Goal: Task Accomplishment & Management: Complete application form

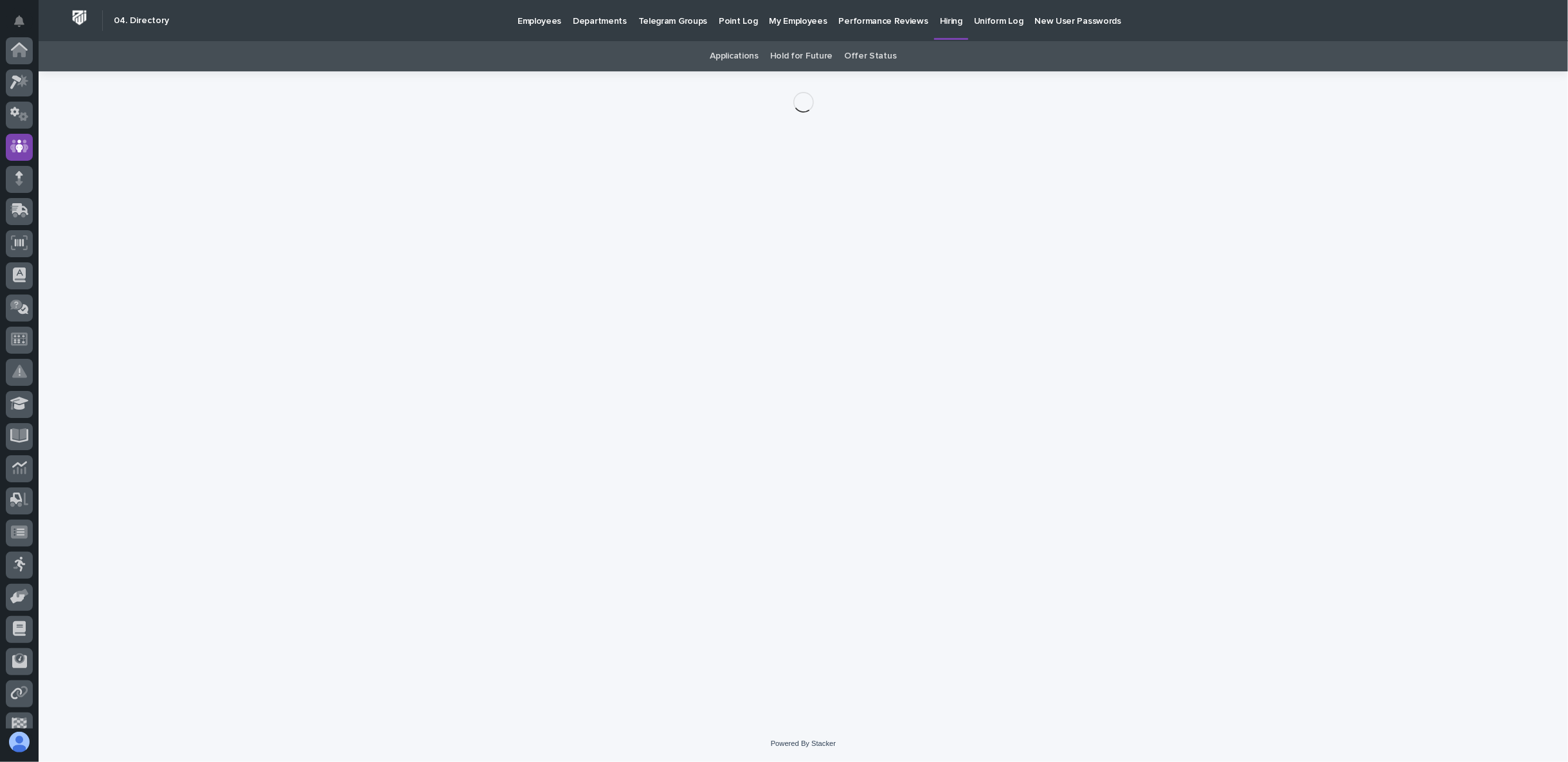
scroll to position [96, 0]
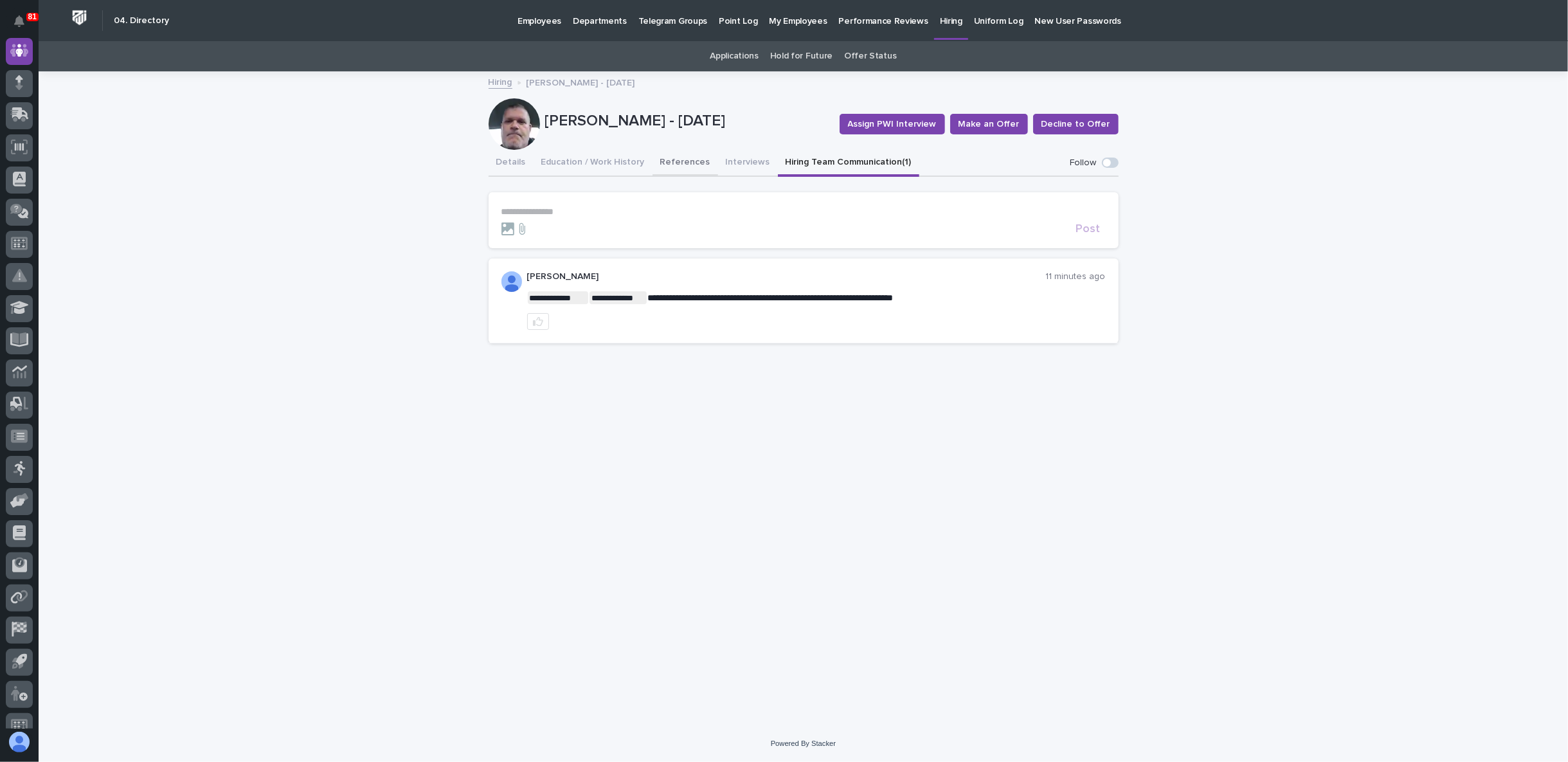
click at [677, 159] on button "References" at bounding box center [685, 163] width 65 height 27
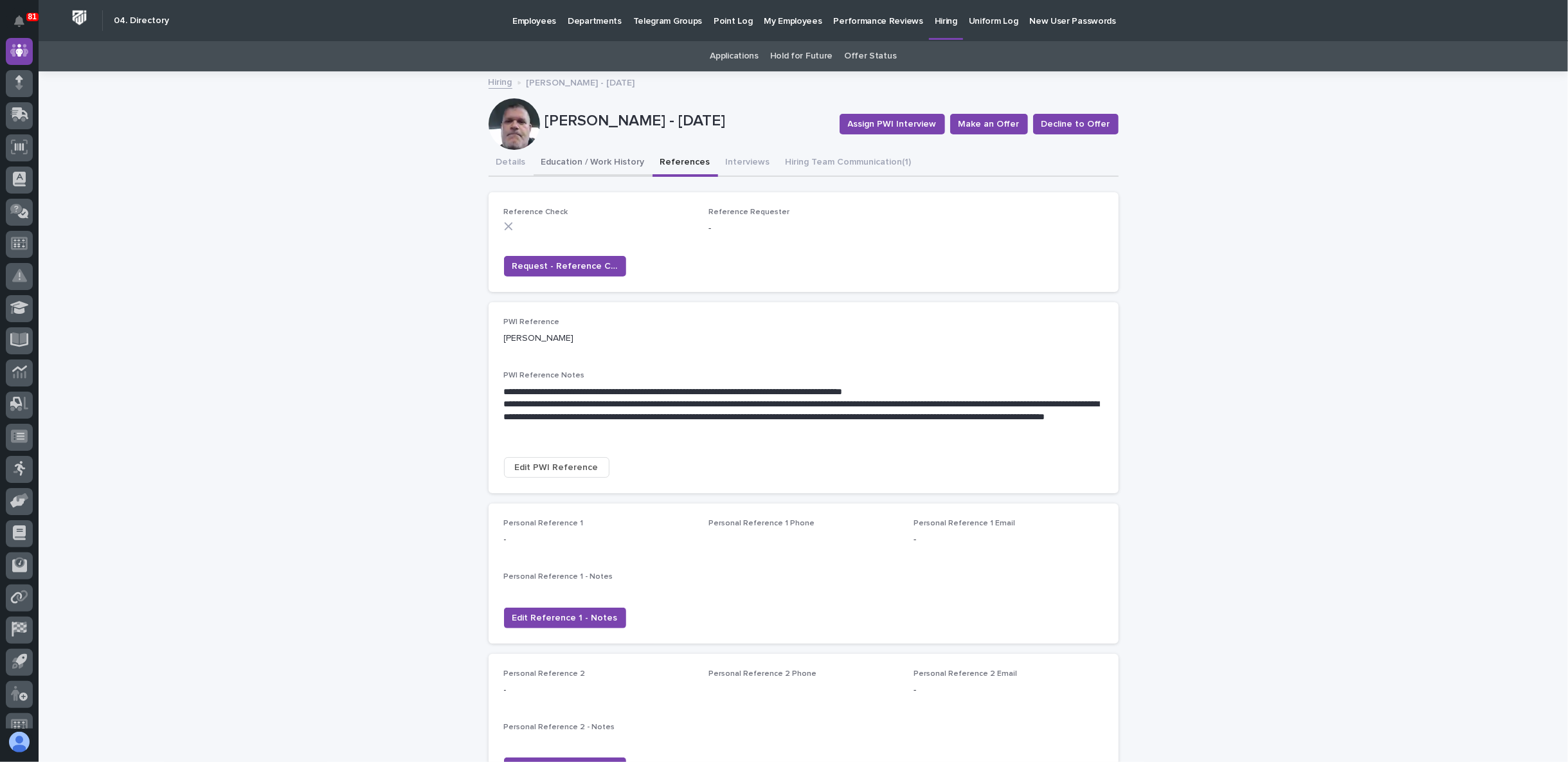
click at [587, 163] on button "Education / Work History" at bounding box center [592, 163] width 119 height 27
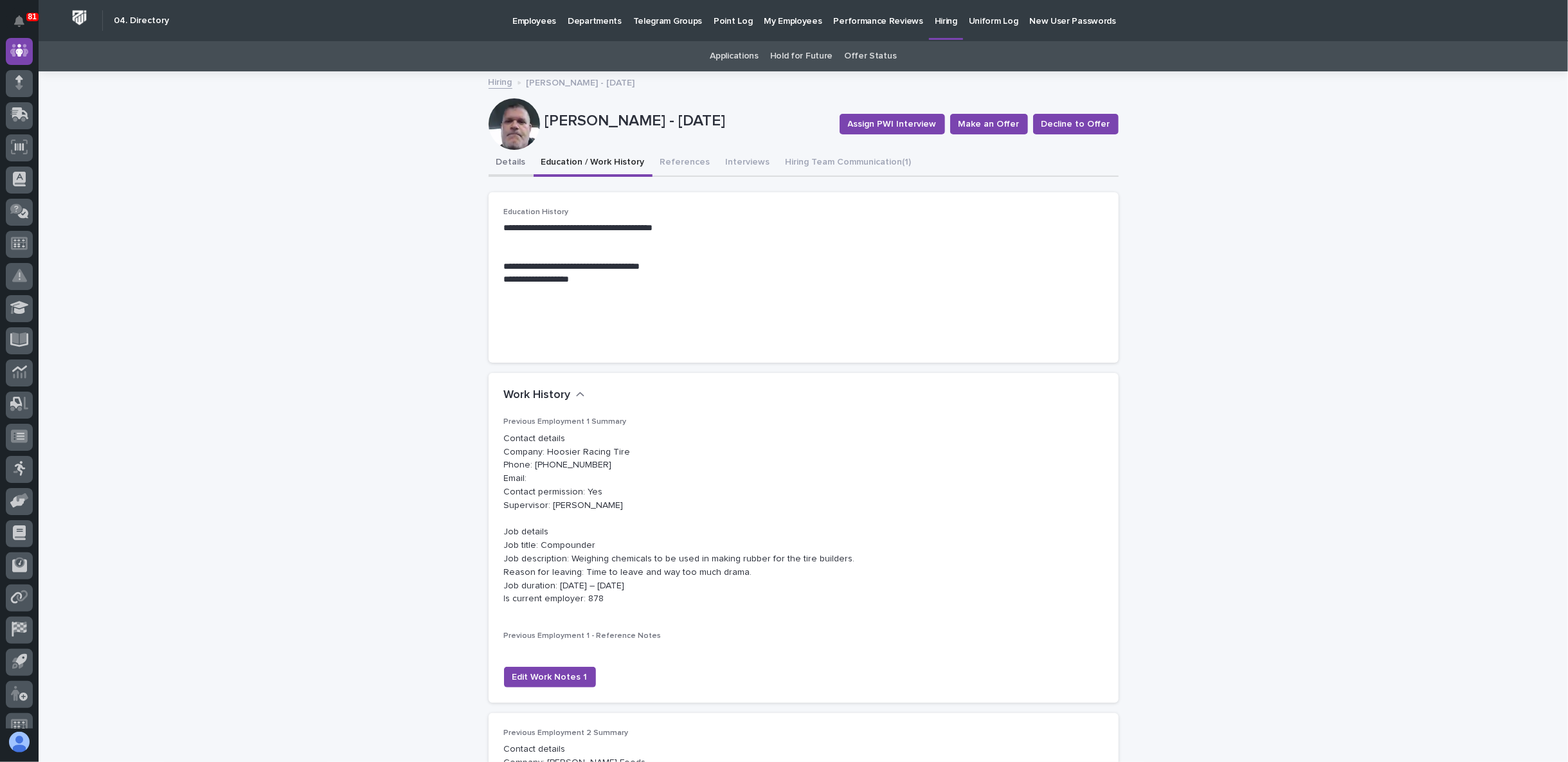
click at [504, 162] on button "Details" at bounding box center [512, 163] width 45 height 27
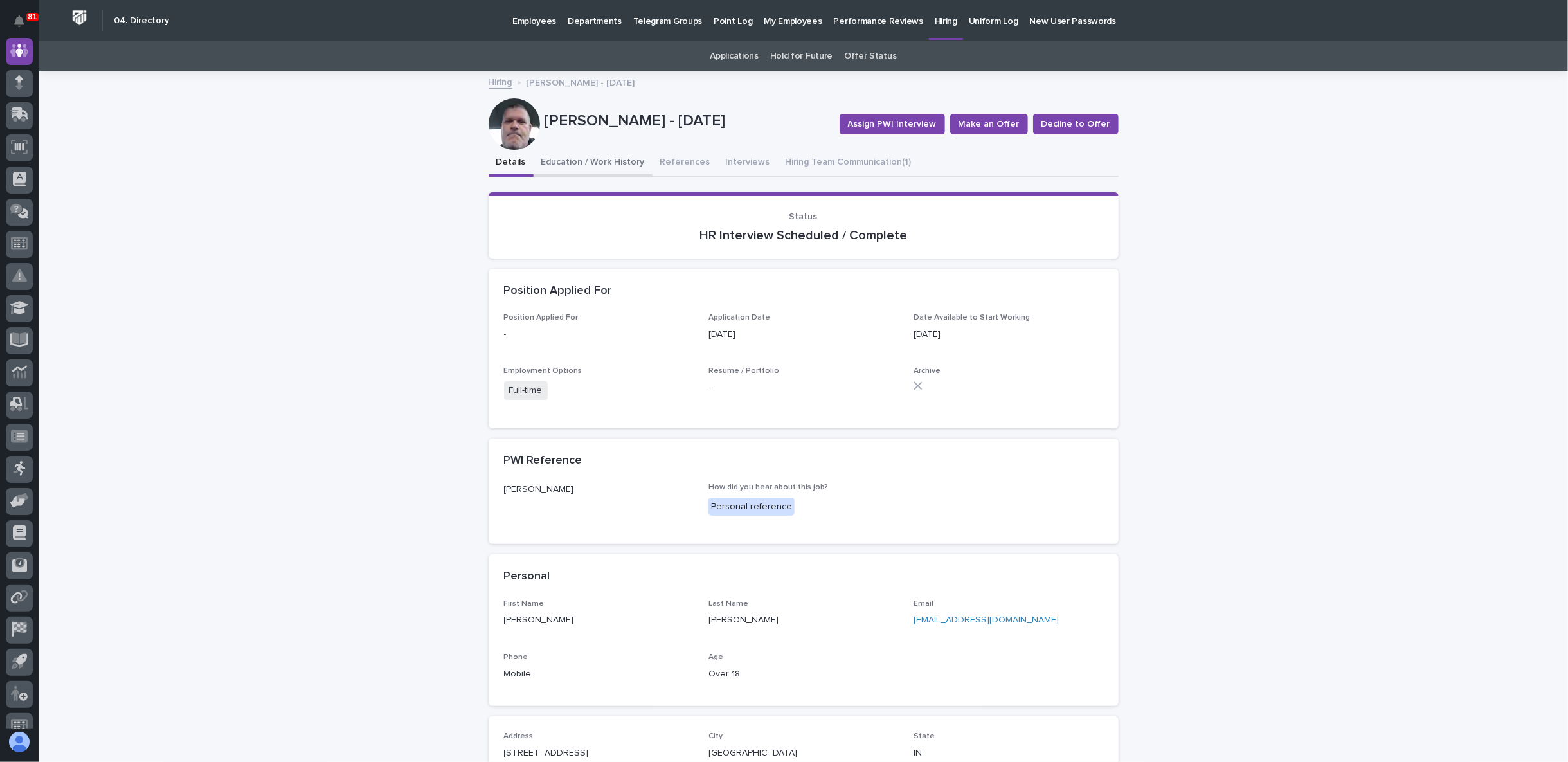
click at [550, 160] on button "Education / Work History" at bounding box center [592, 163] width 119 height 27
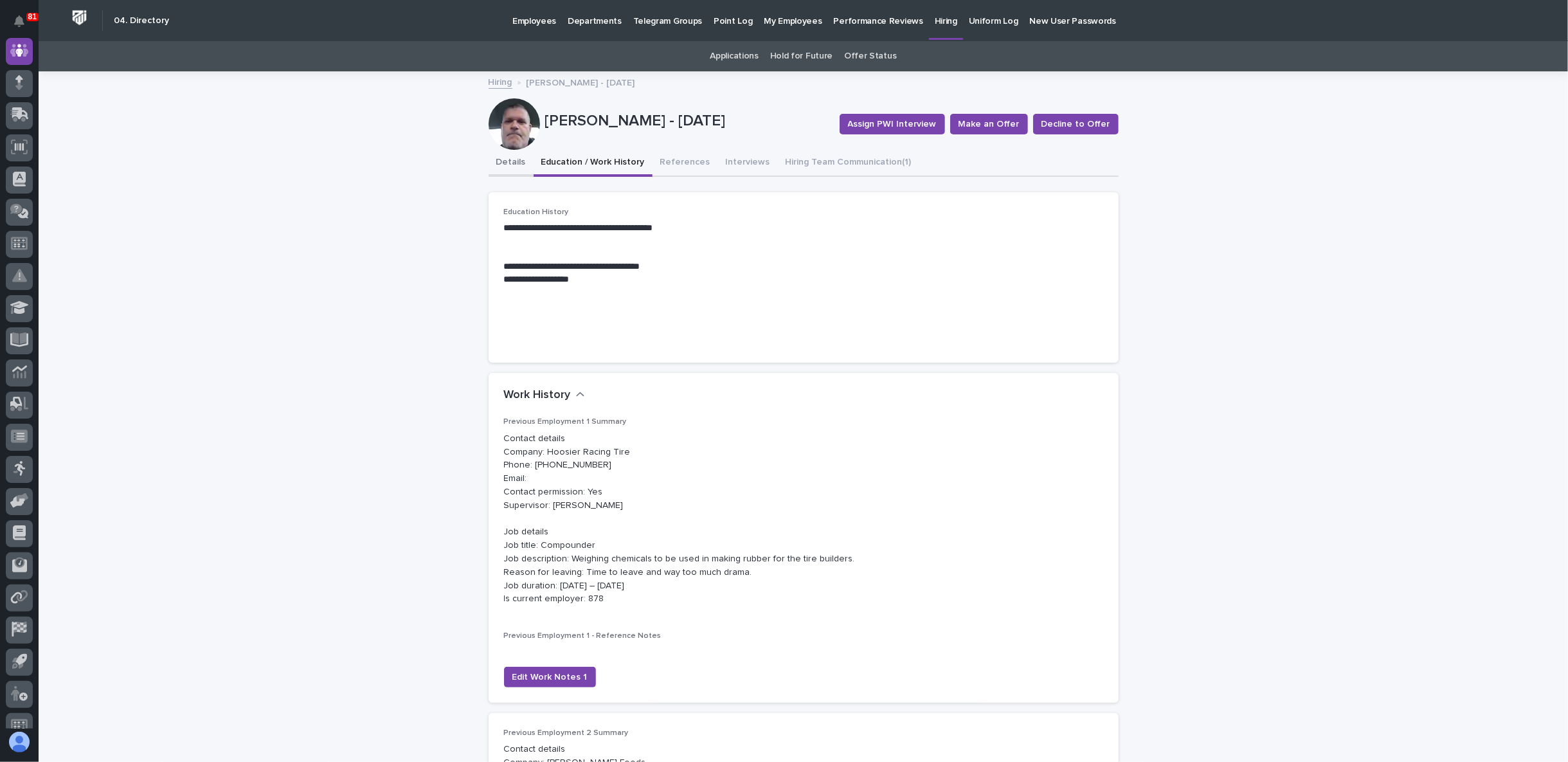
click at [501, 161] on button "Details" at bounding box center [512, 163] width 45 height 27
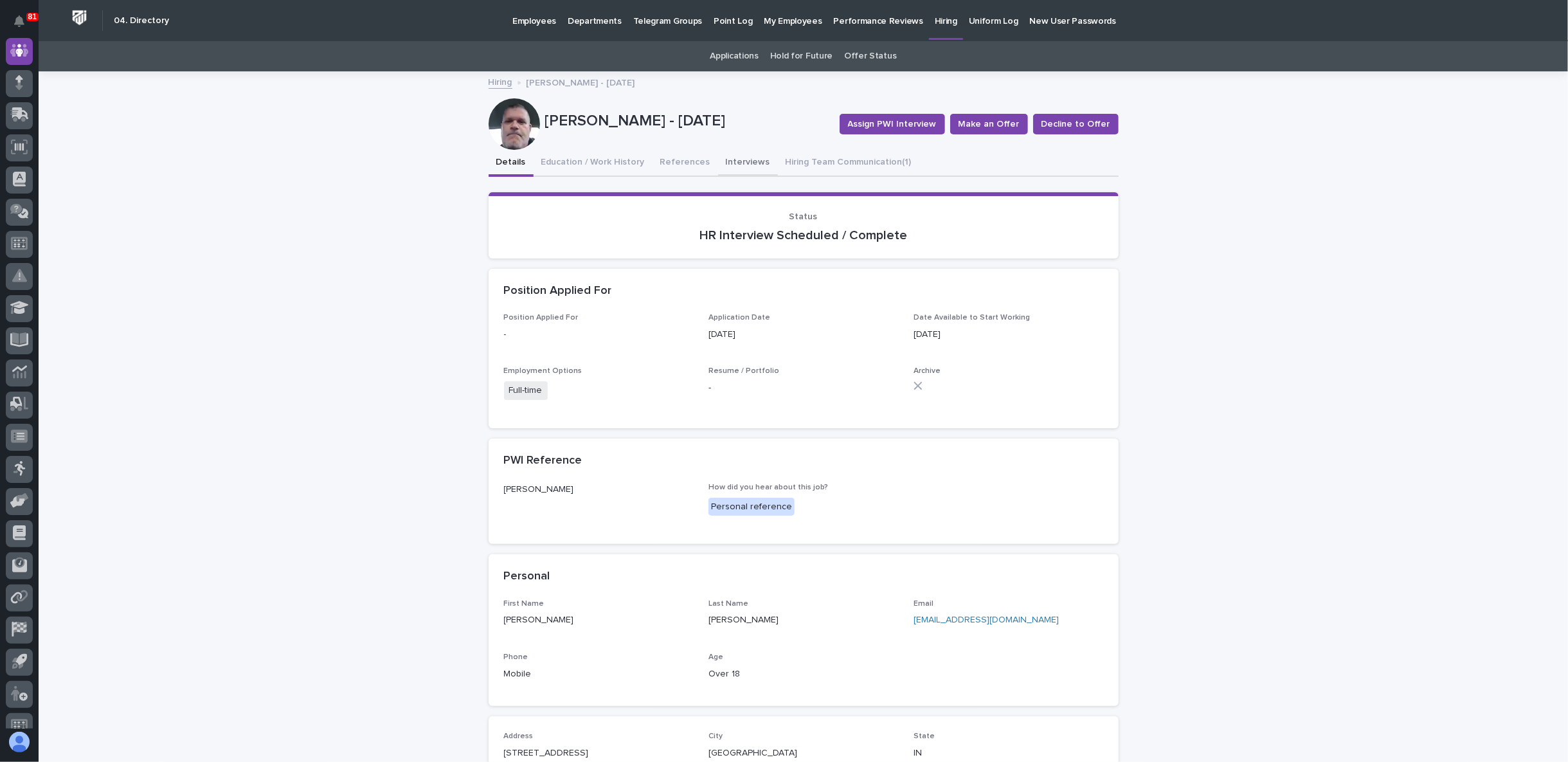
click at [746, 156] on button "Interviews" at bounding box center [748, 163] width 60 height 27
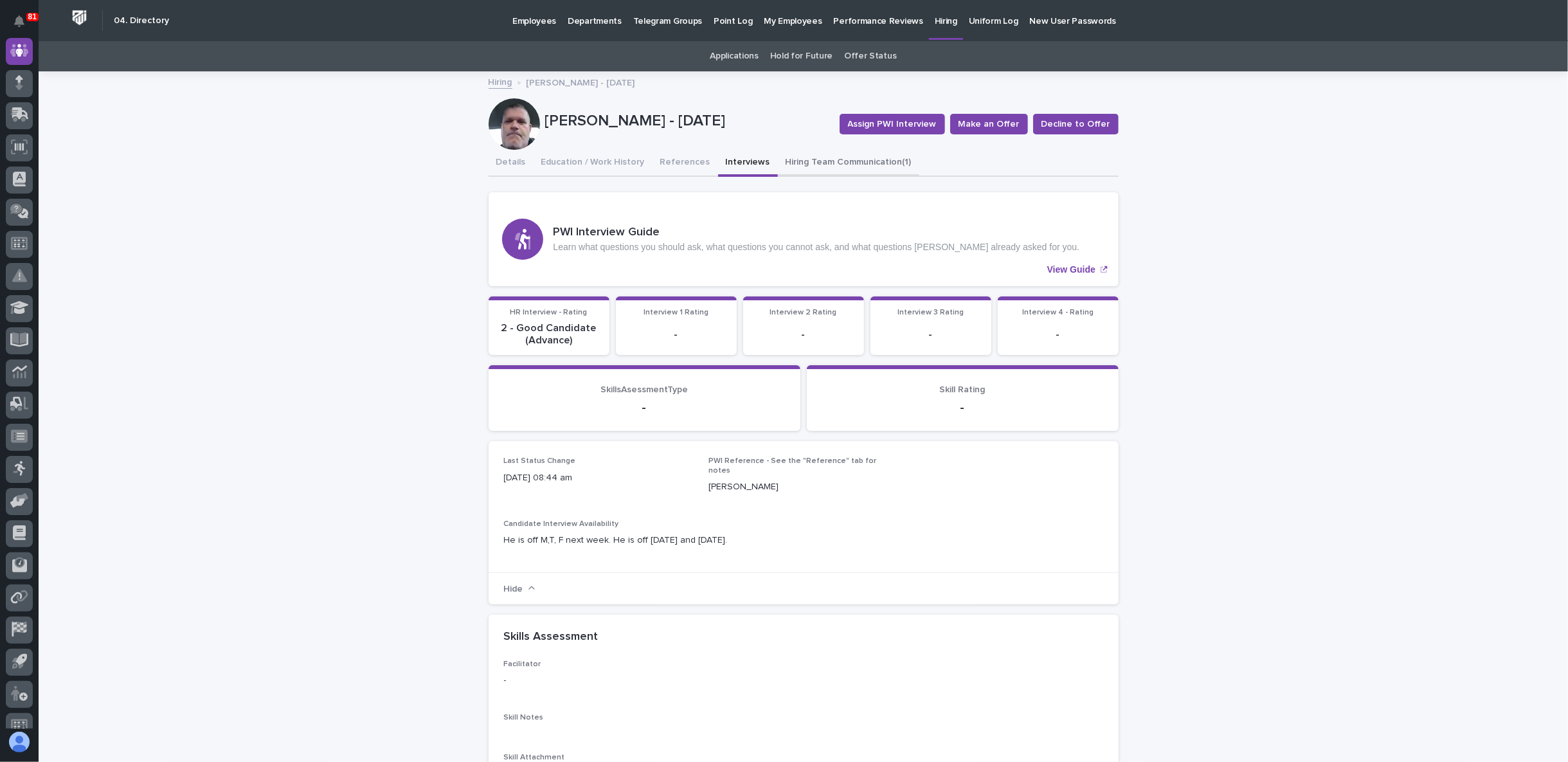
click at [787, 159] on button "Hiring Team Communication (1)" at bounding box center [848, 163] width 141 height 27
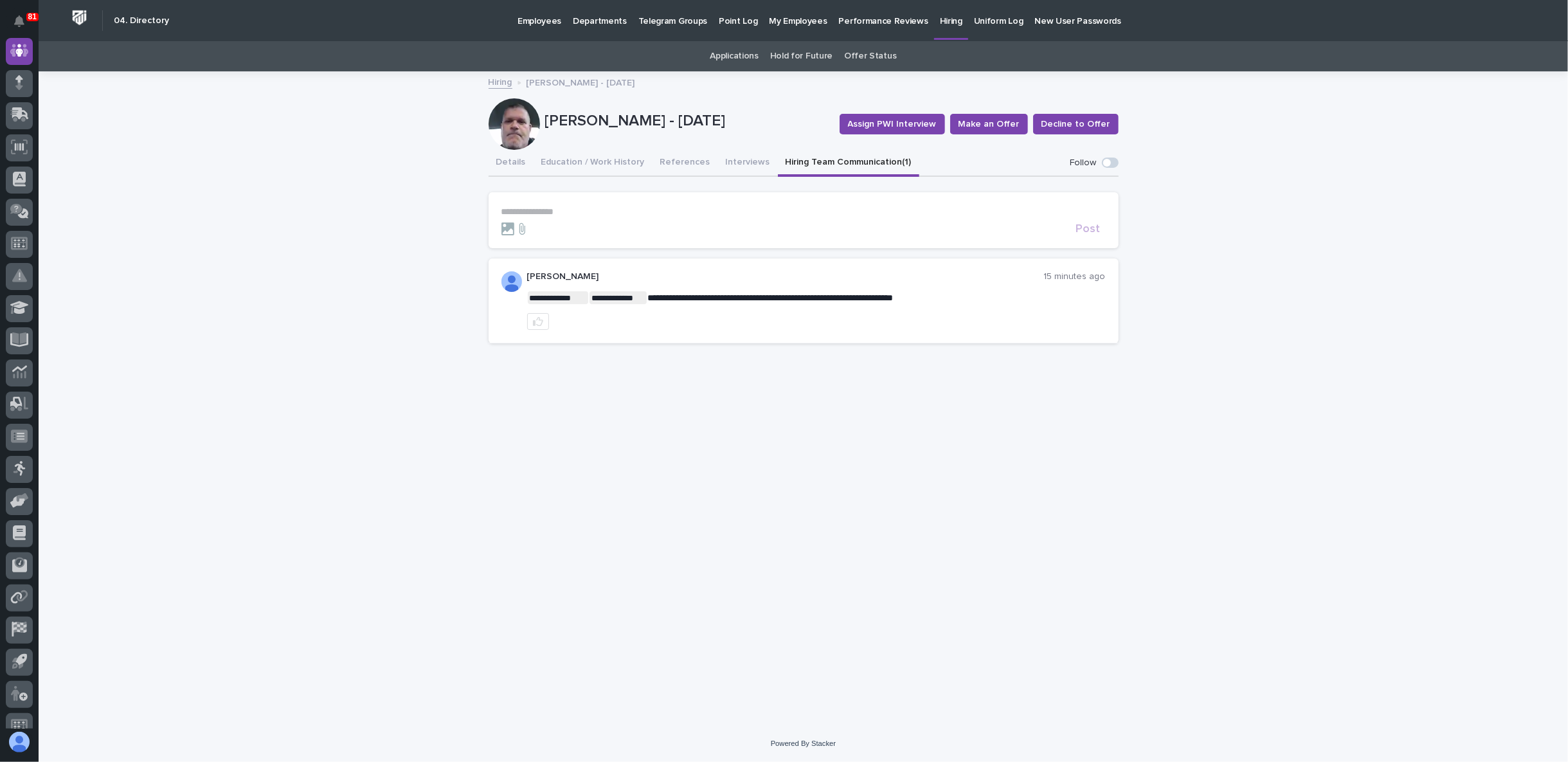
click at [546, 209] on p "**********" at bounding box center [803, 212] width 605 height 11
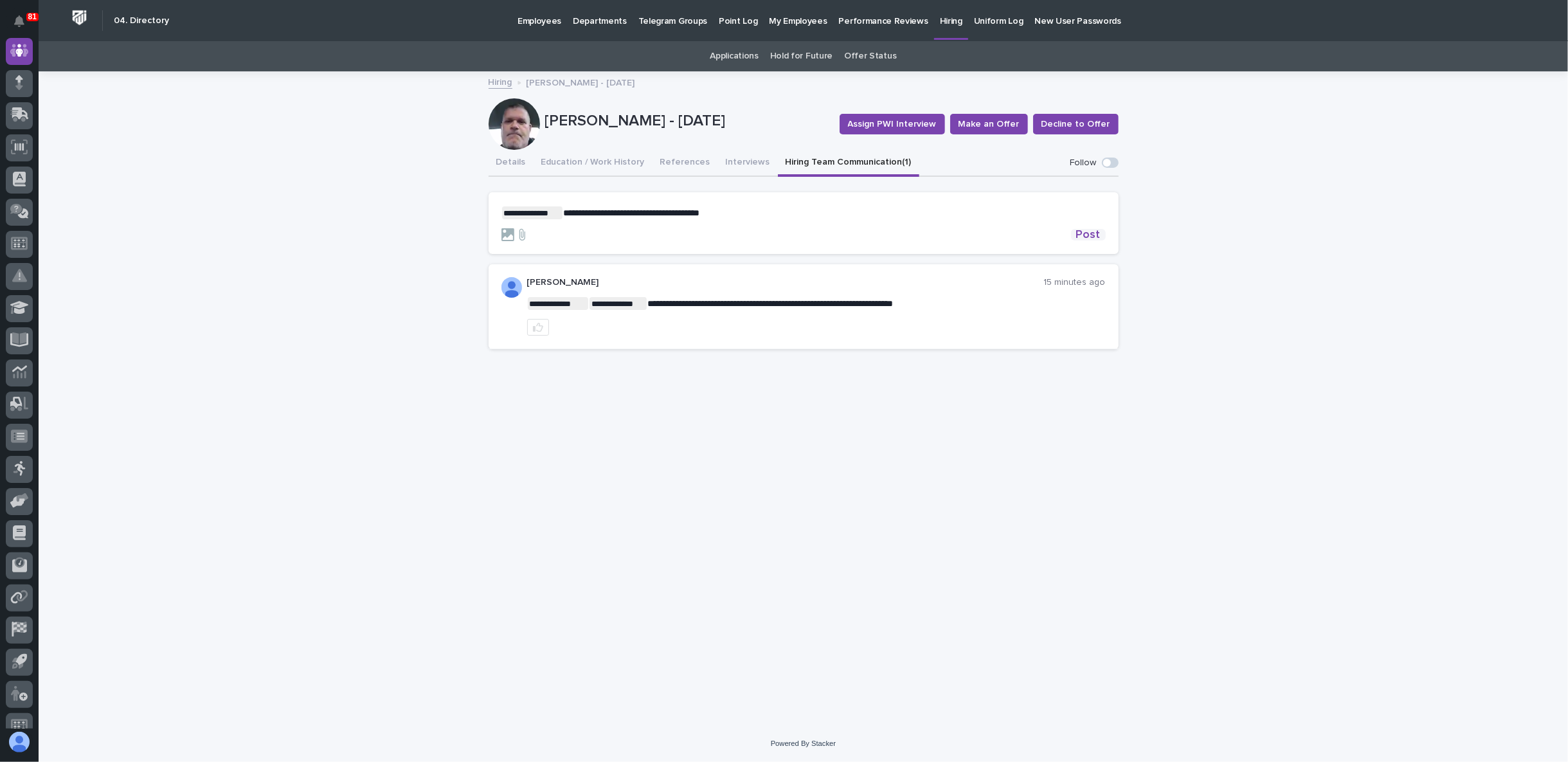
click at [1092, 230] on span "Post" at bounding box center [1089, 235] width 25 height 12
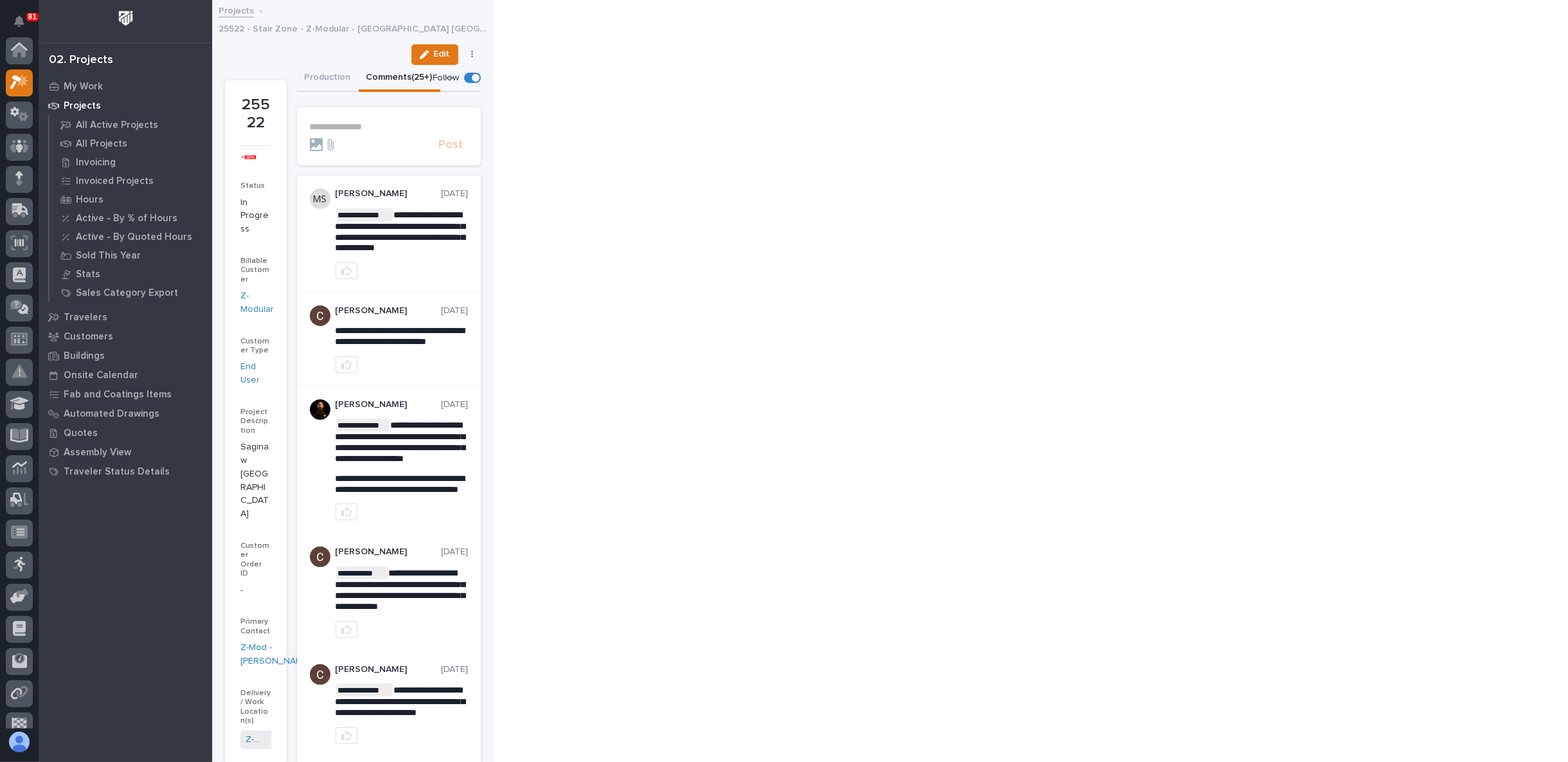
scroll to position [32, 0]
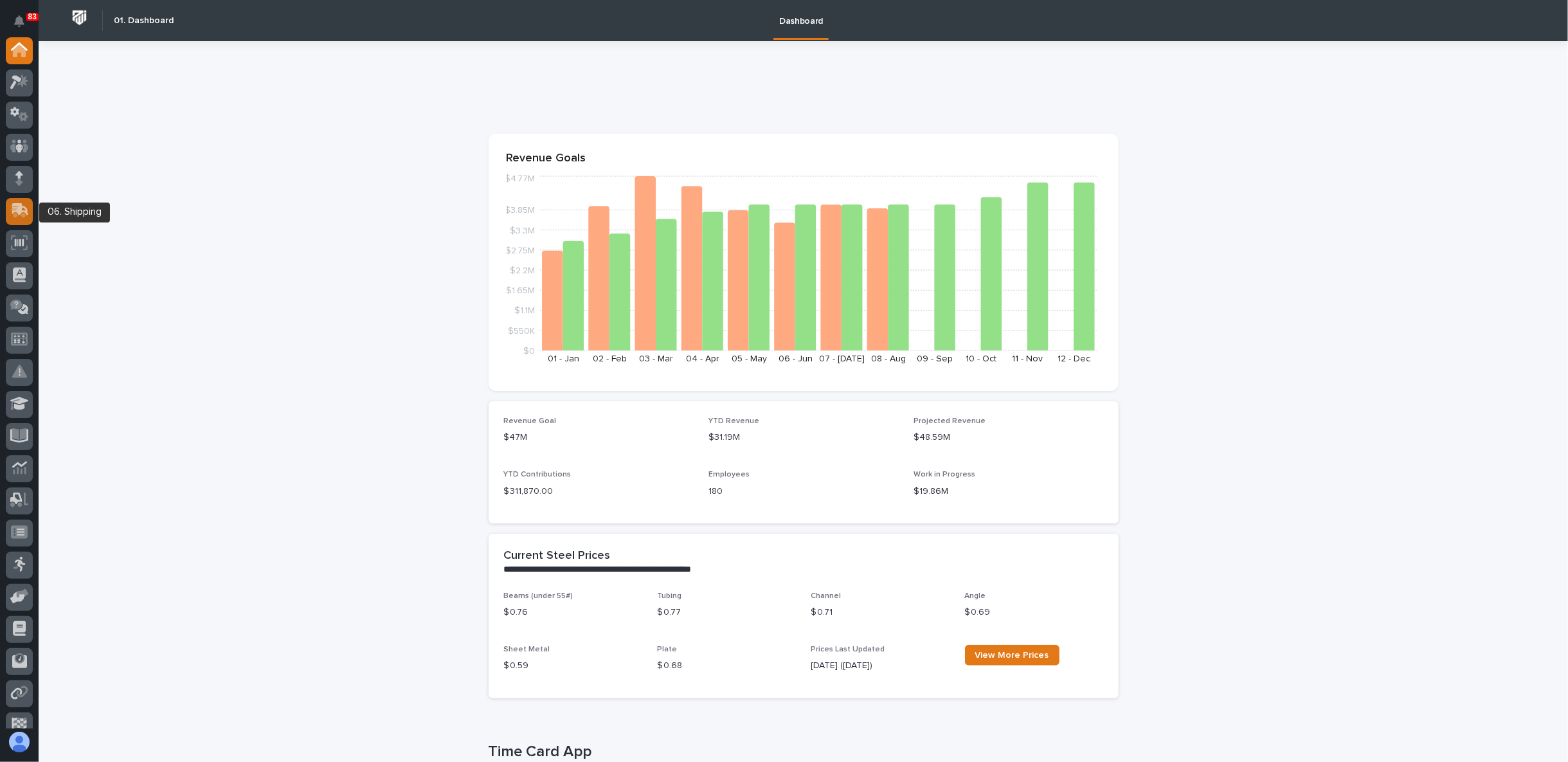
click at [21, 210] on icon at bounding box center [20, 209] width 17 height 12
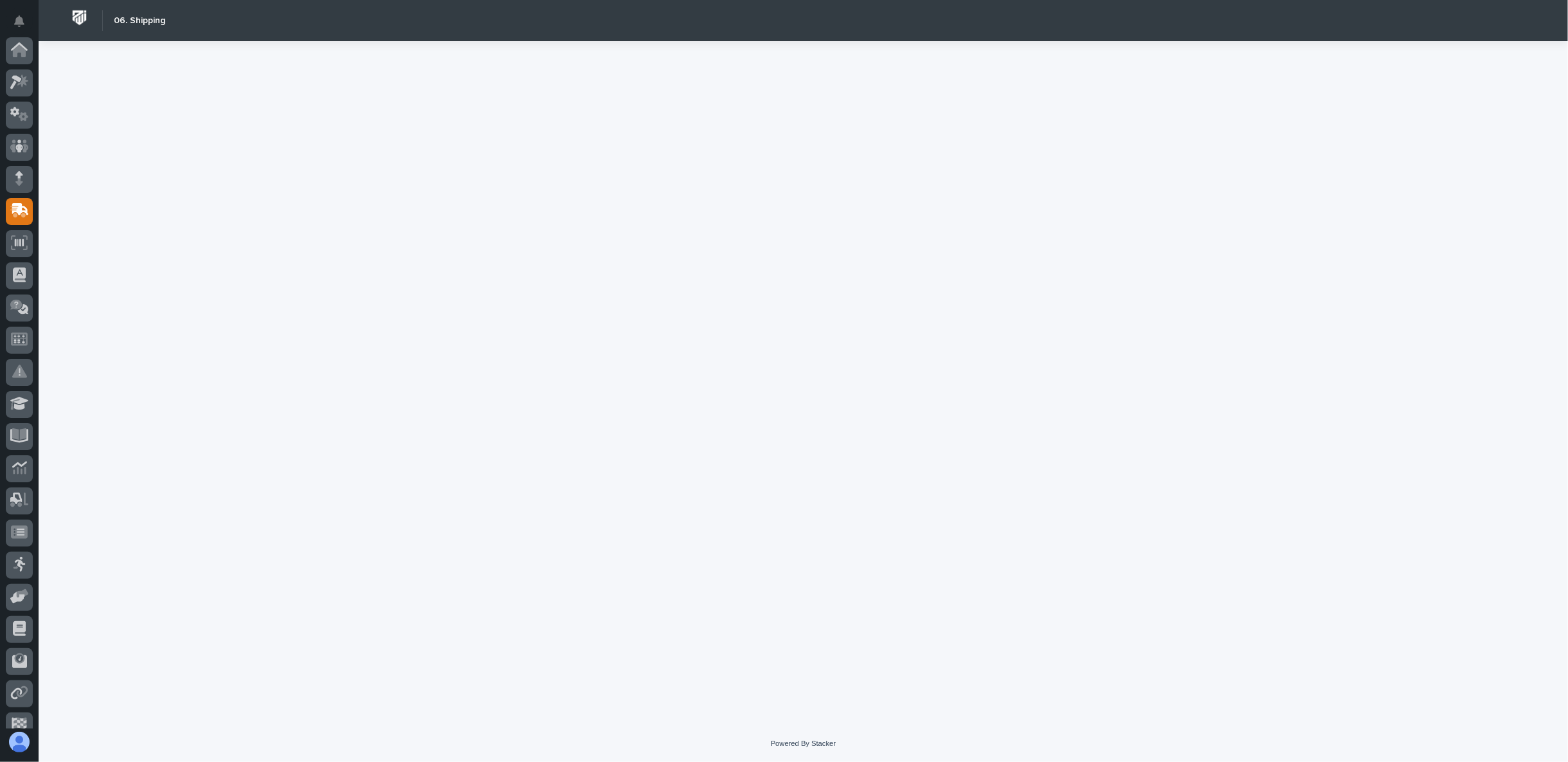
scroll to position [112, 0]
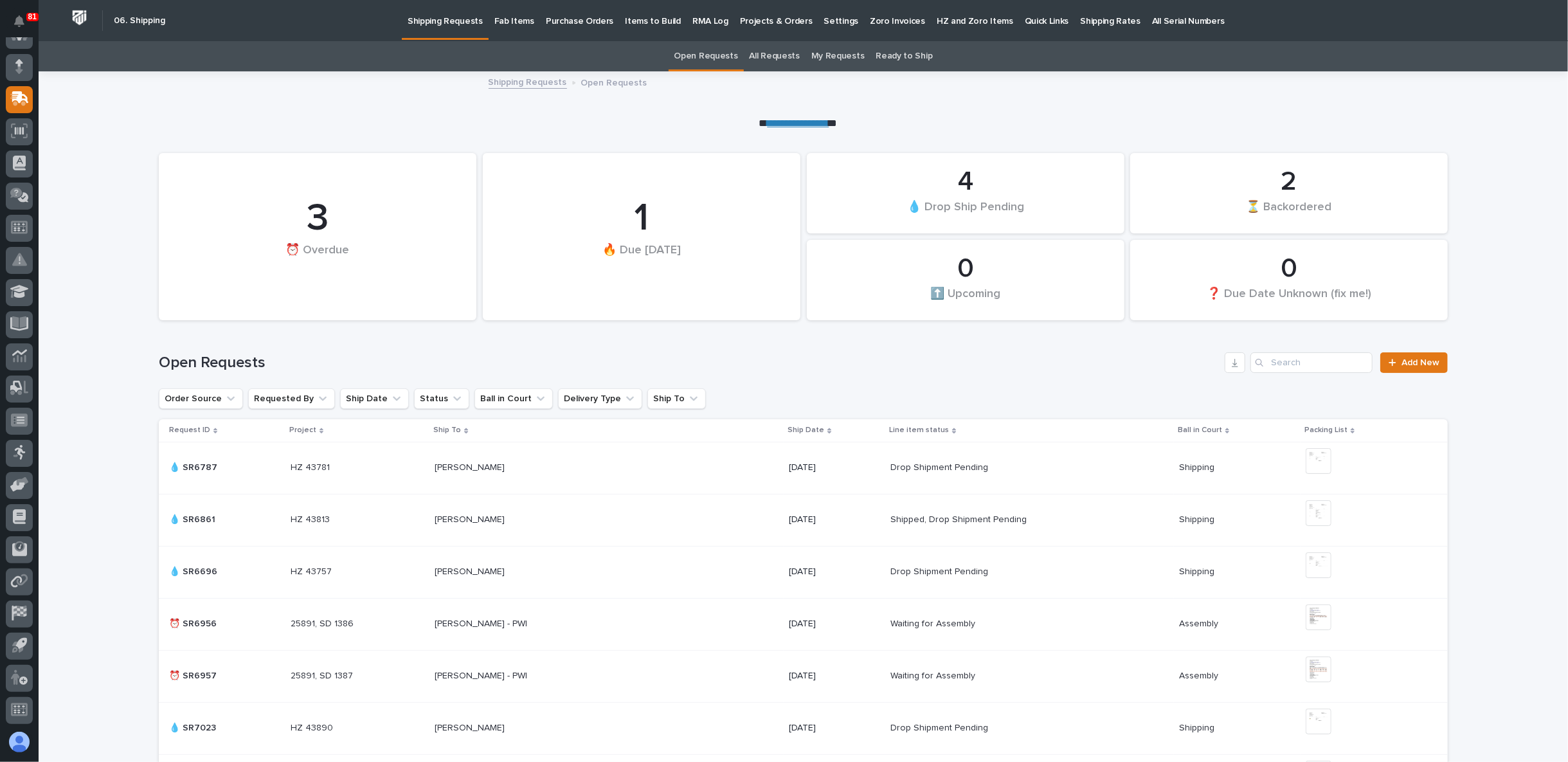
click at [504, 25] on p "Fab Items" at bounding box center [514, 13] width 40 height 27
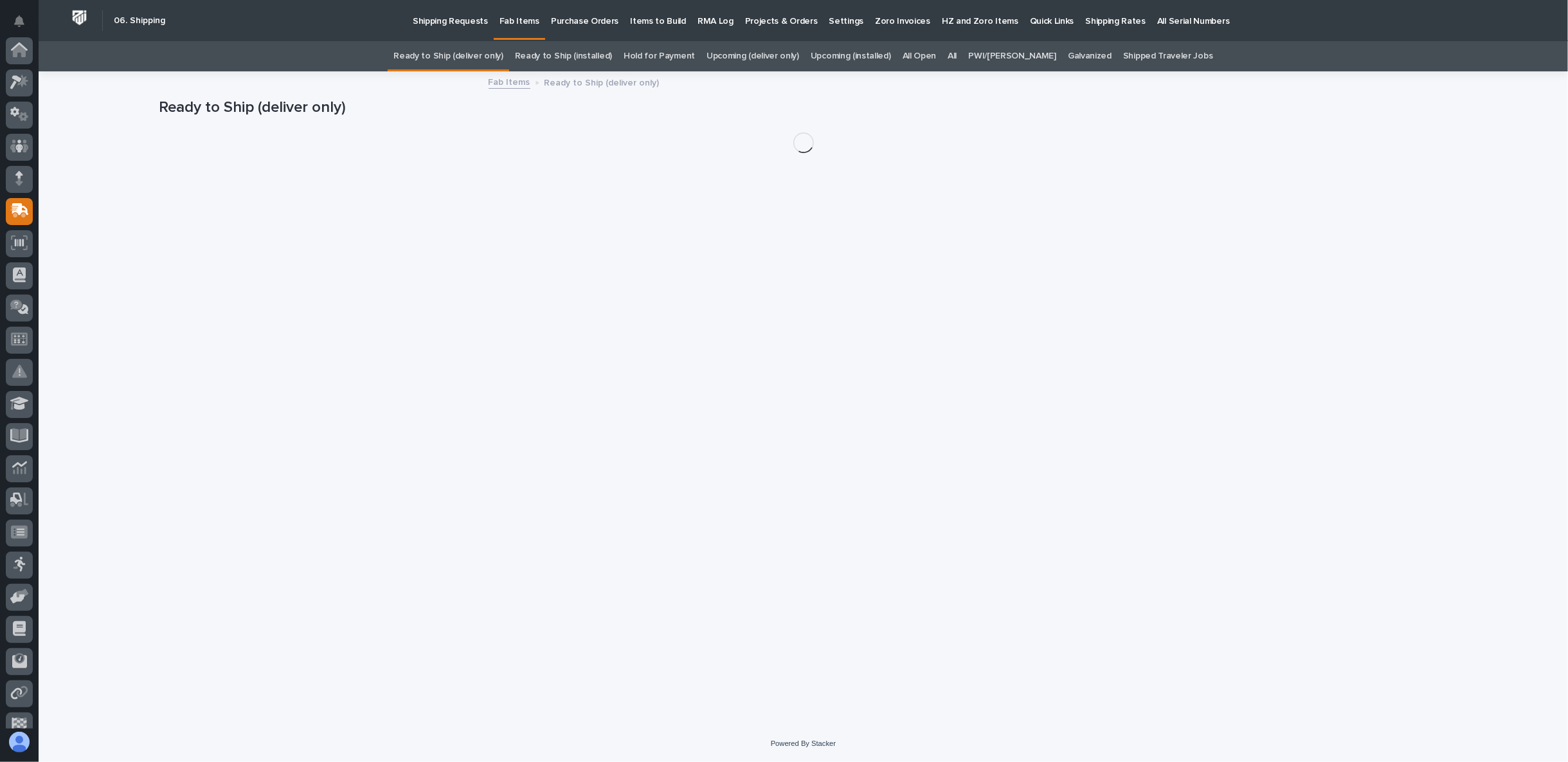
scroll to position [112, 0]
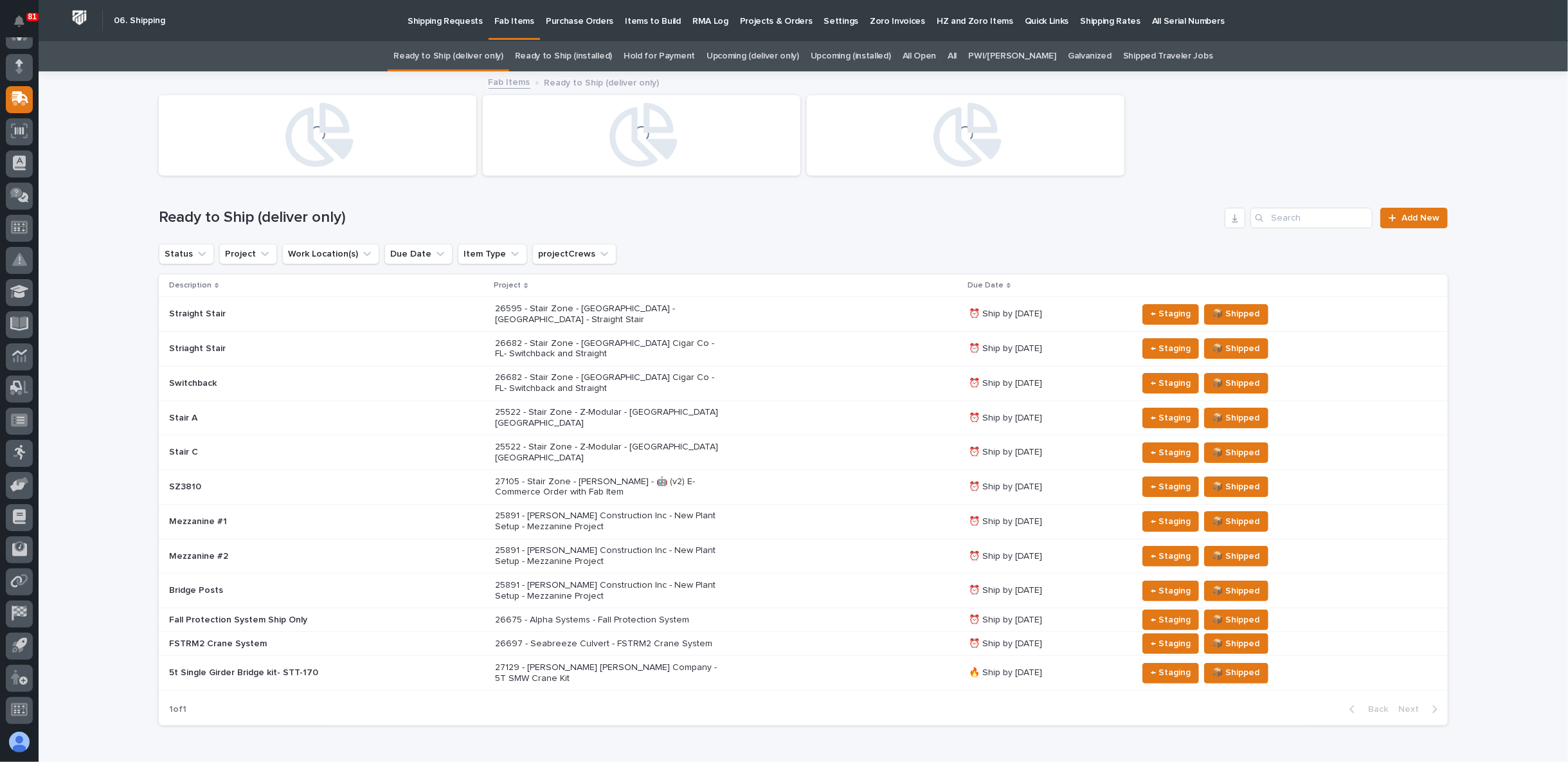
click at [957, 54] on link "All" at bounding box center [952, 57] width 9 height 31
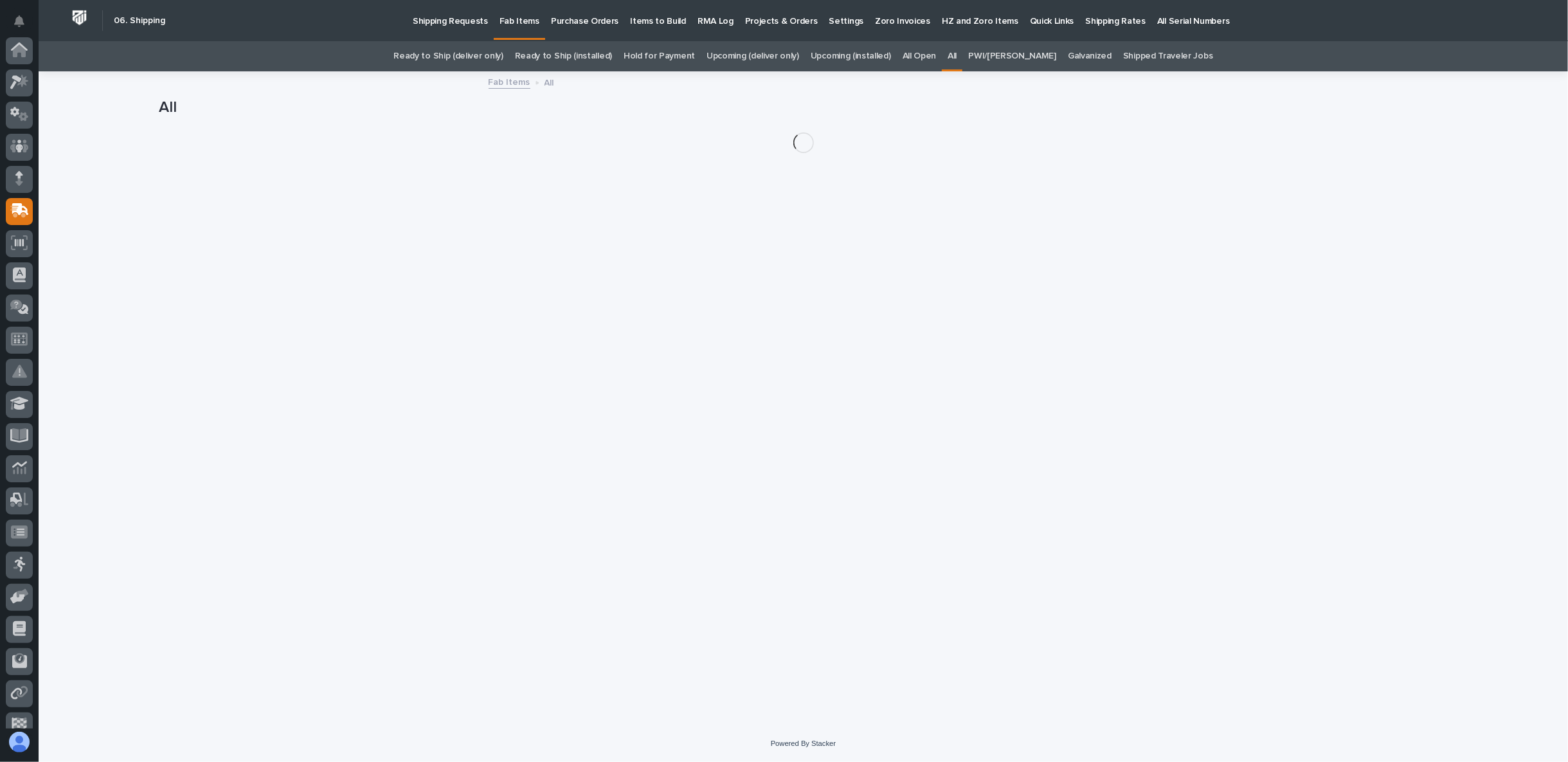
scroll to position [112, 0]
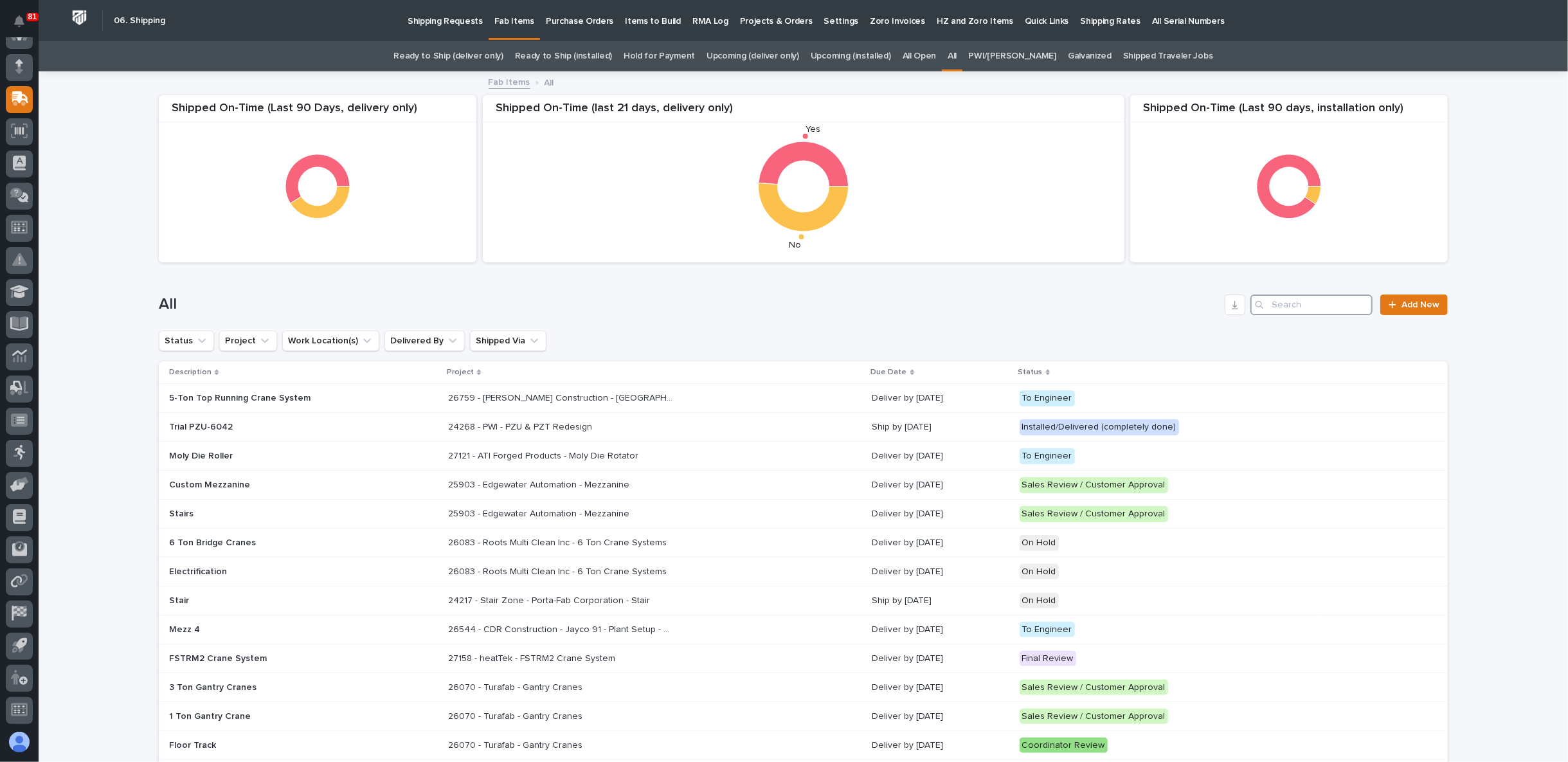
click at [1274, 310] on input "Search" at bounding box center [1312, 305] width 122 height 20
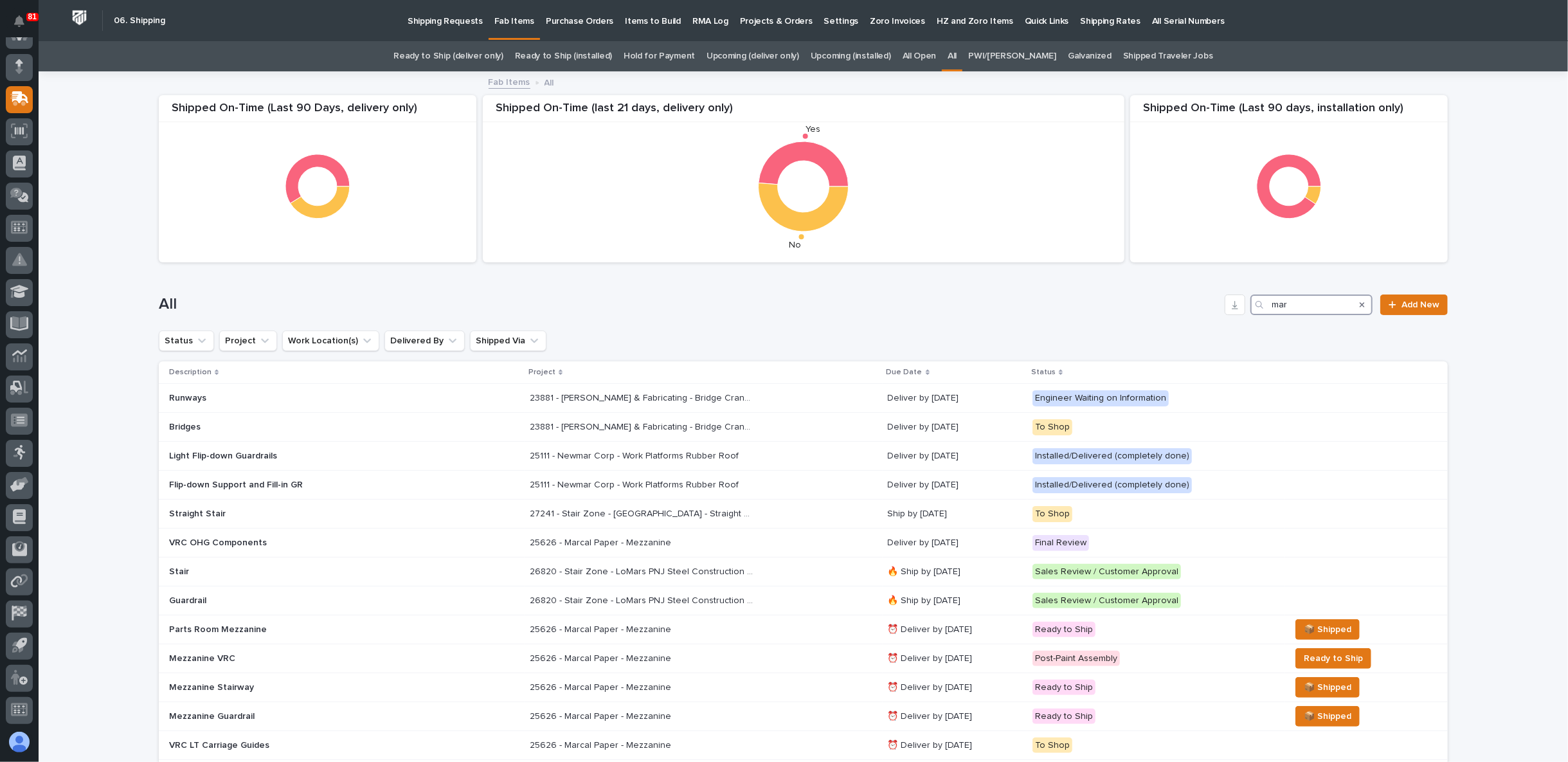
drag, startPoint x: 1246, startPoint y: 320, endPoint x: 1155, endPoint y: 321, distance: 91.0
click at [1161, 320] on div "All mar Add New" at bounding box center [803, 299] width 1289 height 62
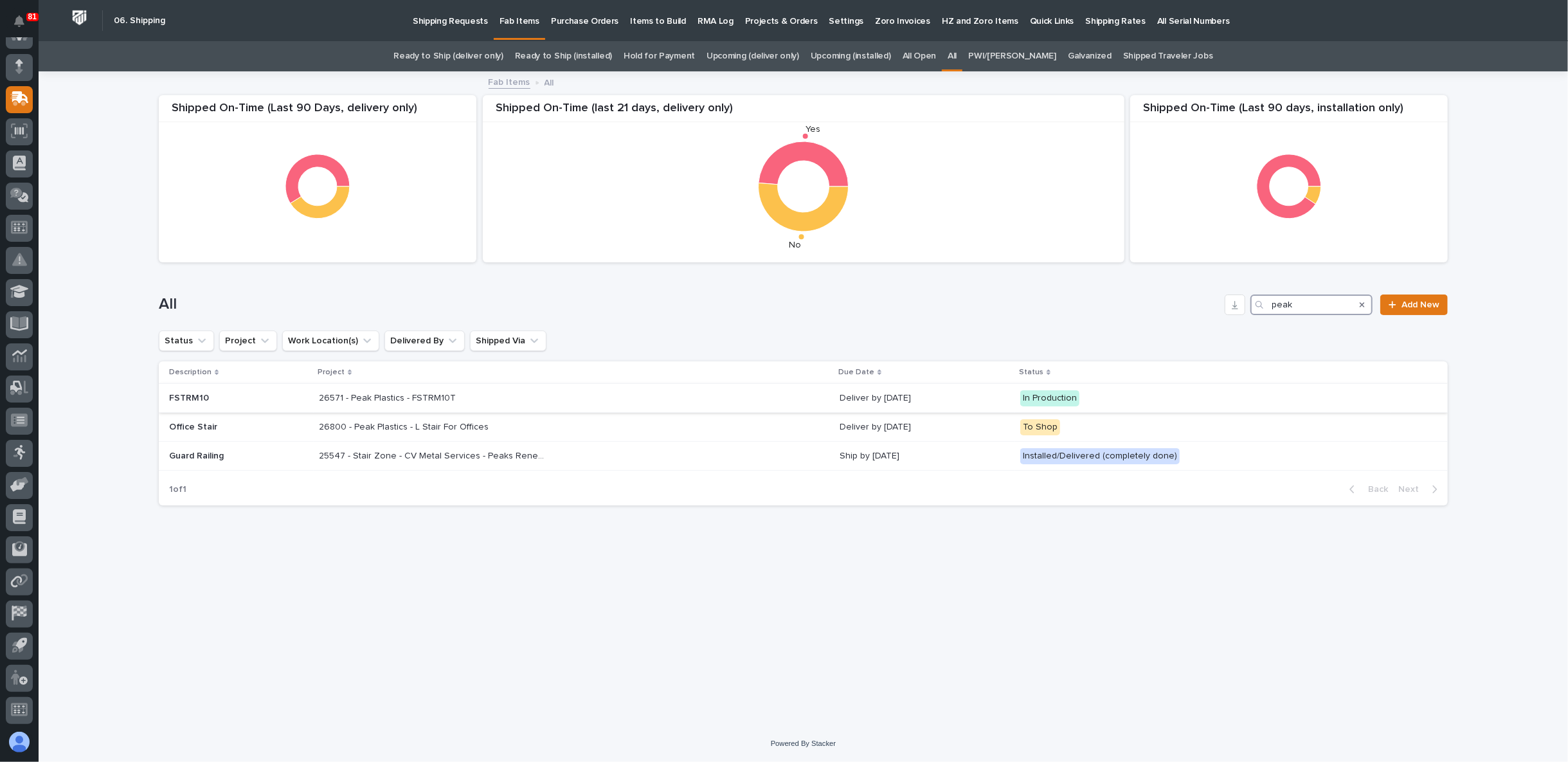
type input "peak"
click at [413, 394] on p "26571 - Peak Plastics - FSTRM10T" at bounding box center [389, 397] width 140 height 14
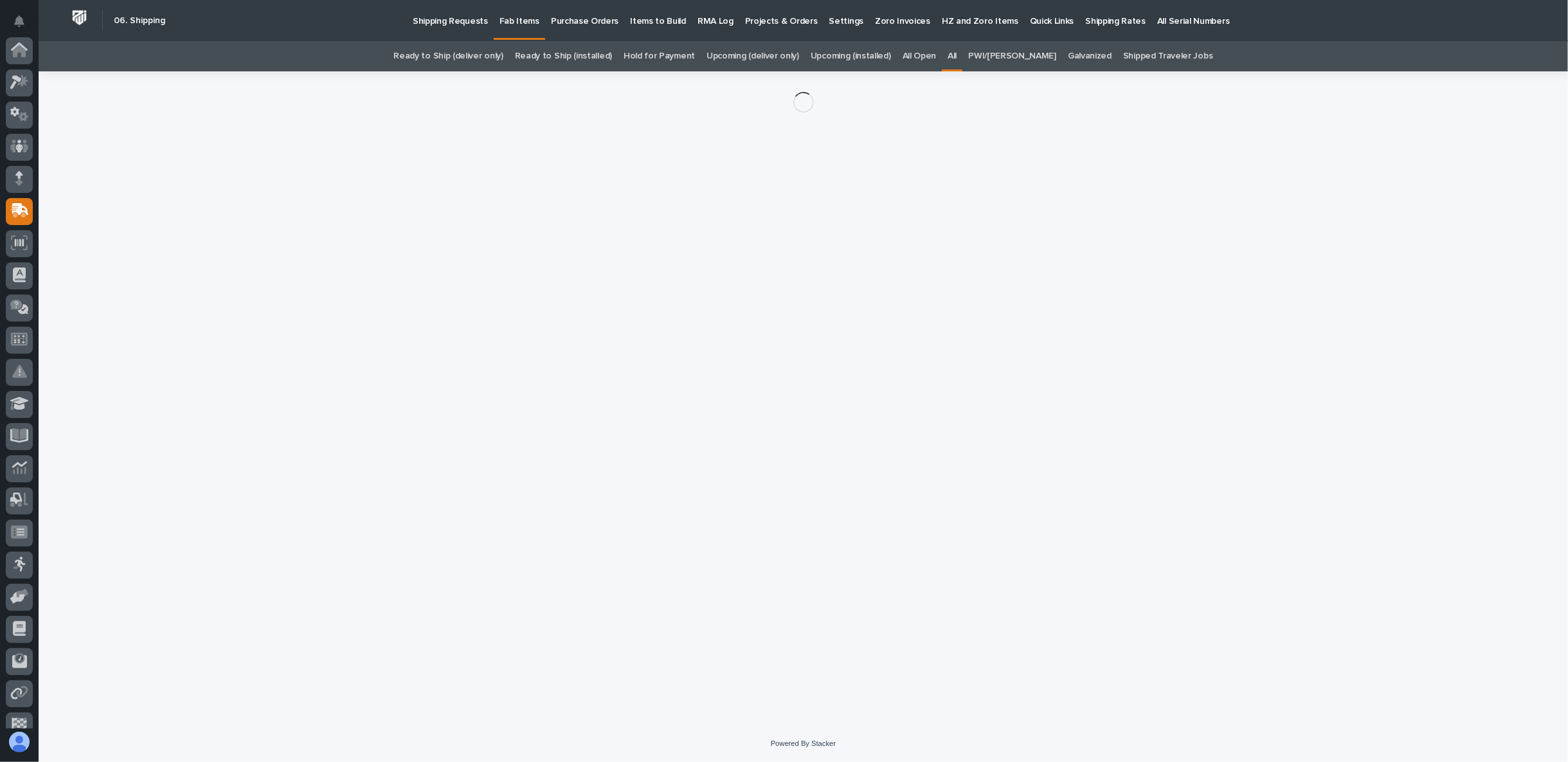
scroll to position [112, 0]
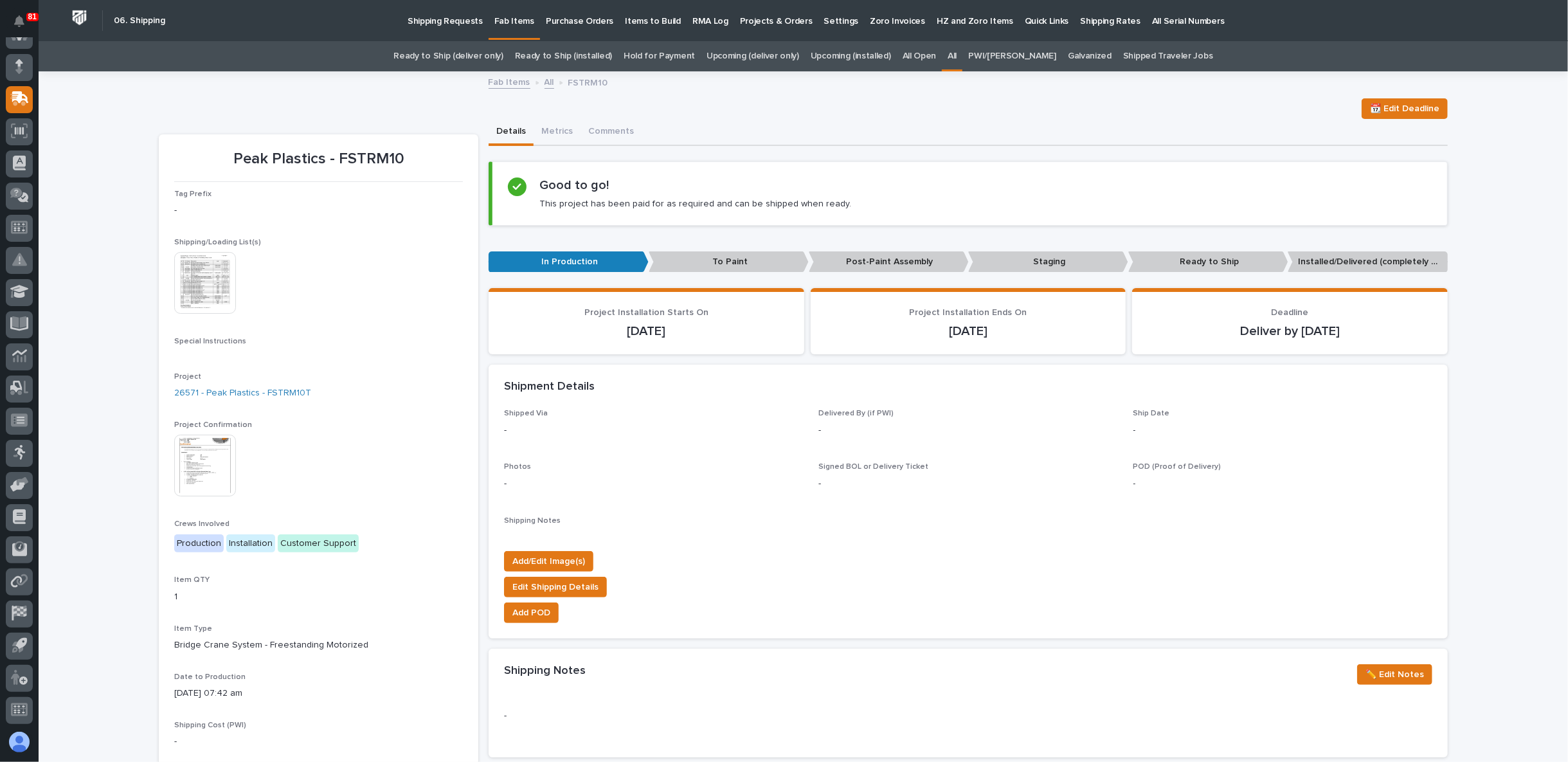
click at [217, 287] on img at bounding box center [204, 282] width 62 height 62
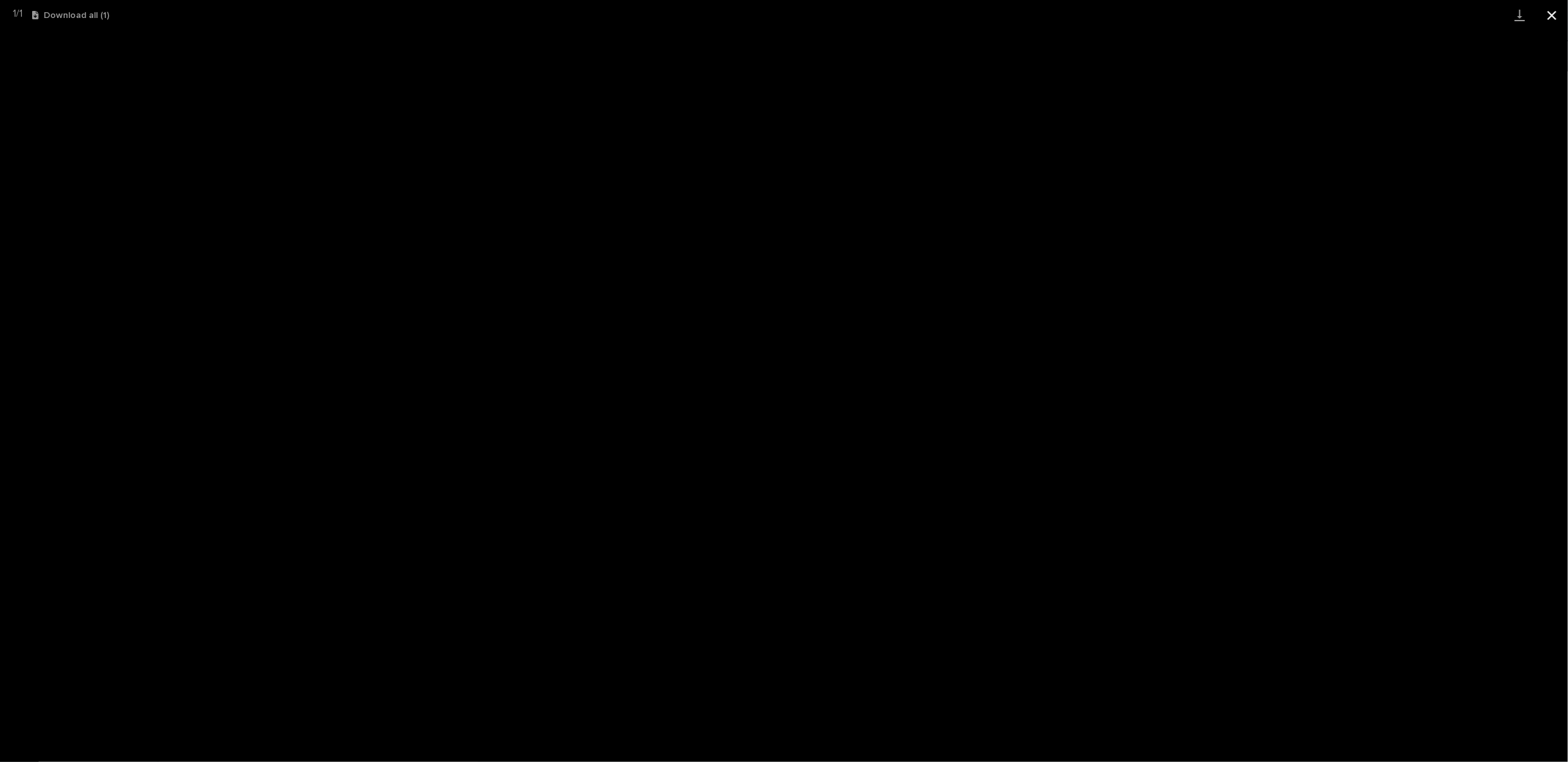
click at [1556, 12] on button "Close gallery" at bounding box center [1552, 15] width 32 height 31
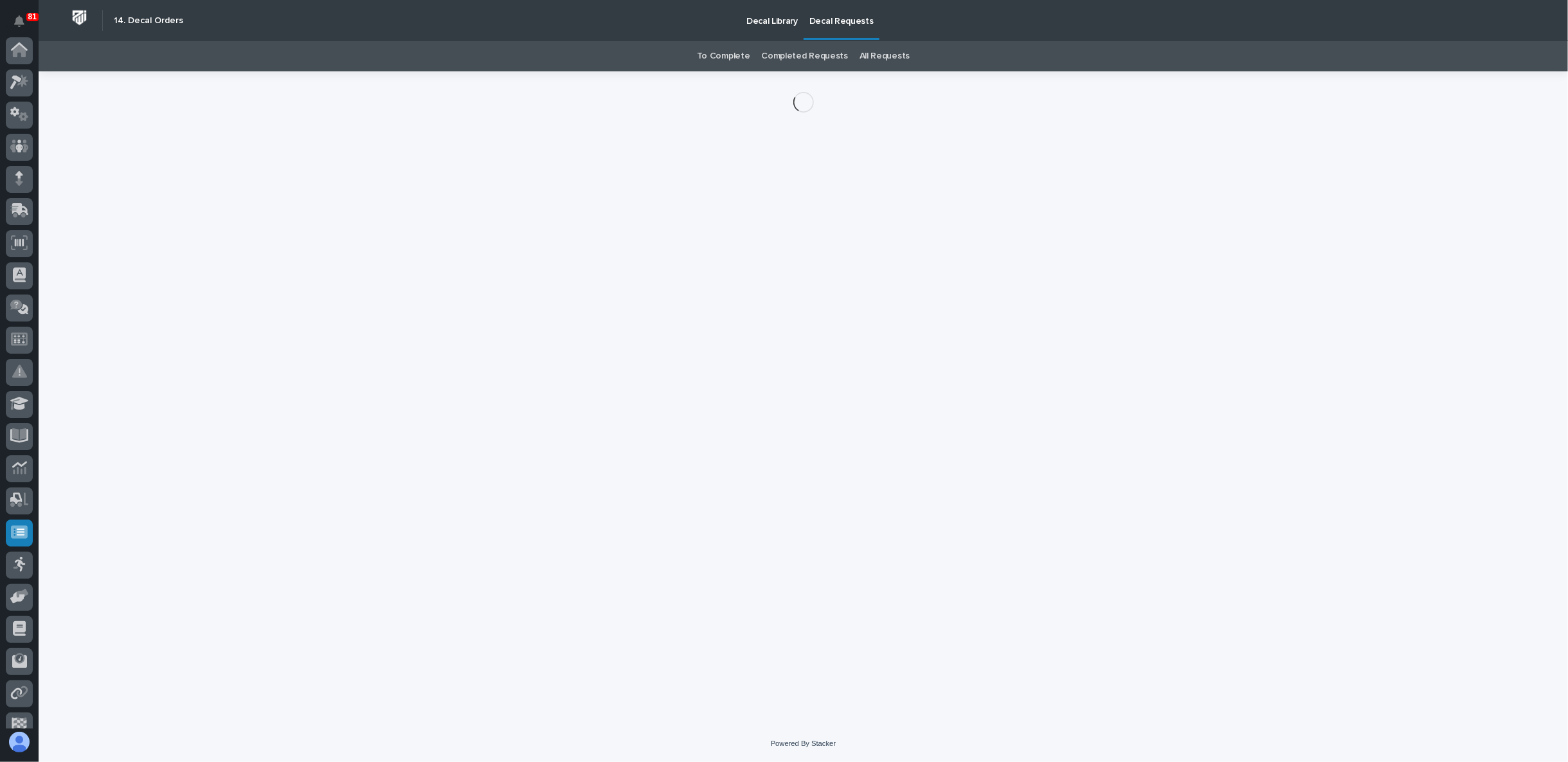
scroll to position [112, 0]
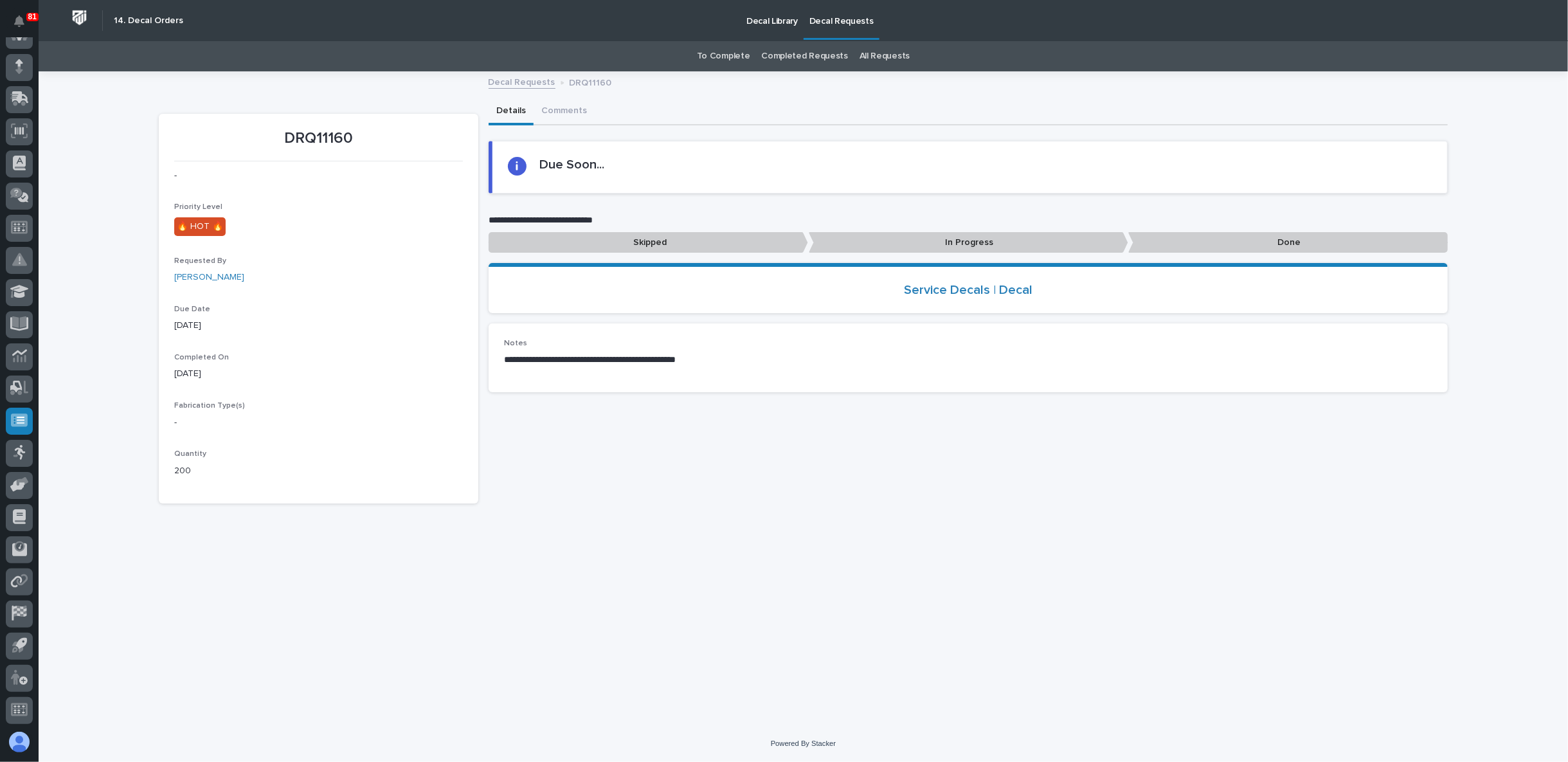
click at [768, 17] on p "Decal Library" at bounding box center [772, 13] width 52 height 27
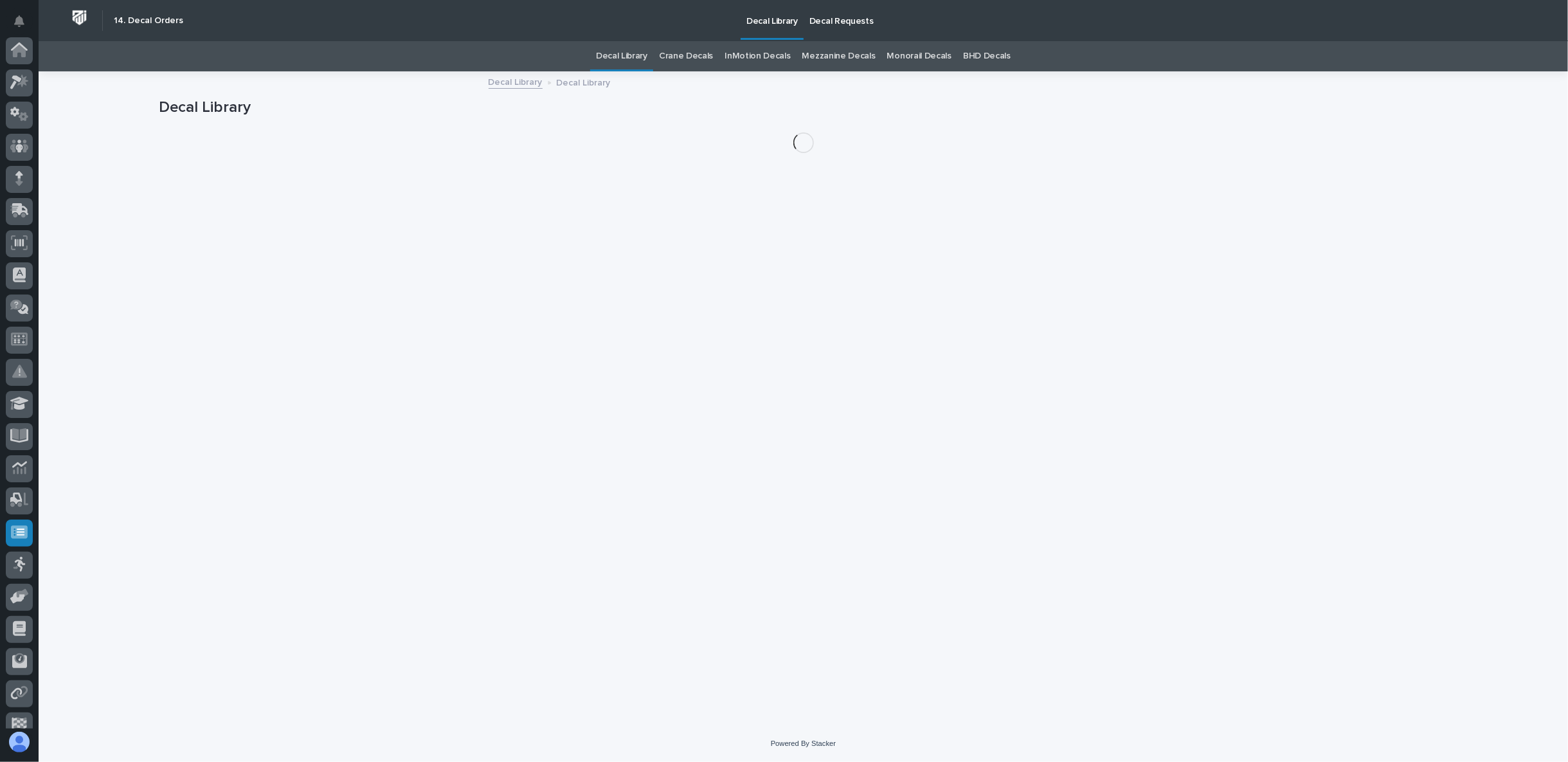
scroll to position [112, 0]
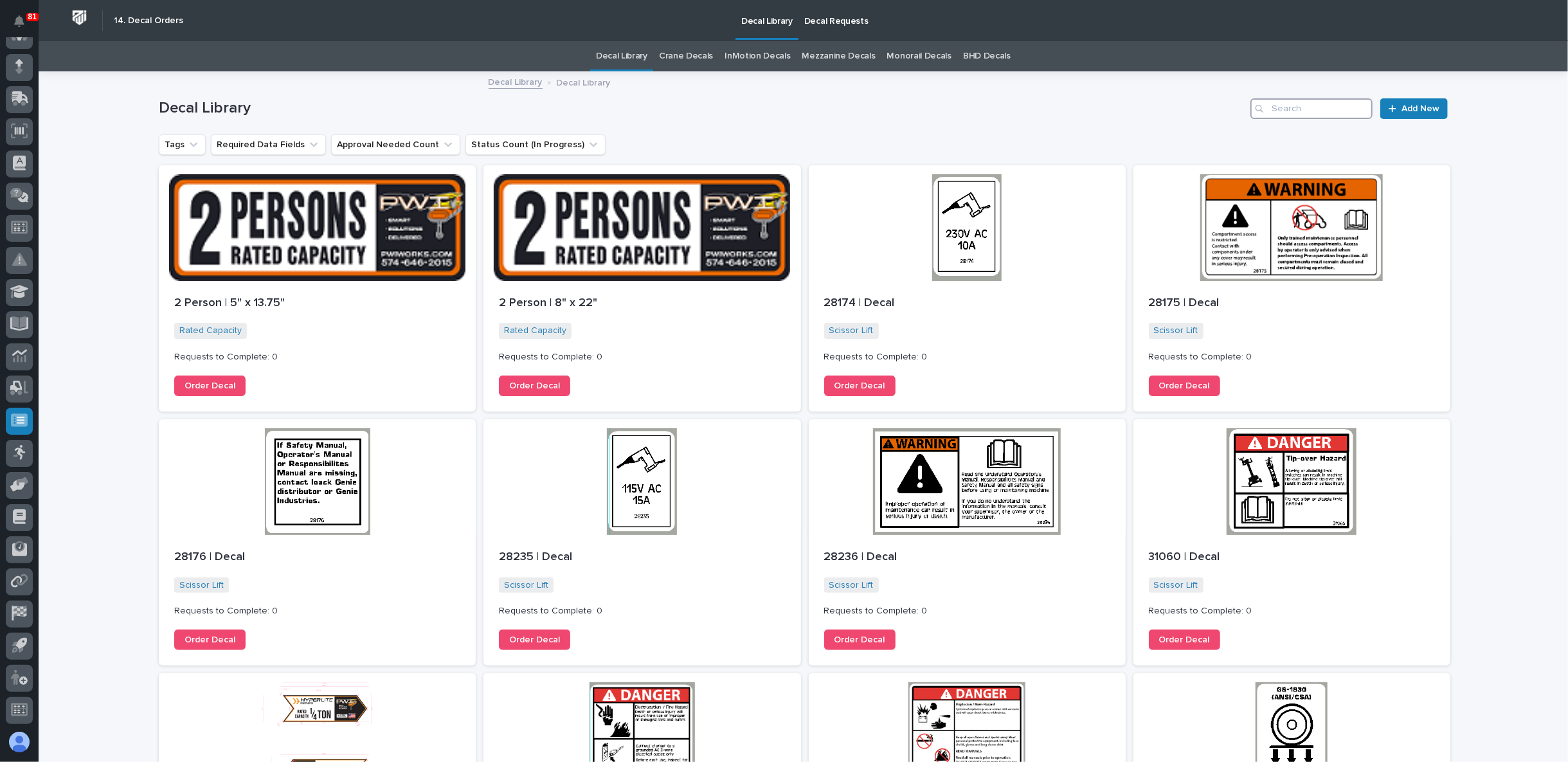
click at [1297, 108] on input "Search" at bounding box center [1312, 108] width 122 height 20
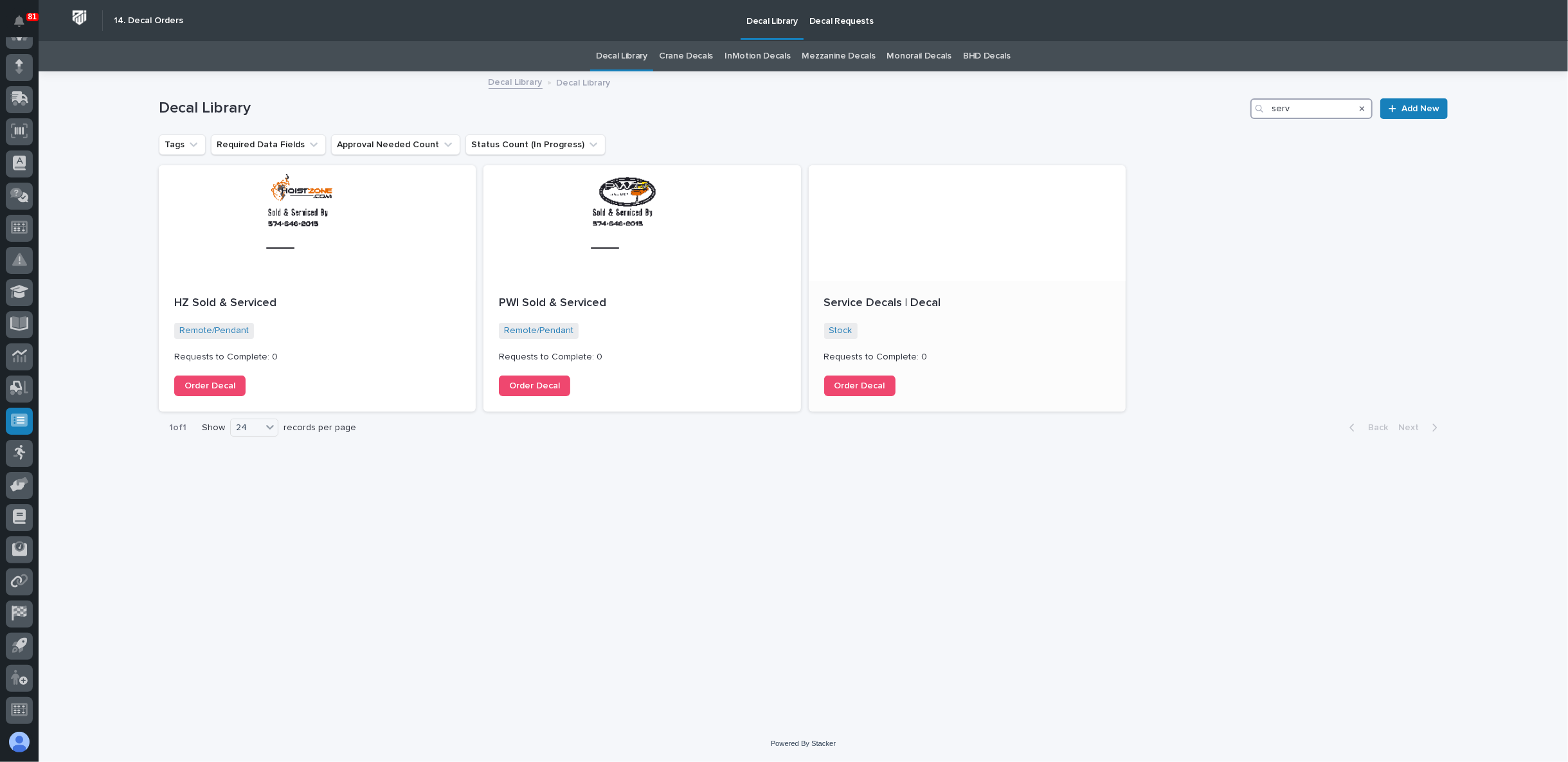
type input "serv"
click at [931, 298] on p "Service Decals | Decal" at bounding box center [967, 303] width 286 height 14
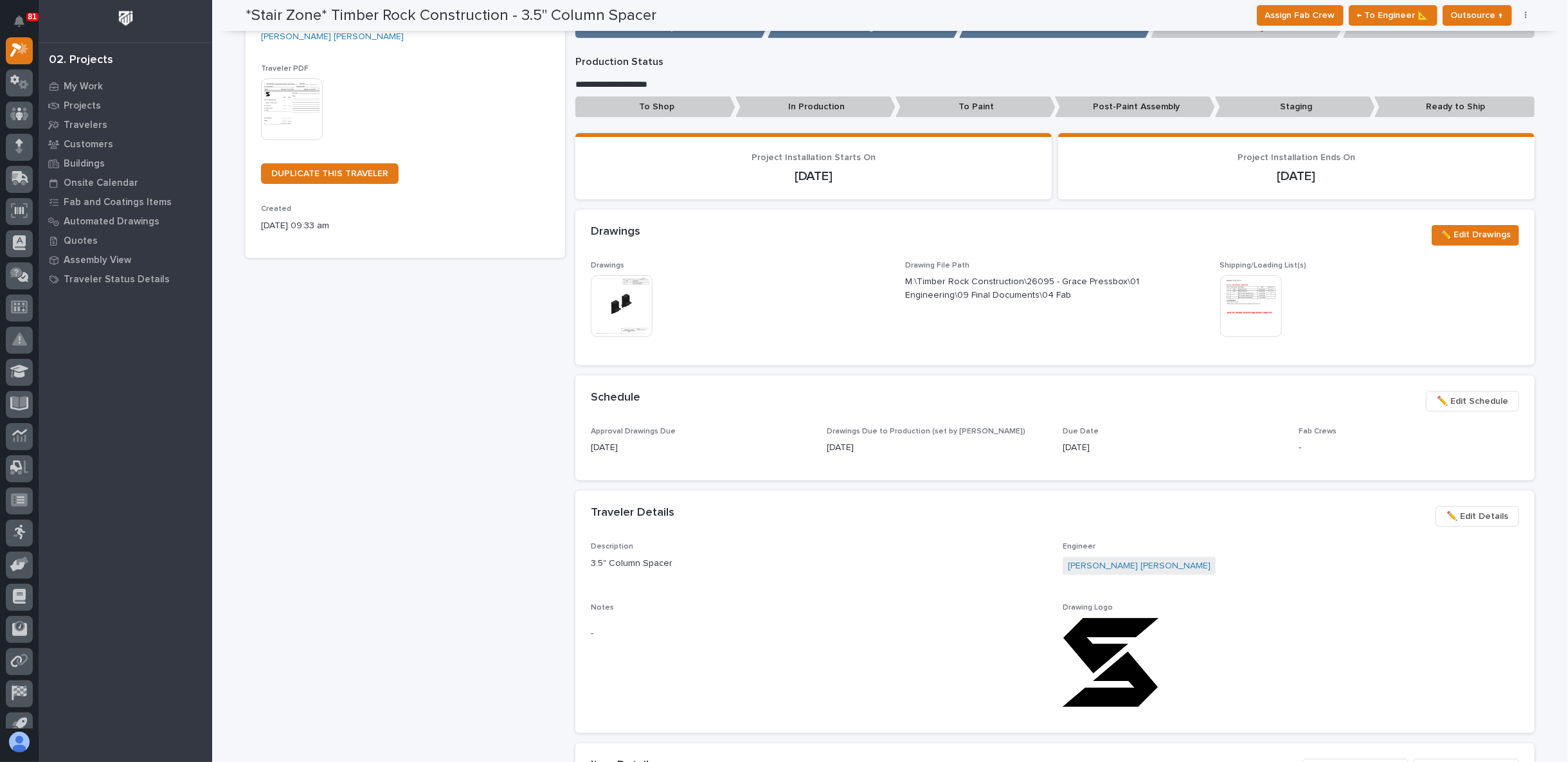
scroll to position [214, 0]
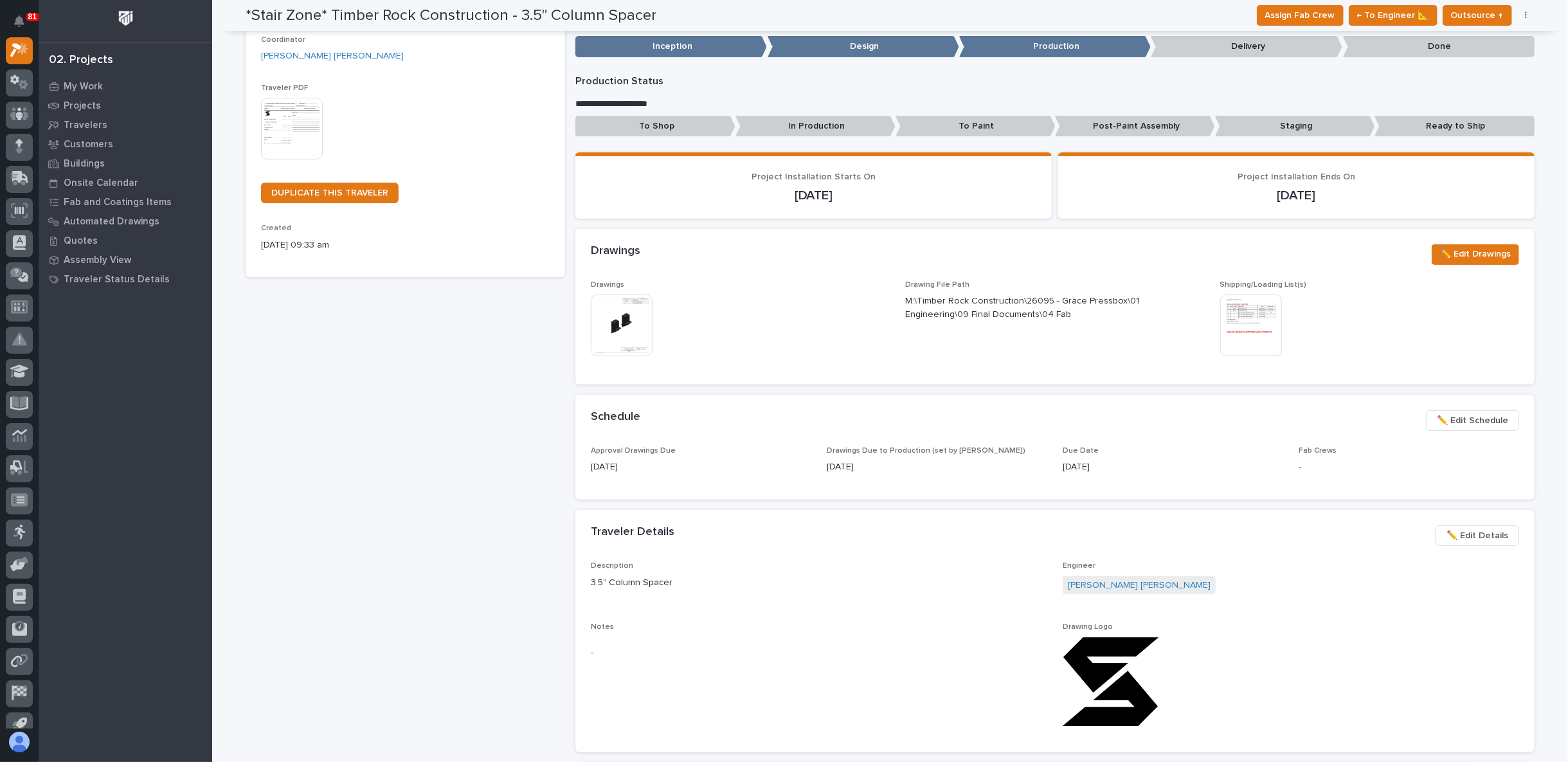
click at [591, 325] on img at bounding box center [621, 325] width 62 height 62
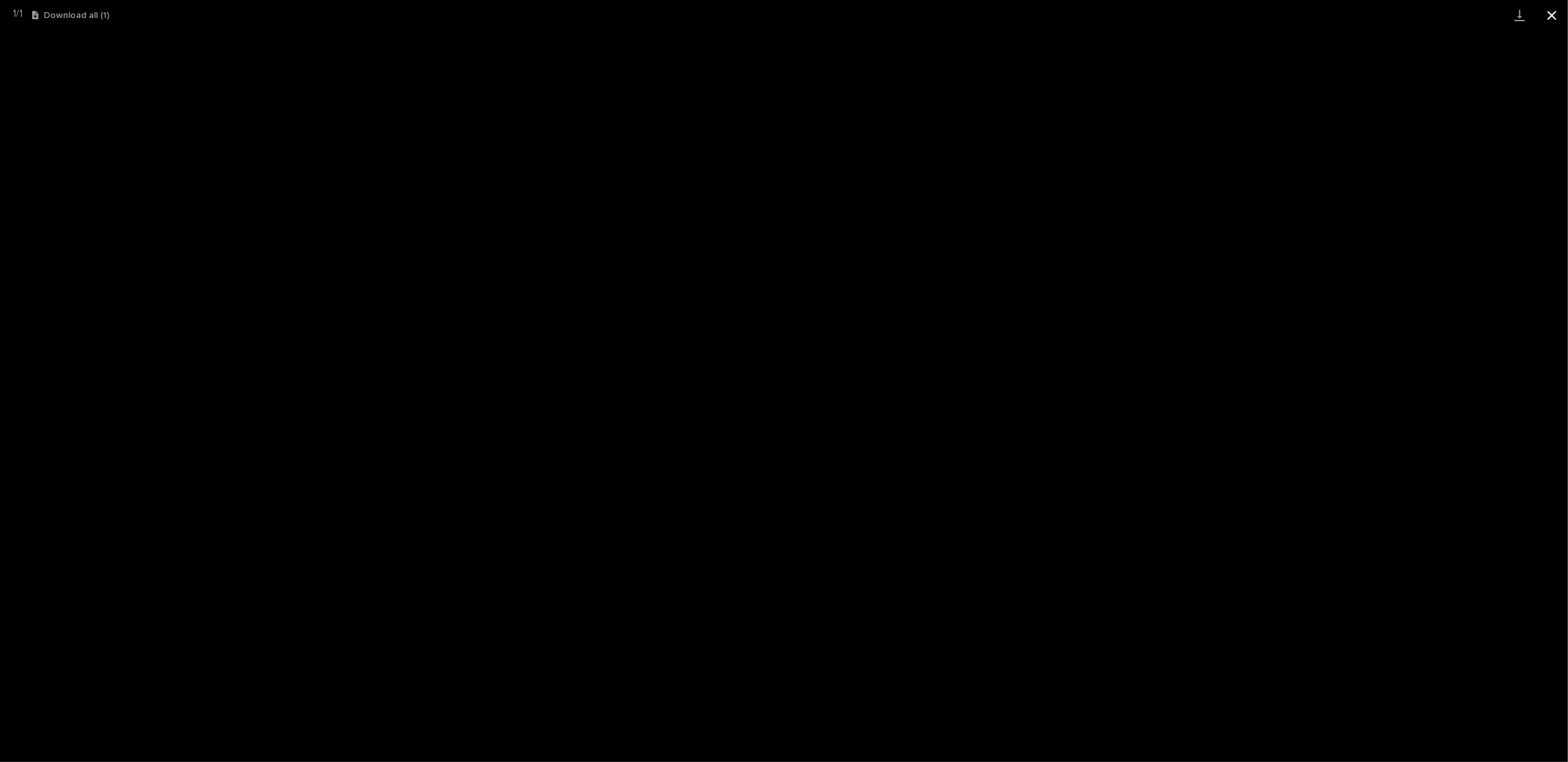
click at [1551, 10] on button "Close gallery" at bounding box center [1552, 15] width 32 height 31
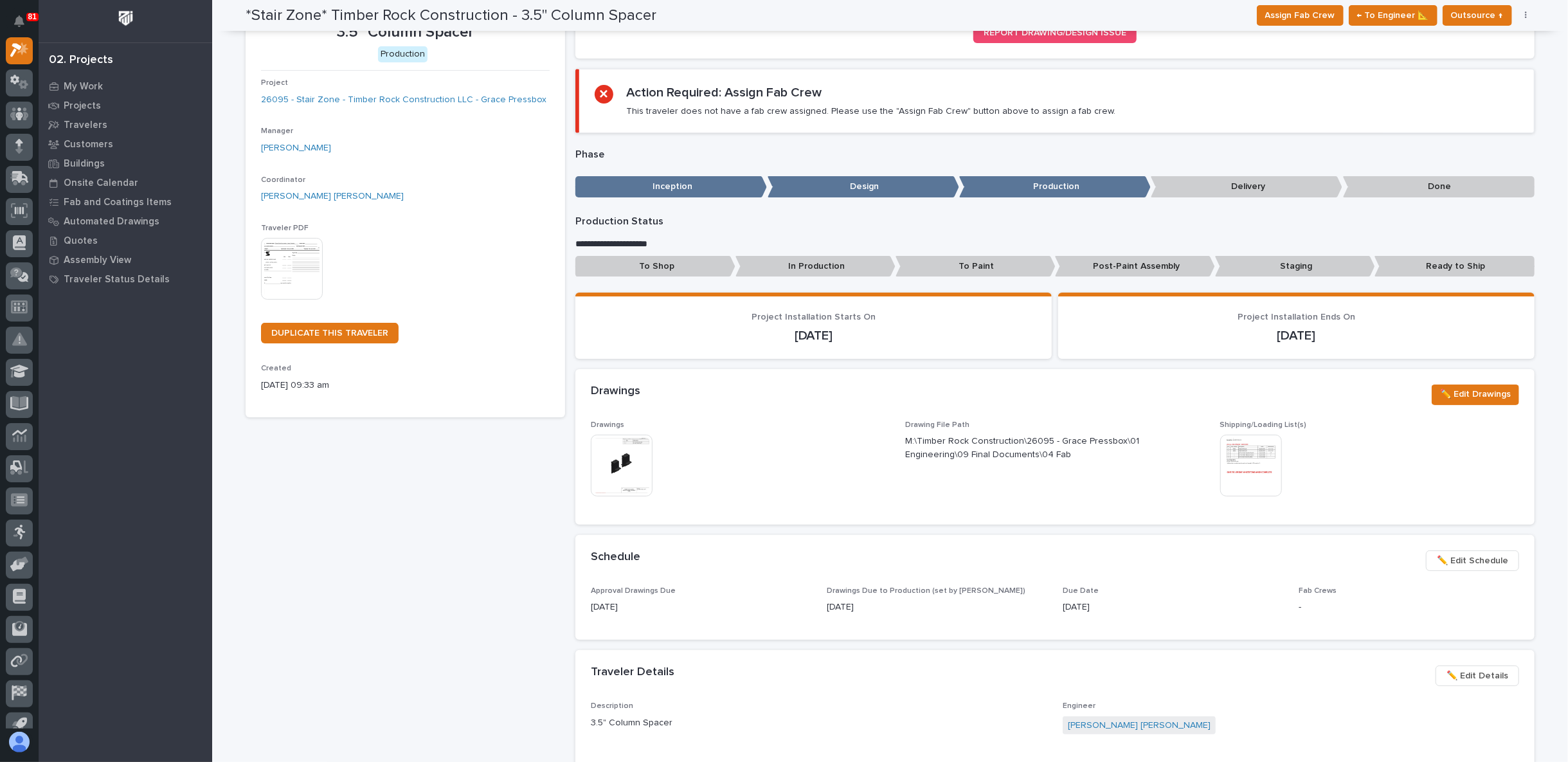
scroll to position [0, 0]
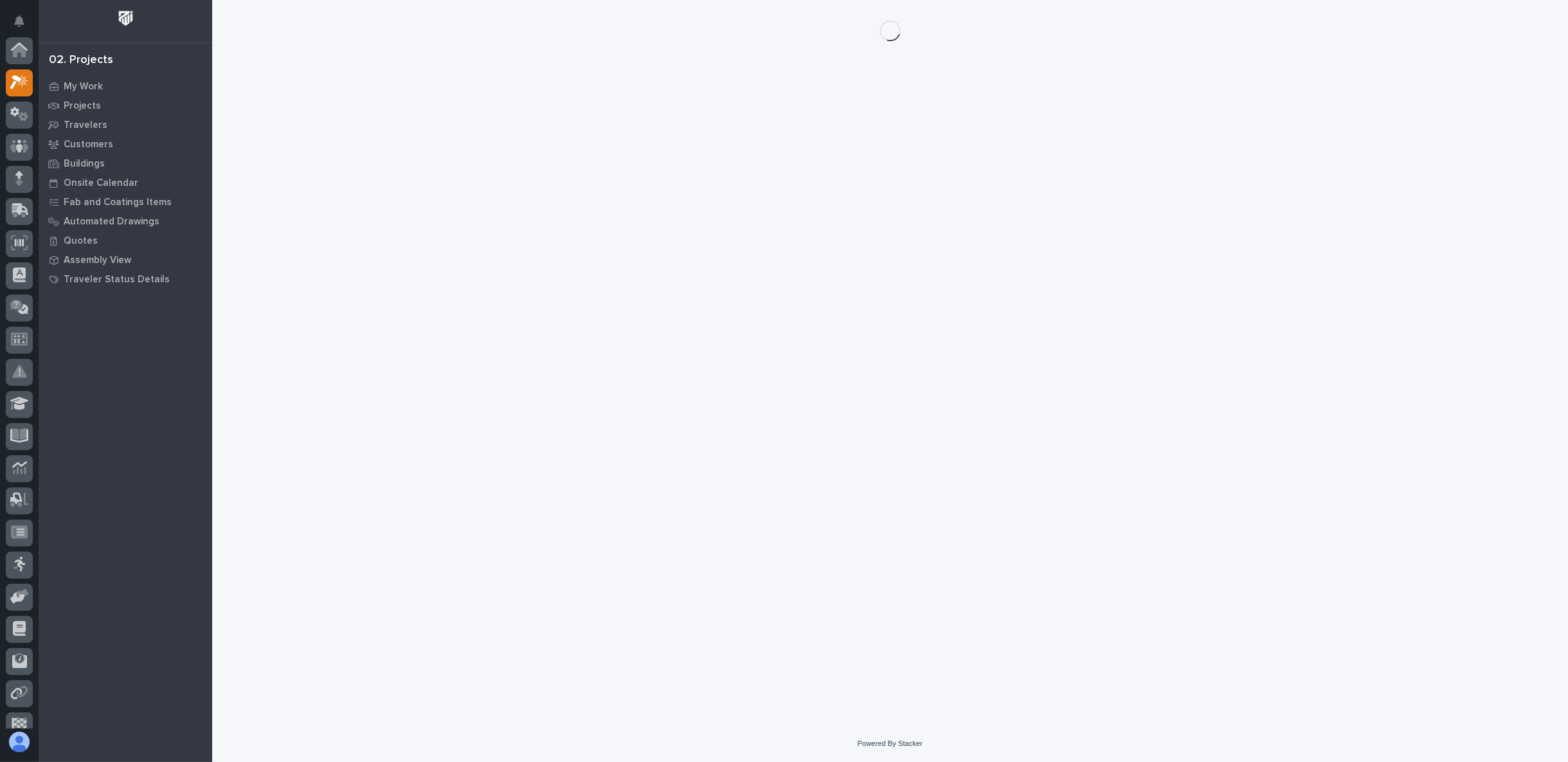
scroll to position [32, 0]
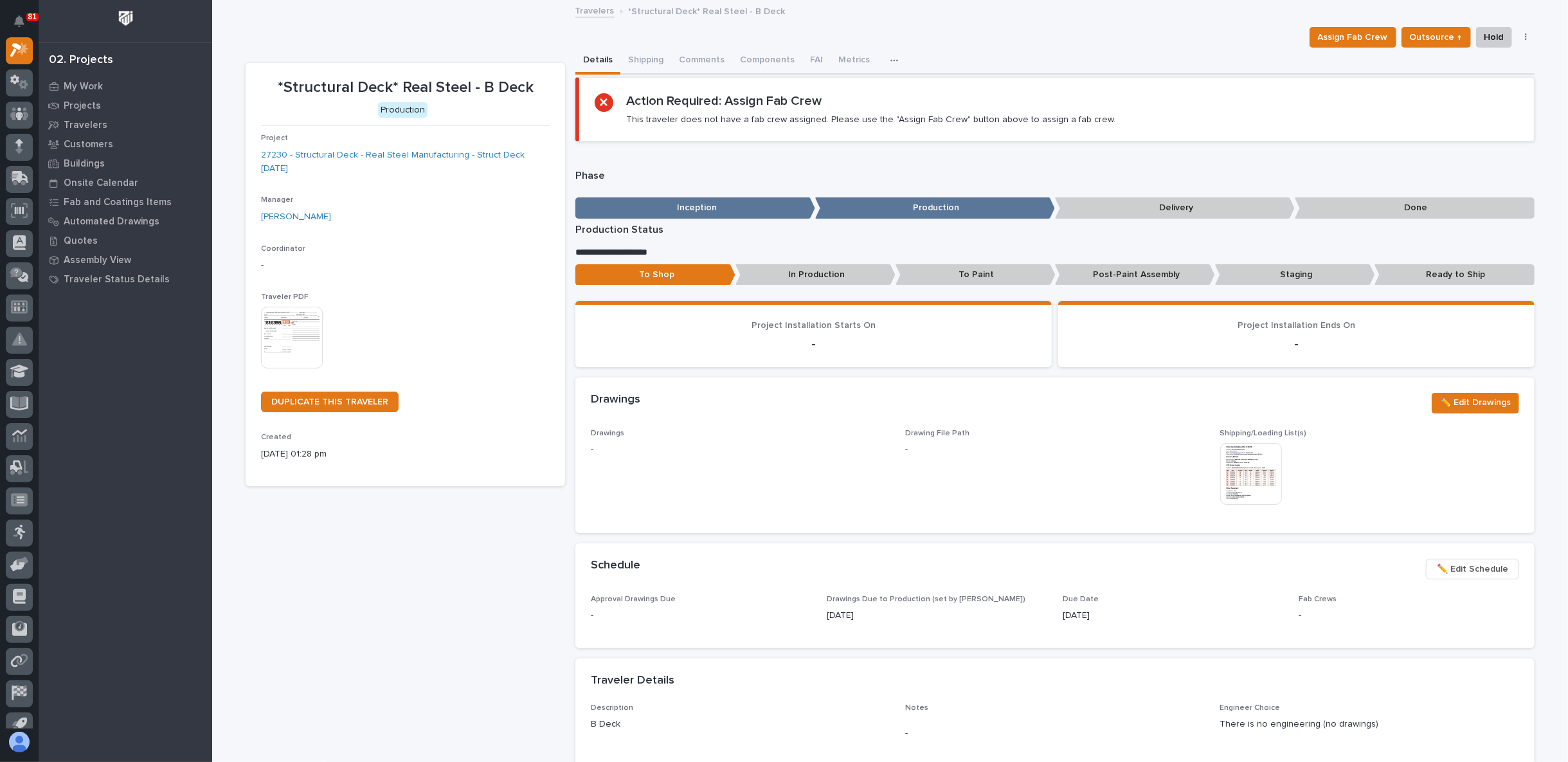
click at [1231, 459] on img at bounding box center [1251, 474] width 62 height 62
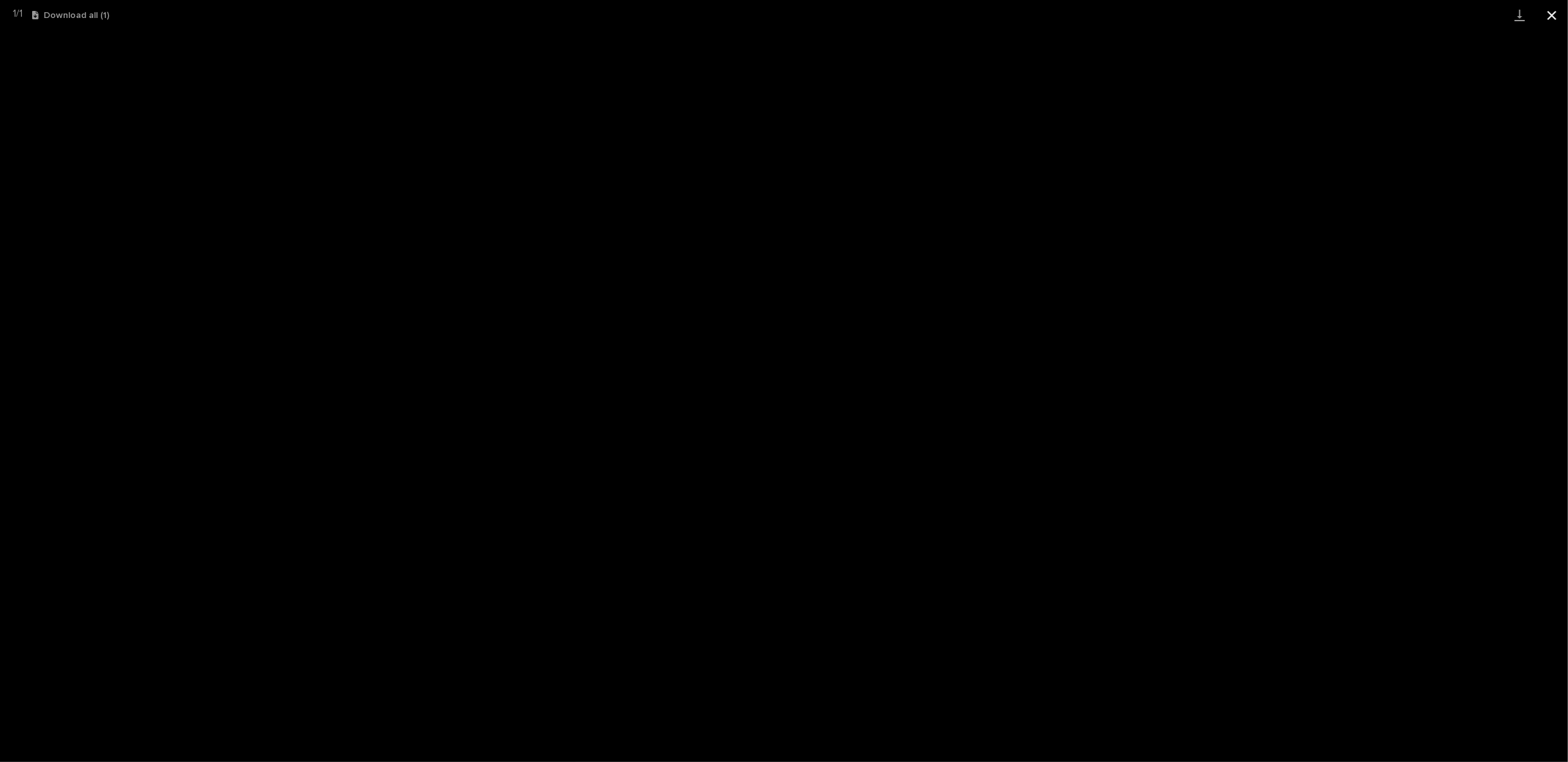
click at [1547, 10] on button "Close gallery" at bounding box center [1552, 15] width 32 height 31
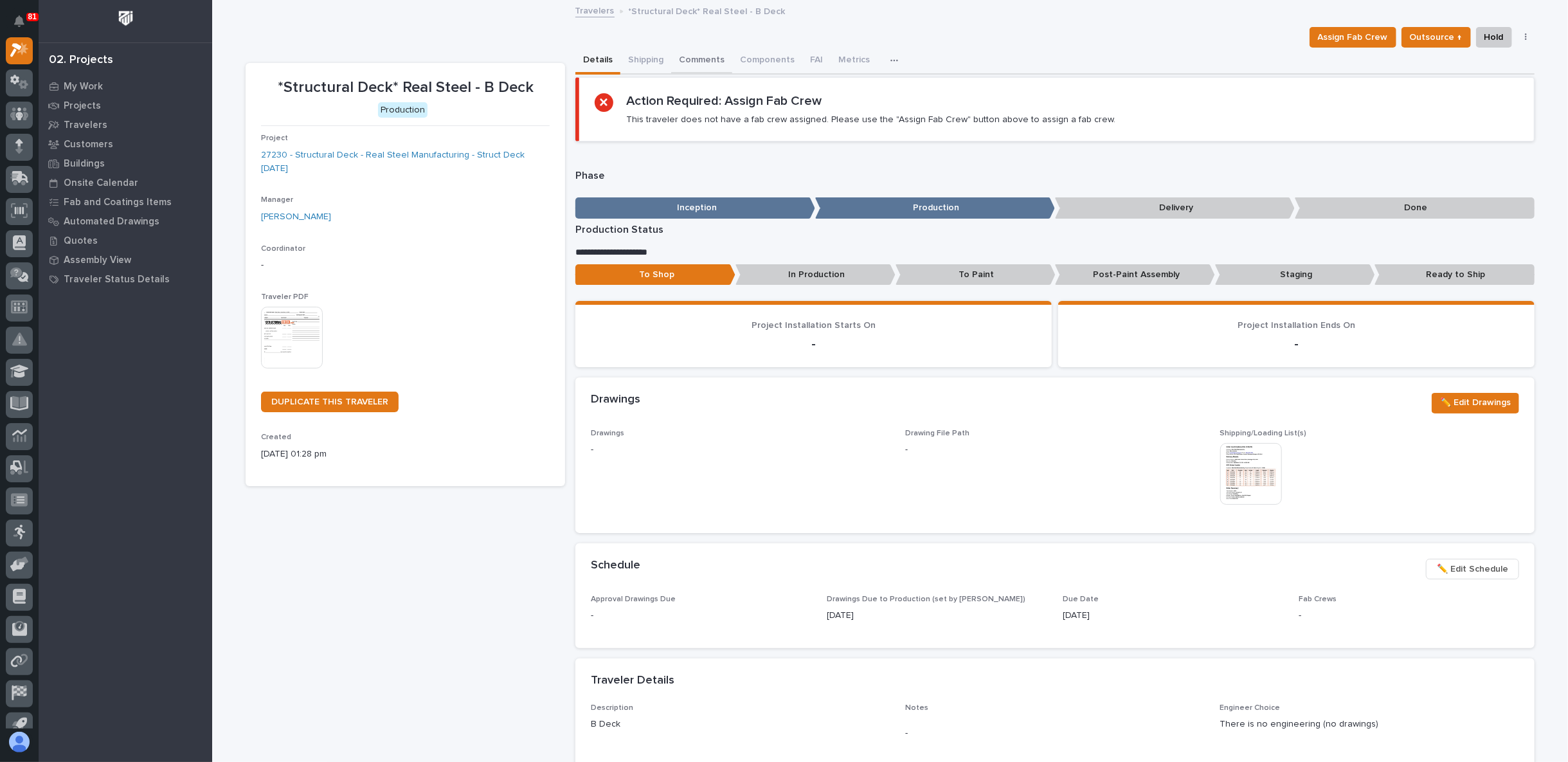
click at [678, 59] on button "Comments" at bounding box center [702, 60] width 61 height 27
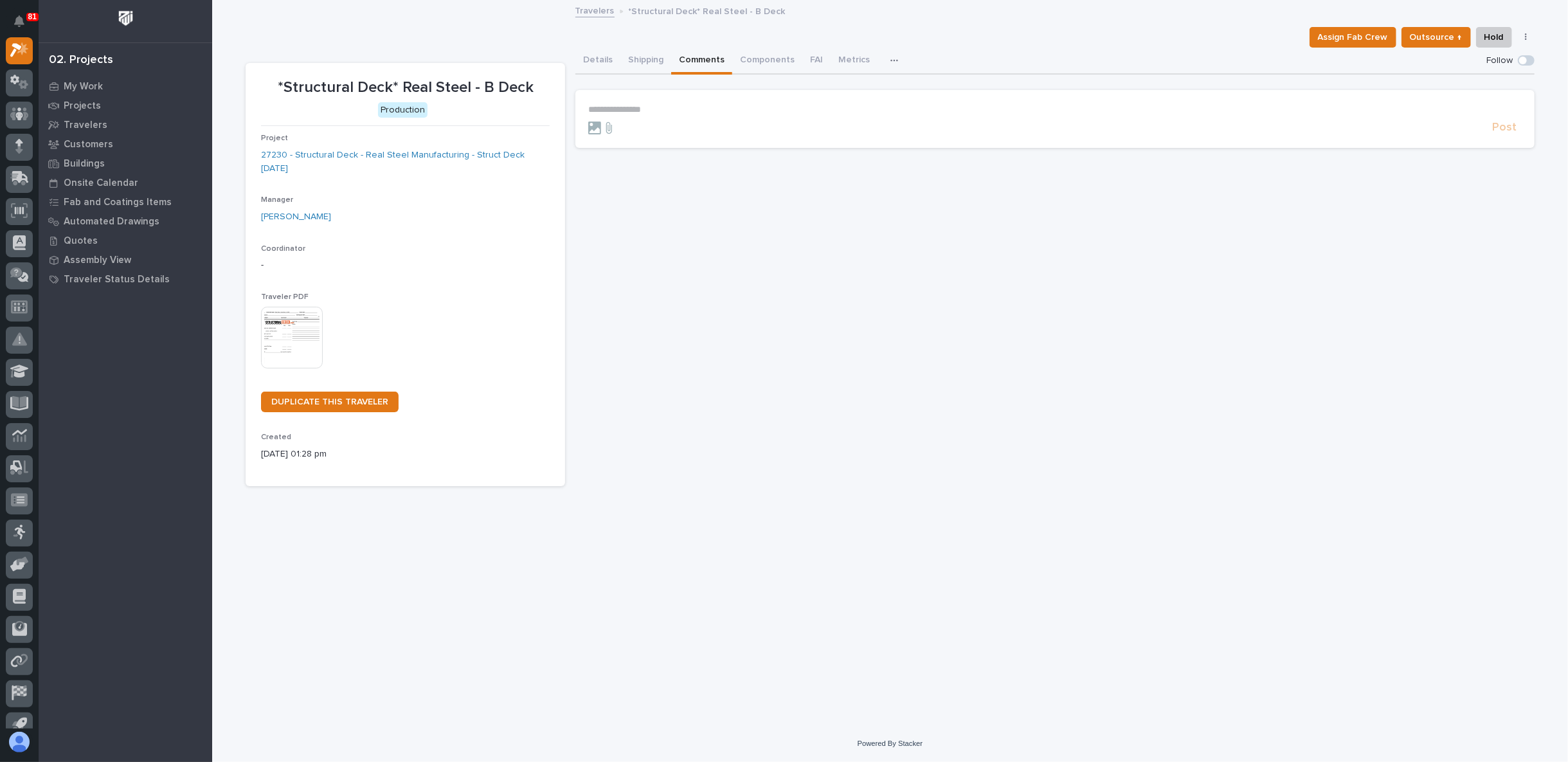
click at [630, 109] on p "**********" at bounding box center [1055, 109] width 934 height 11
click at [618, 103] on section "**********" at bounding box center [1055, 119] width 959 height 58
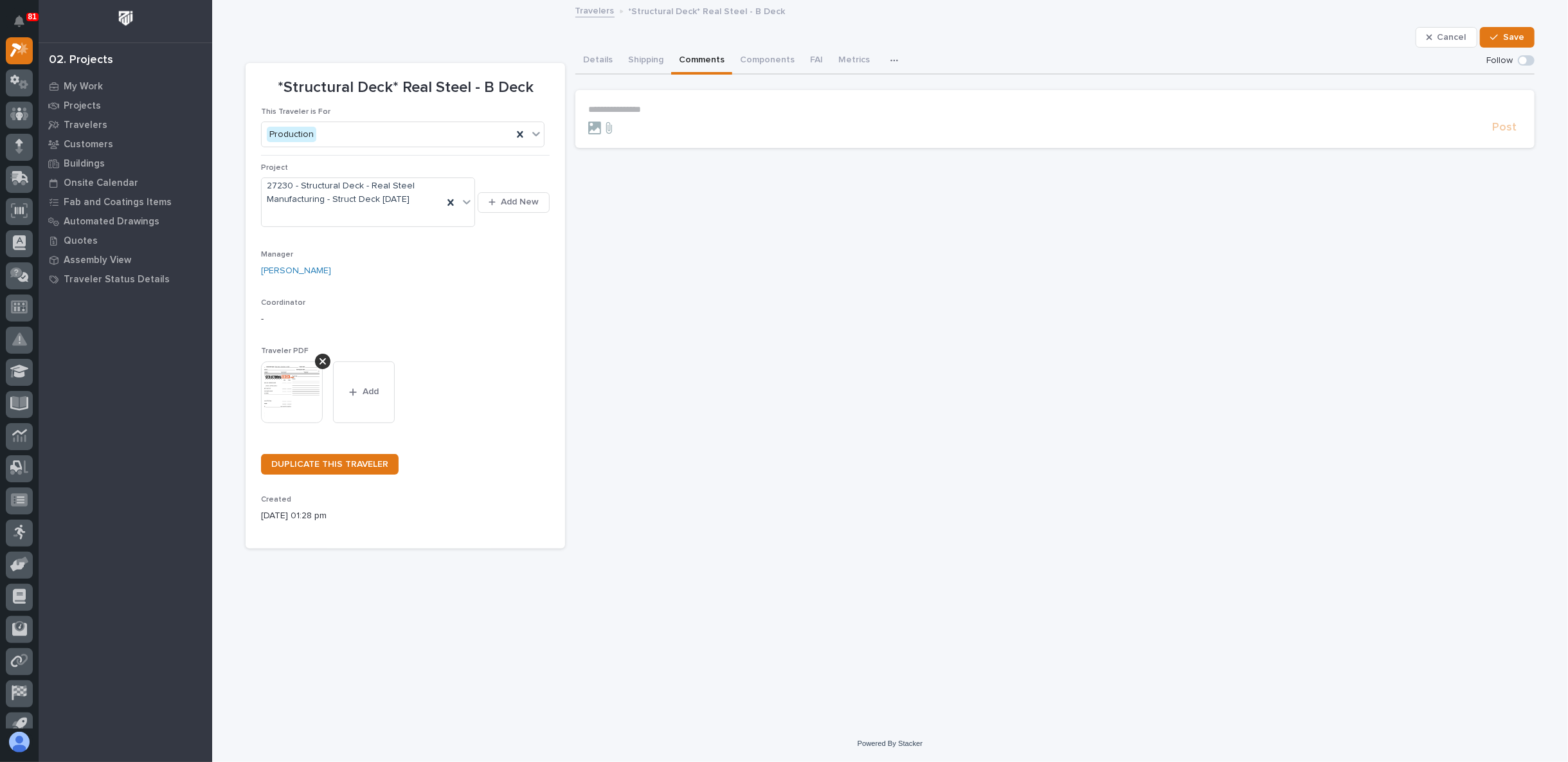
click at [616, 108] on p "**********" at bounding box center [1055, 109] width 934 height 11
click at [1496, 131] on span "Post" at bounding box center [1505, 133] width 25 height 15
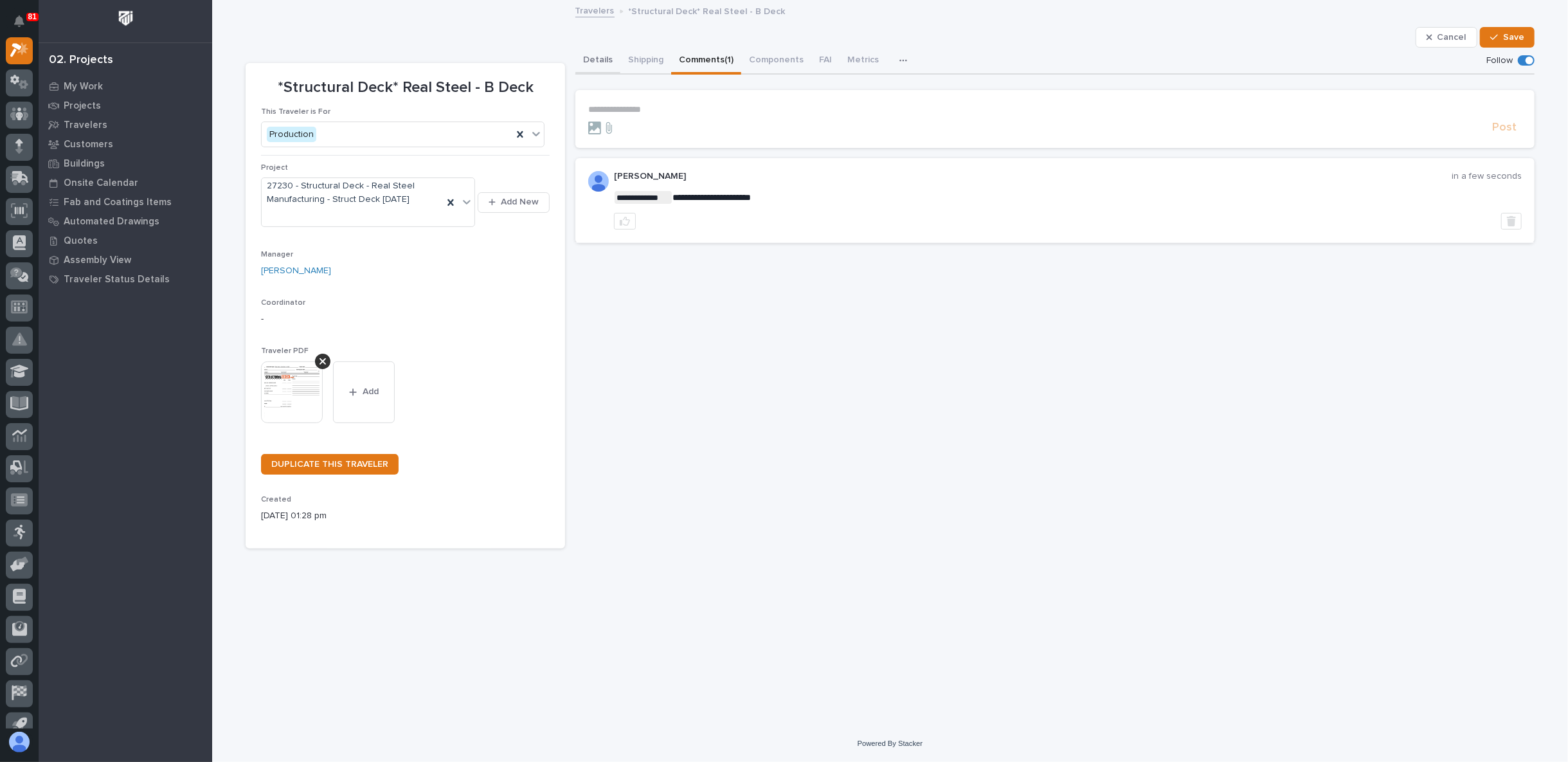
click at [605, 56] on button "Details" at bounding box center [598, 60] width 45 height 27
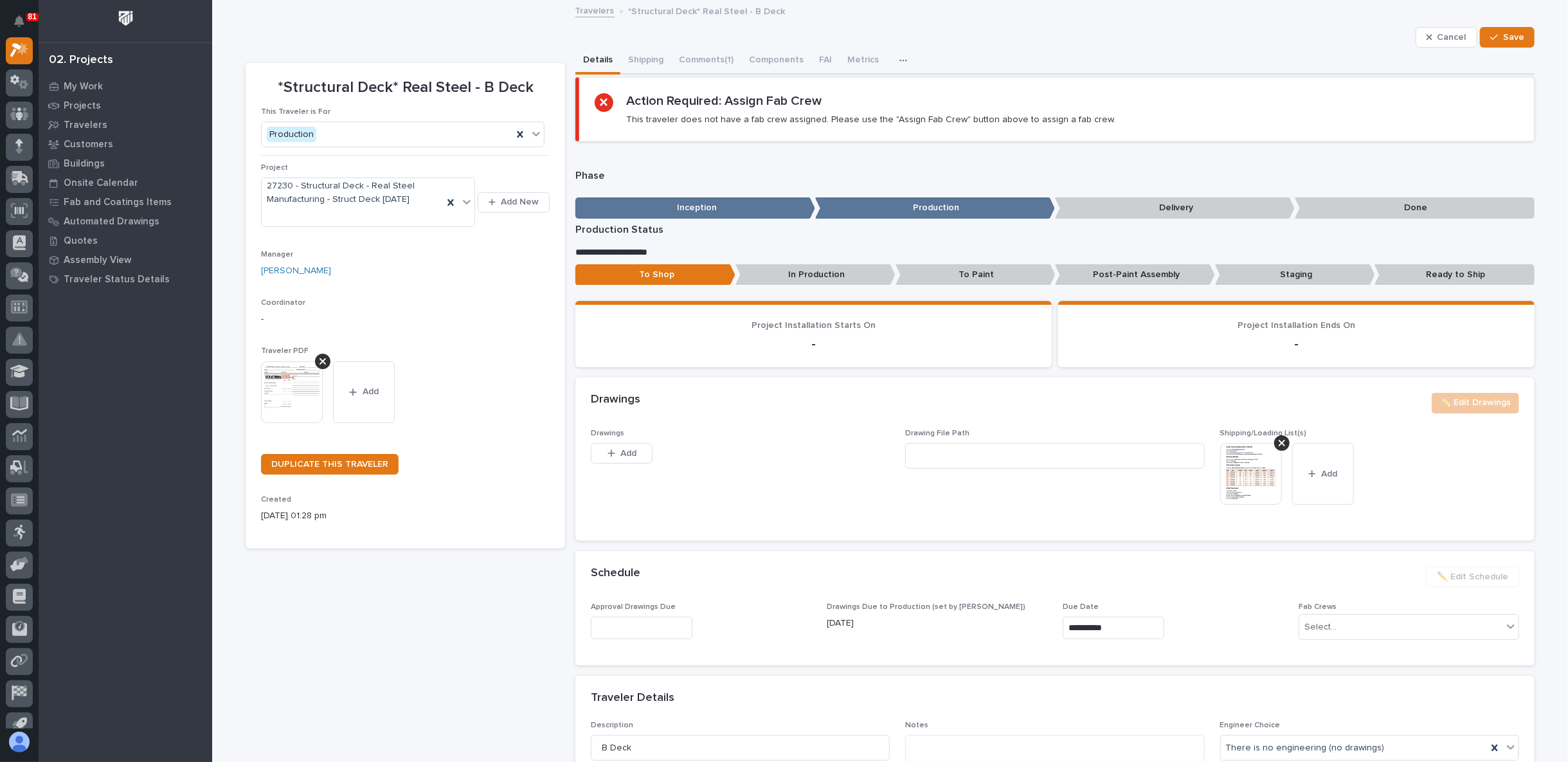
click at [1425, 273] on p "Ready to Ship" at bounding box center [1454, 274] width 160 height 21
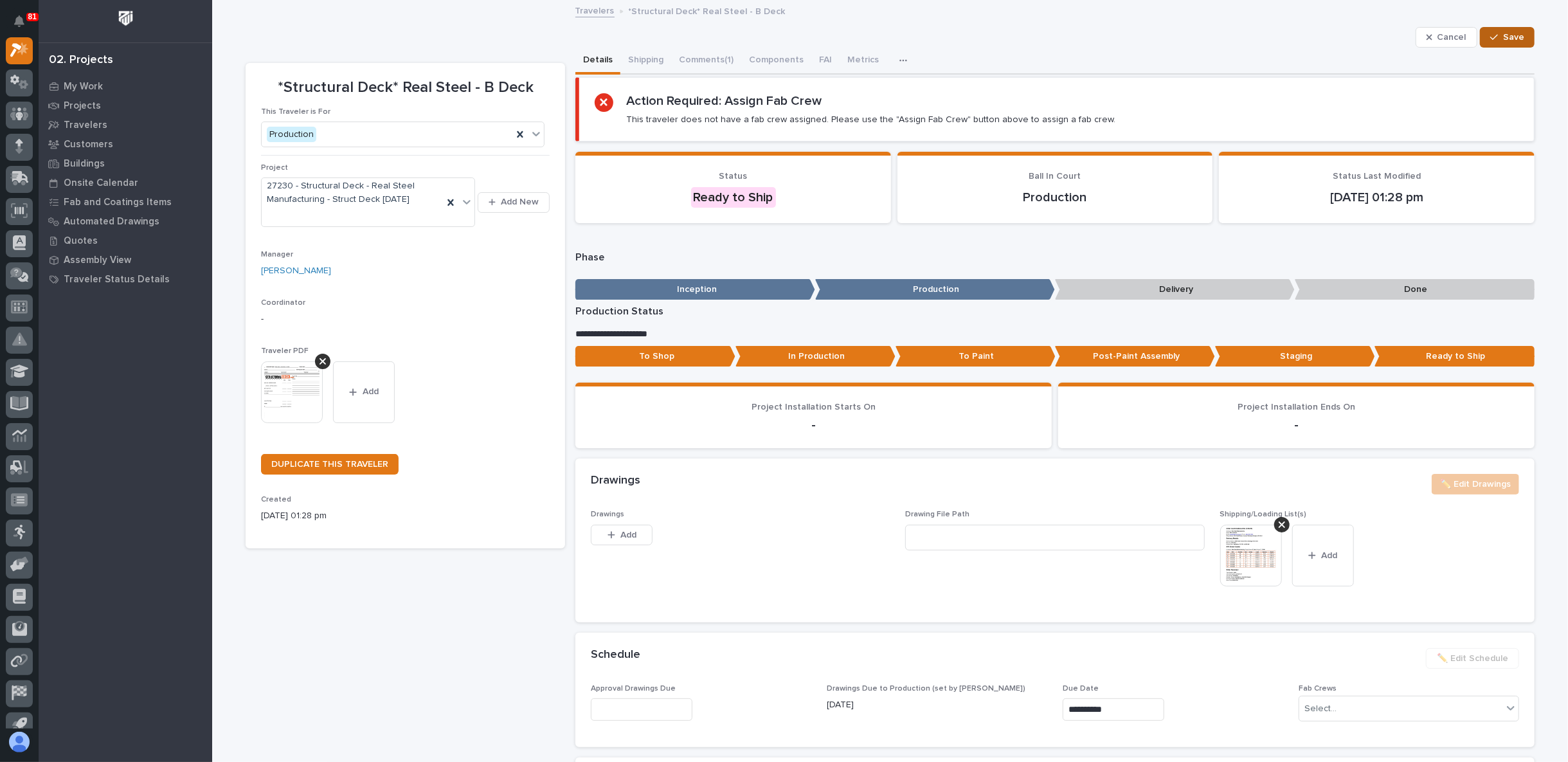
click at [1495, 38] on div "button" at bounding box center [1497, 37] width 13 height 9
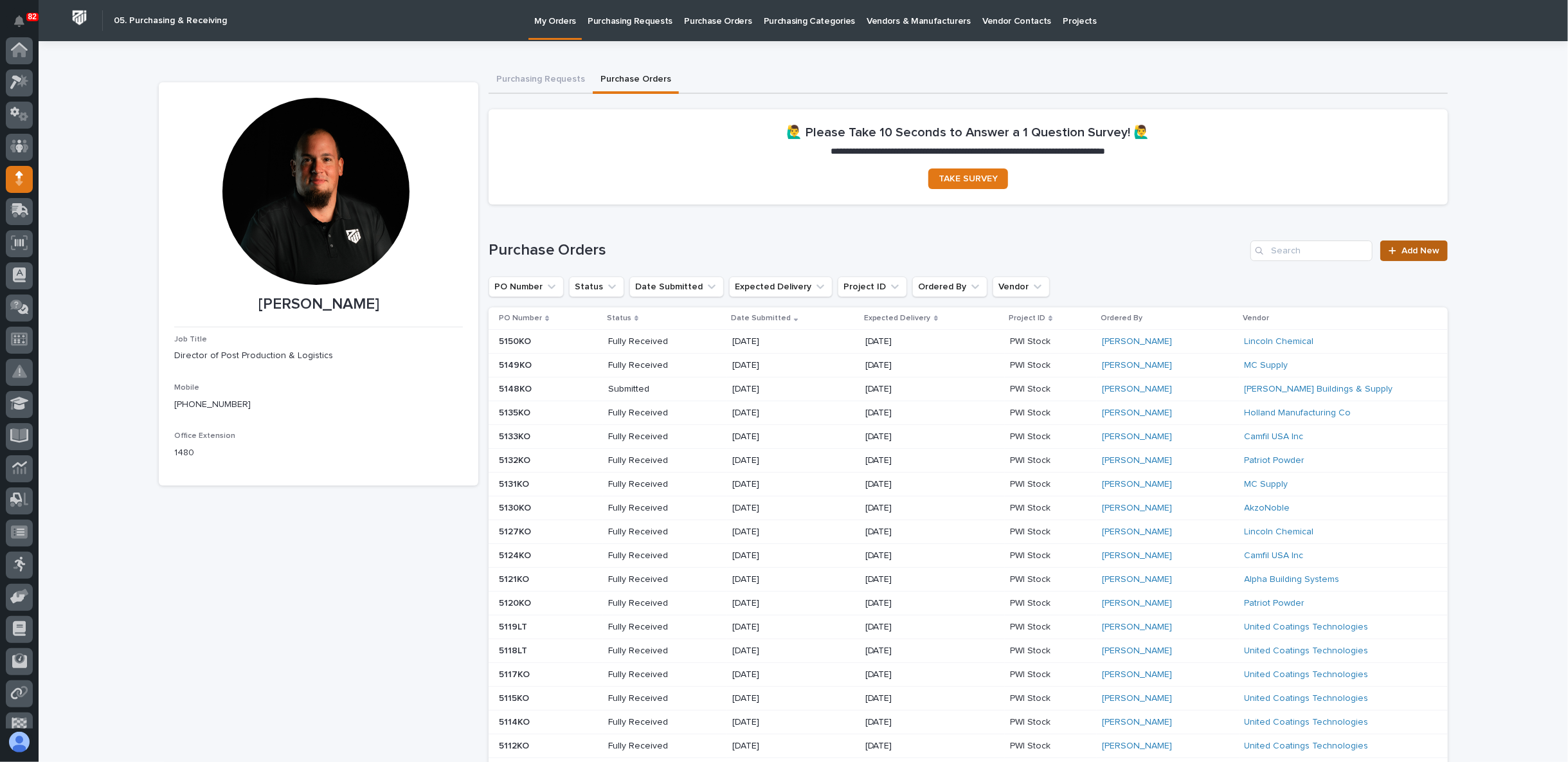
click at [1428, 253] on span "Add New" at bounding box center [1420, 250] width 38 height 9
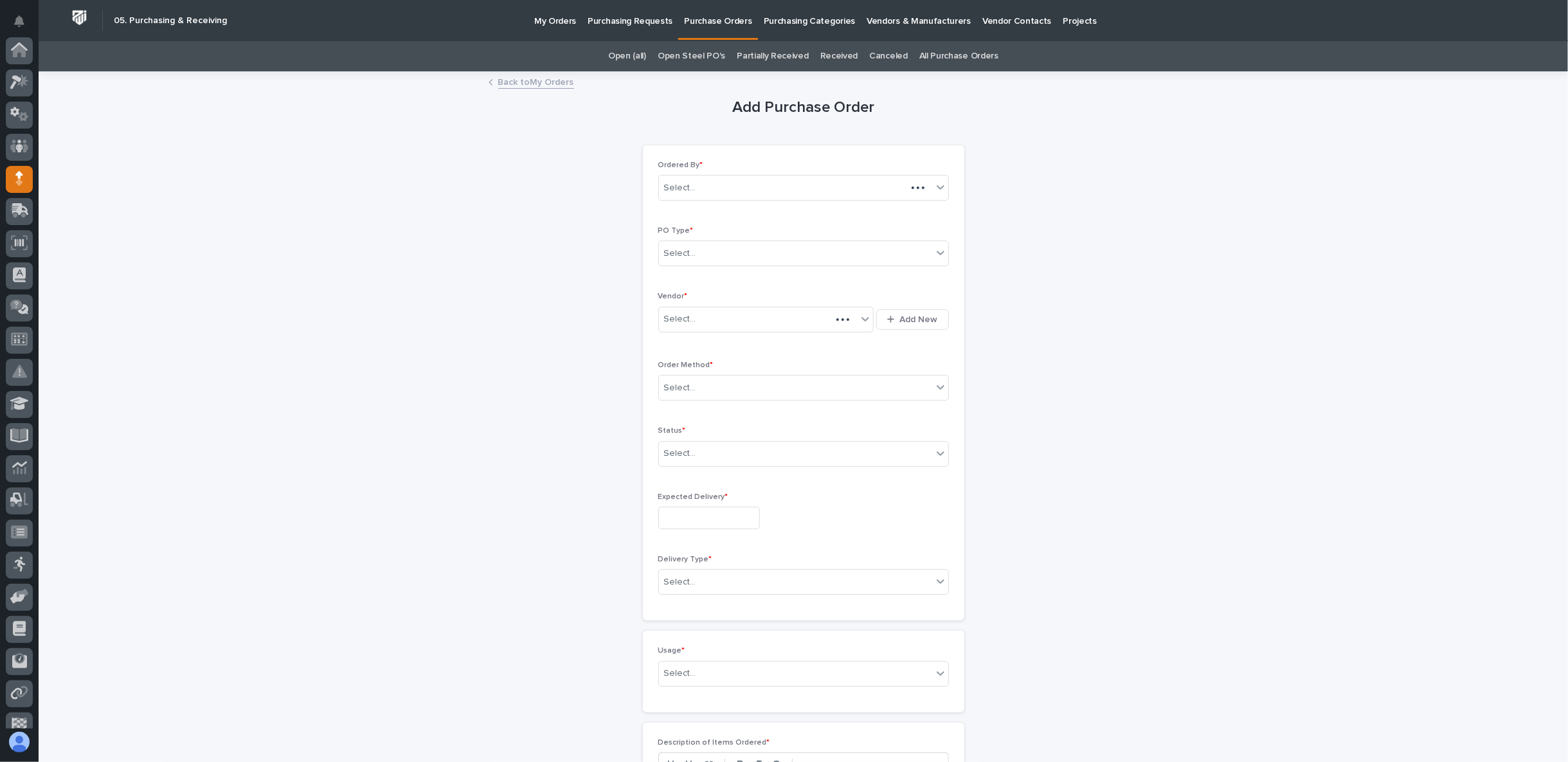
scroll to position [112, 0]
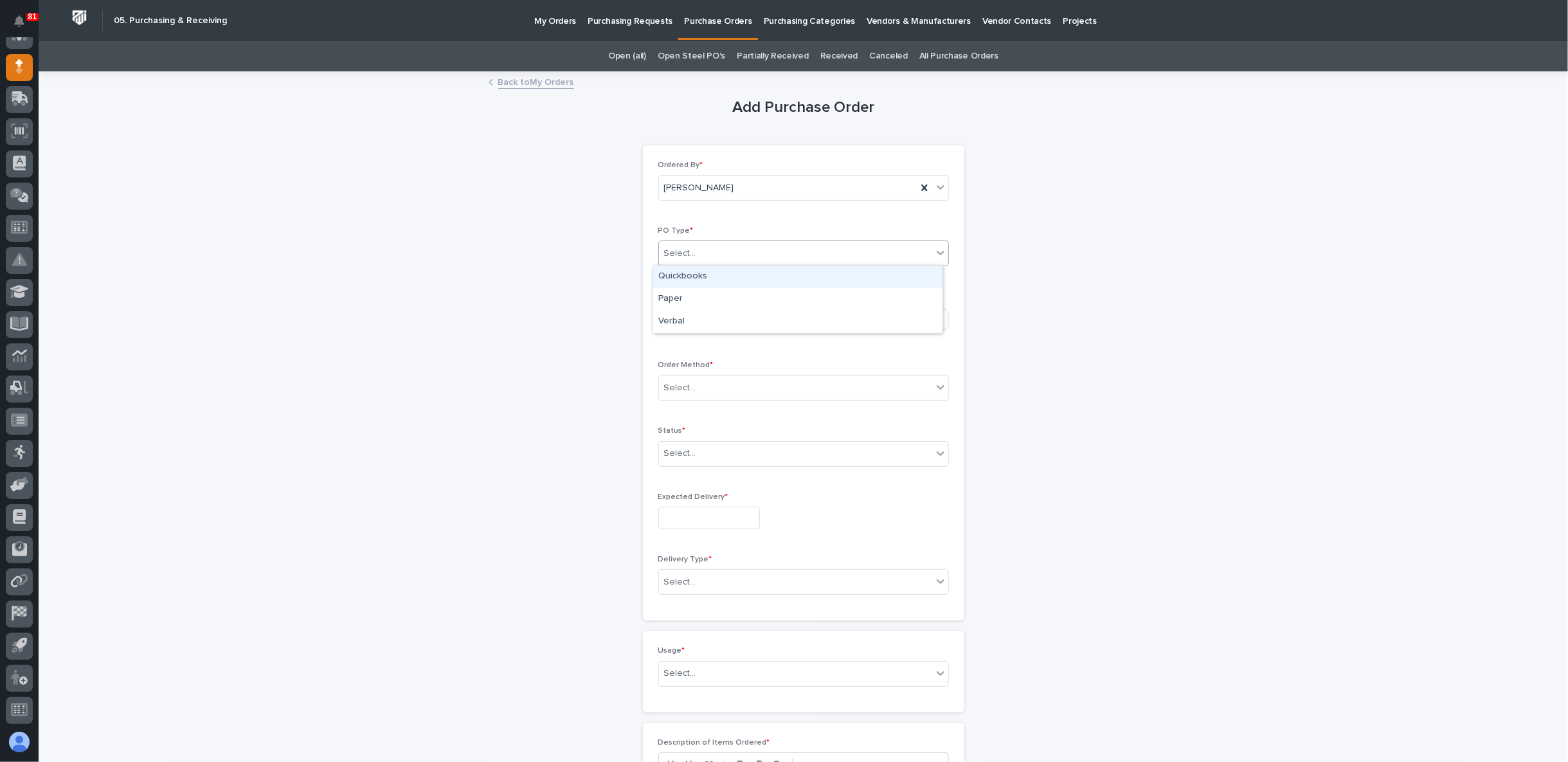
click at [702, 249] on div "Select..." at bounding box center [796, 253] width 274 height 21
click at [682, 300] on div "Paper" at bounding box center [798, 299] width 290 height 23
click at [687, 317] on div "Select..." at bounding box center [680, 319] width 32 height 14
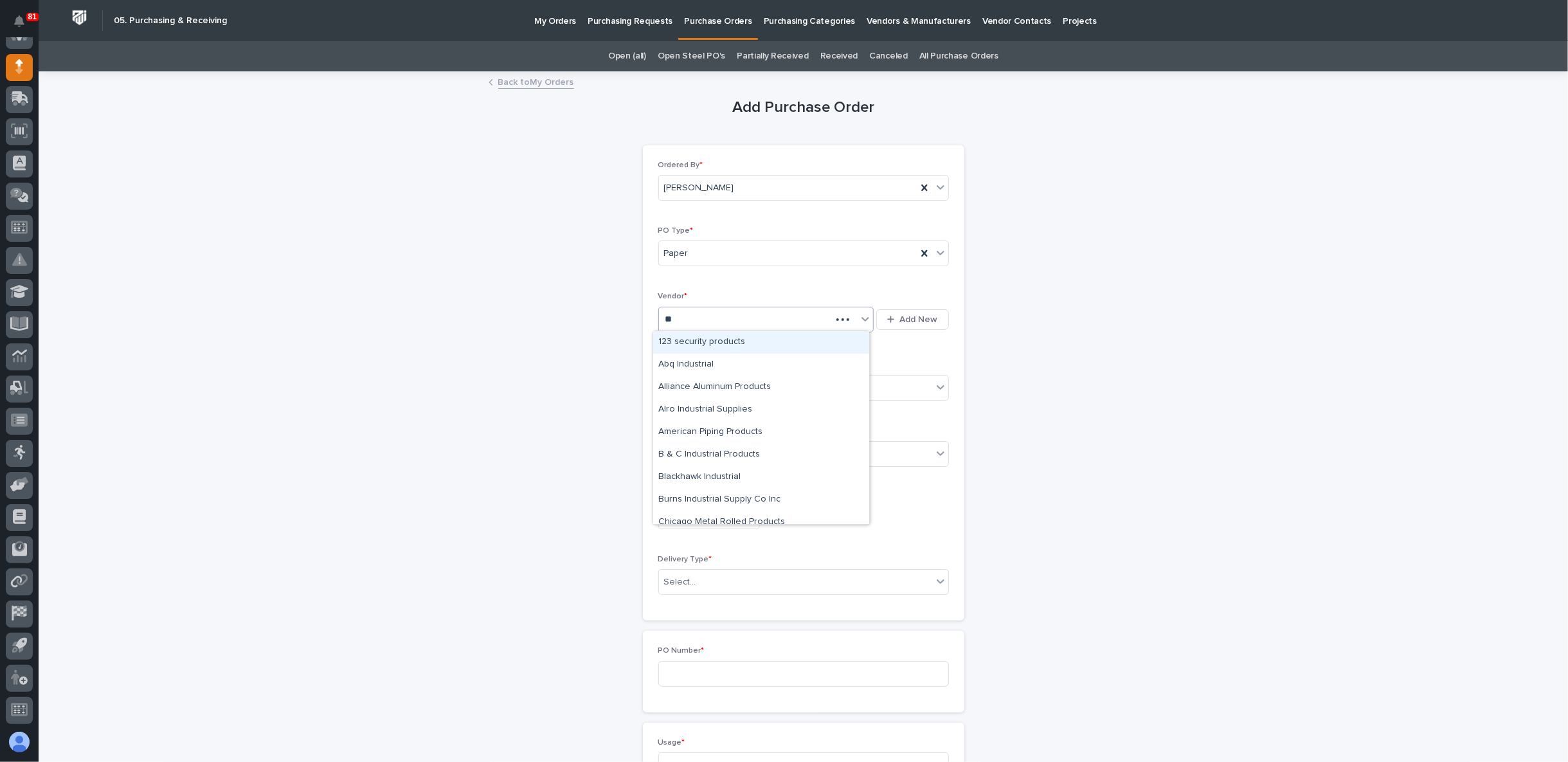
type input "***"
click at [713, 345] on div "Dultmeier" at bounding box center [761, 342] width 216 height 23
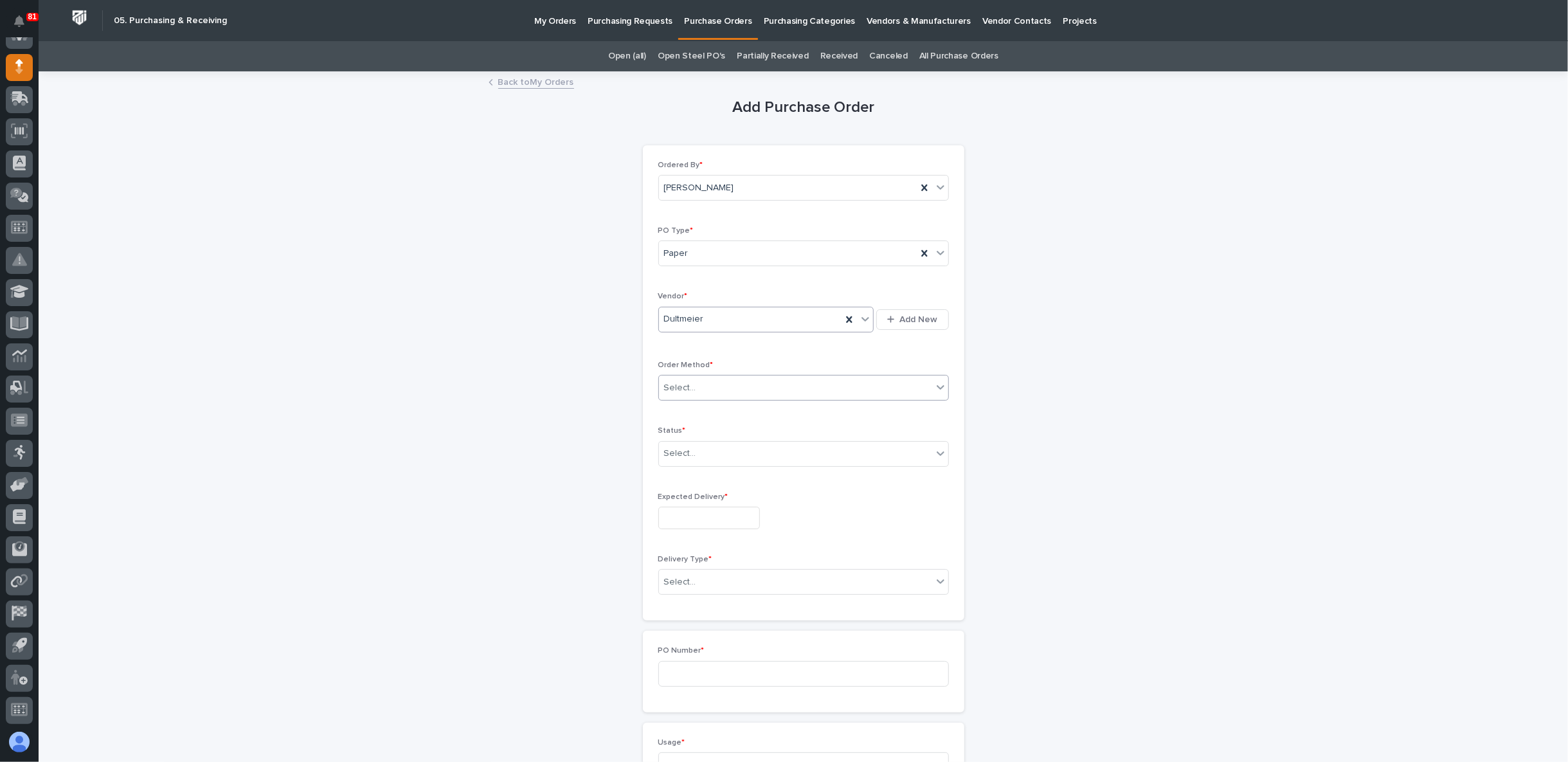
click at [720, 384] on div "Select..." at bounding box center [796, 388] width 274 height 21
click at [700, 451] on div "Phone Call" at bounding box center [798, 456] width 290 height 23
click at [702, 456] on div "Select..." at bounding box center [796, 453] width 274 height 21
click at [712, 497] on div "Submitted" at bounding box center [798, 498] width 290 height 23
click at [698, 512] on input "text" at bounding box center [709, 517] width 102 height 23
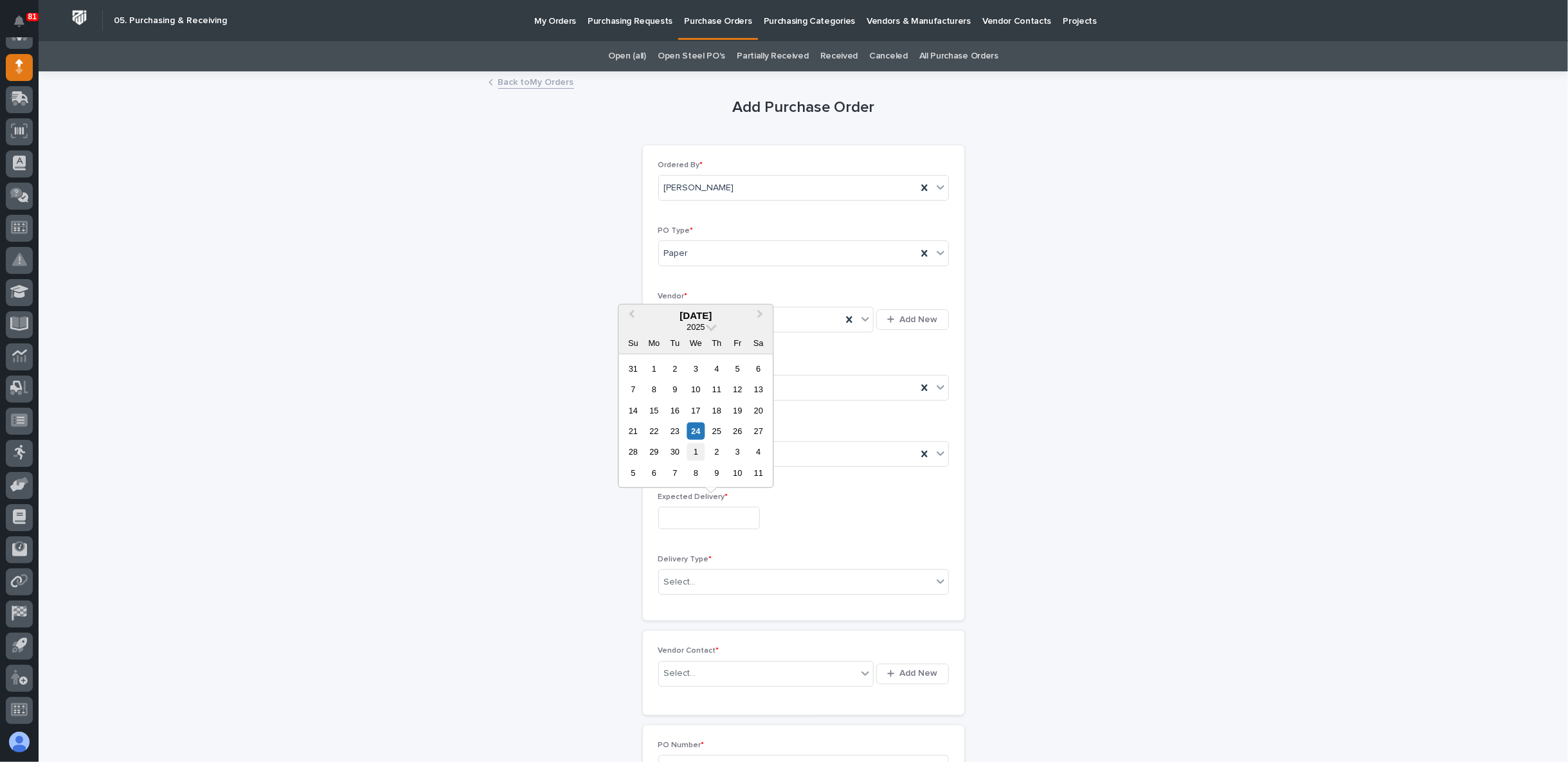
click at [699, 459] on div "1" at bounding box center [696, 452] width 17 height 17
type input "**********"
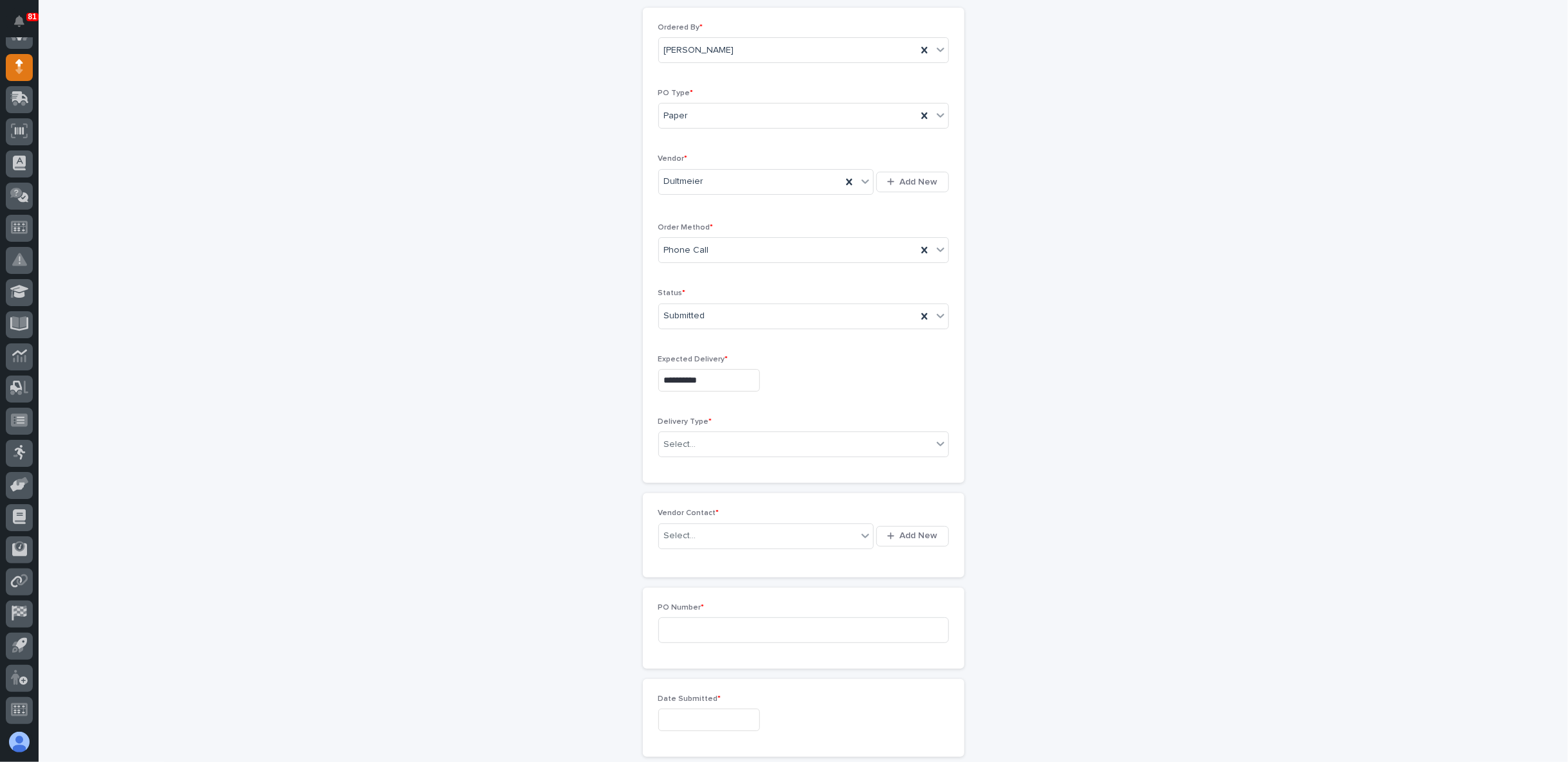
scroll to position [143, 0]
click at [695, 437] on div "Select..." at bounding box center [796, 439] width 274 height 21
click at [694, 467] on div "Deliver to PWI" at bounding box center [798, 460] width 290 height 23
click at [712, 462] on div "Select..." at bounding box center [758, 459] width 199 height 21
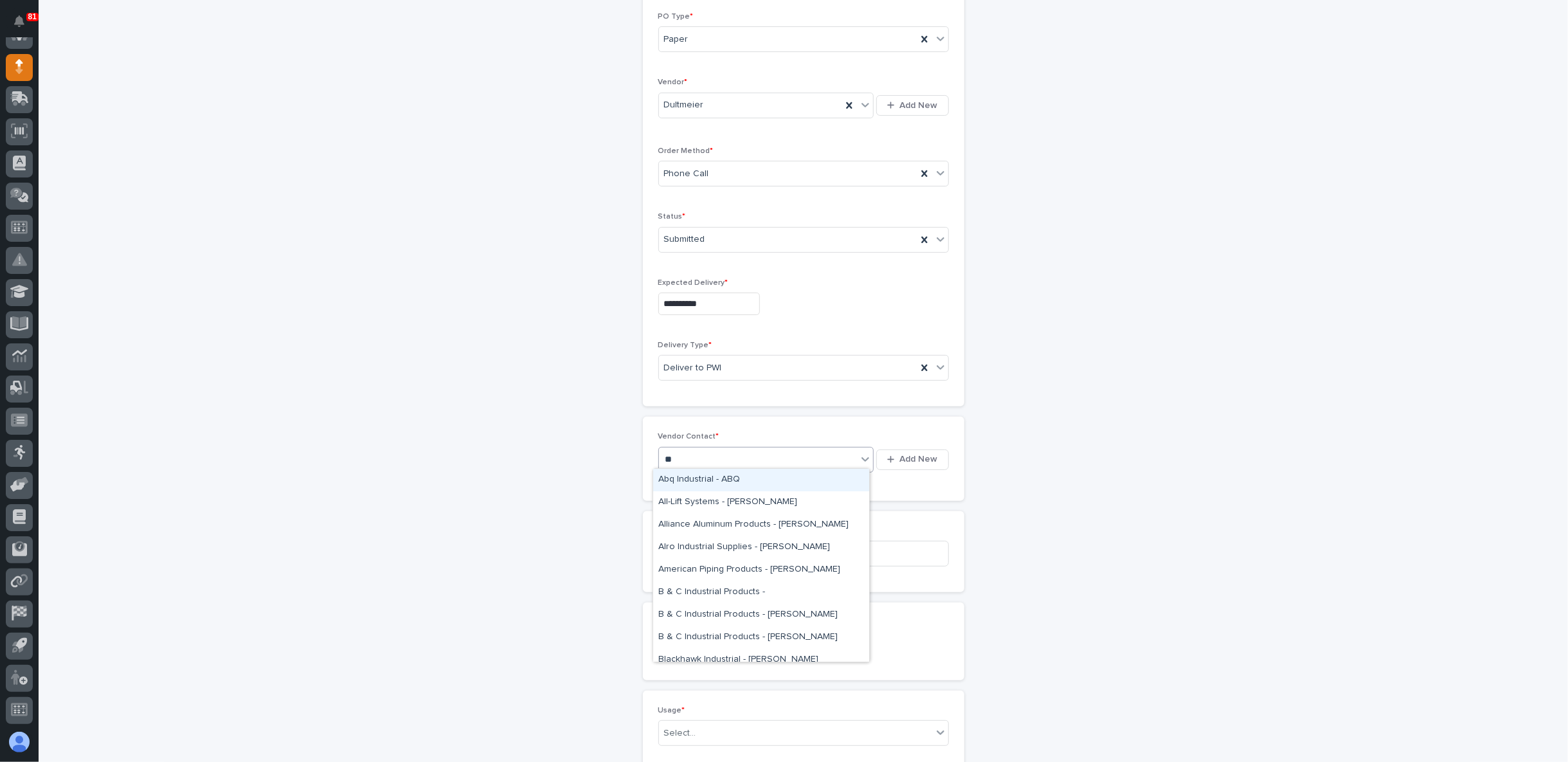
type input "***"
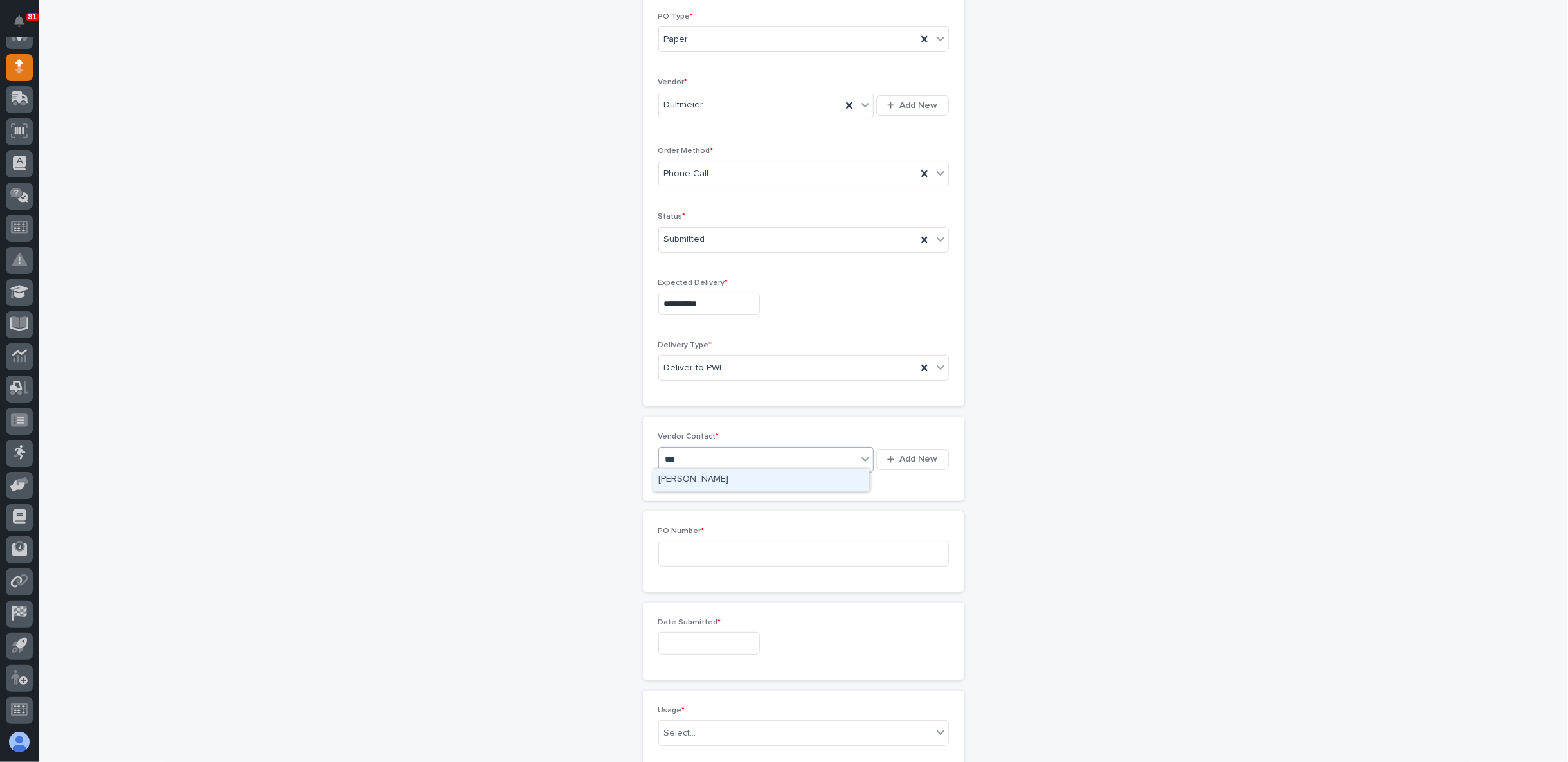
click at [688, 480] on div "[PERSON_NAME]" at bounding box center [761, 480] width 216 height 23
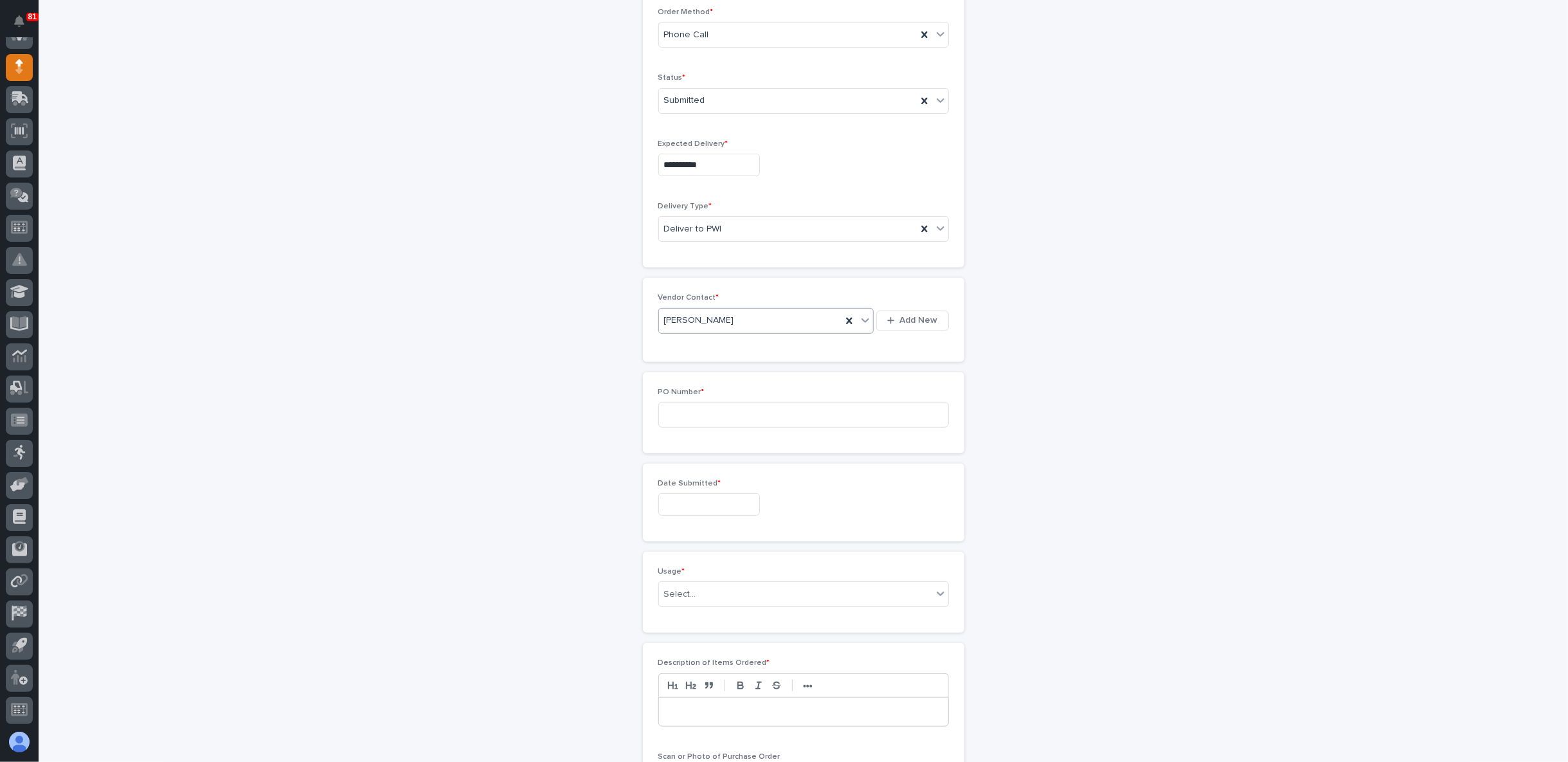
scroll to position [357, 0]
click at [711, 398] on input at bounding box center [803, 410] width 290 height 25
type input "5153KO"
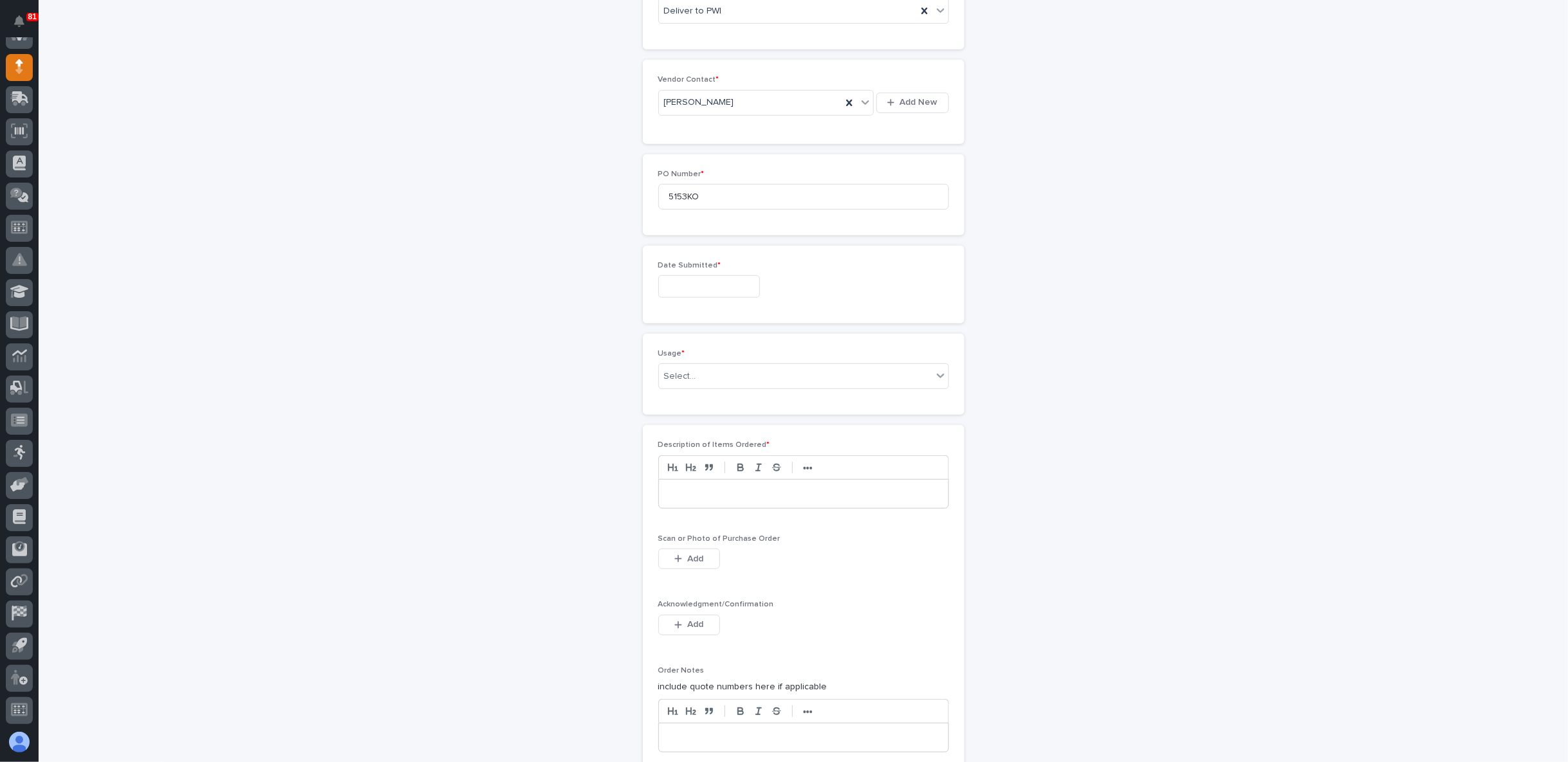
click at [700, 269] on div "Date Submitted *" at bounding box center [803, 285] width 290 height 47
click at [699, 275] on input "text" at bounding box center [709, 286] width 102 height 23
click at [702, 205] on div "24" at bounding box center [696, 198] width 17 height 17
type input "**********"
click at [701, 366] on div "Select..." at bounding box center [796, 376] width 274 height 21
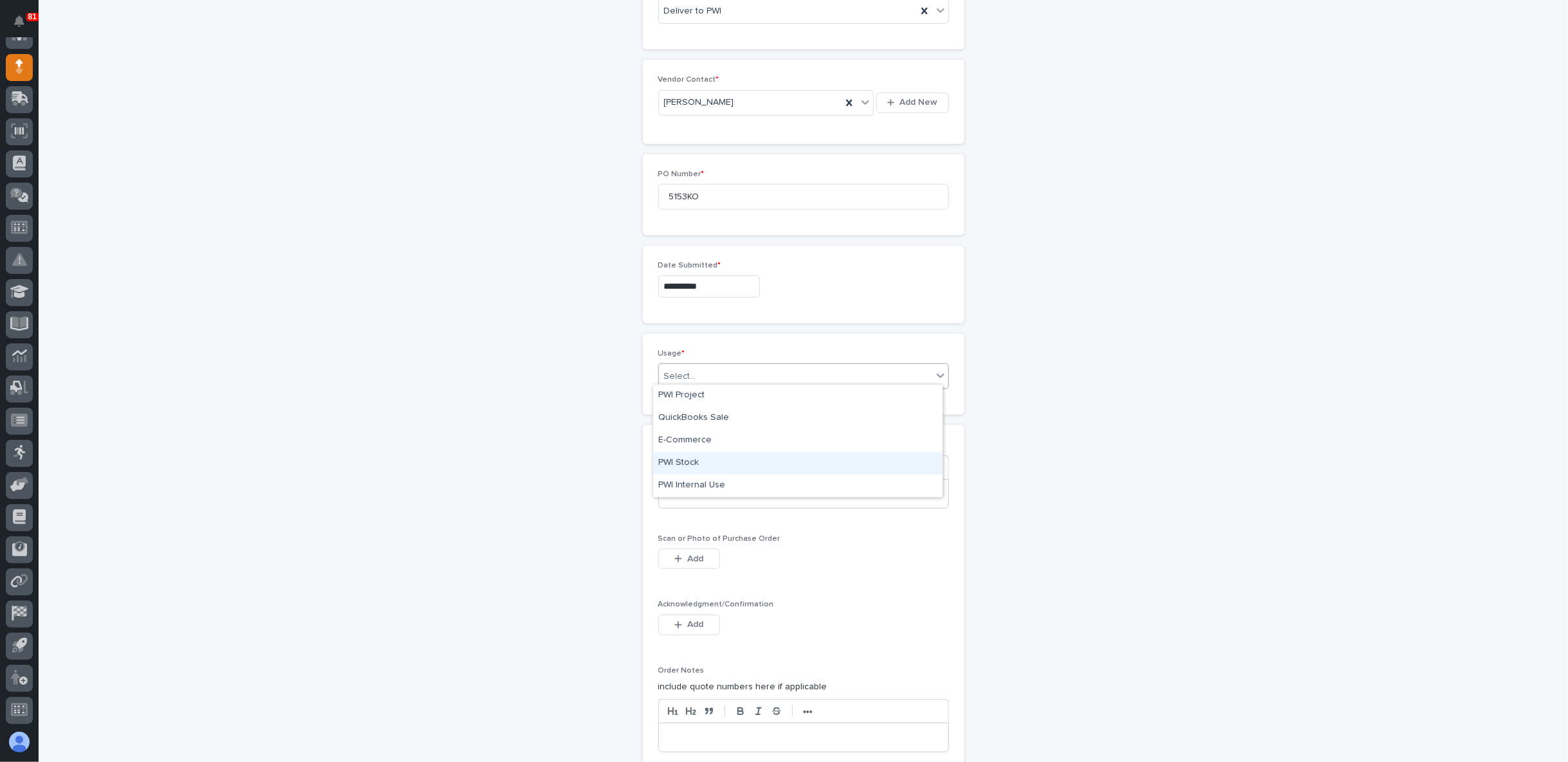
click at [709, 469] on div "PWI Stock" at bounding box center [798, 463] width 290 height 23
click at [709, 488] on p at bounding box center [803, 494] width 270 height 13
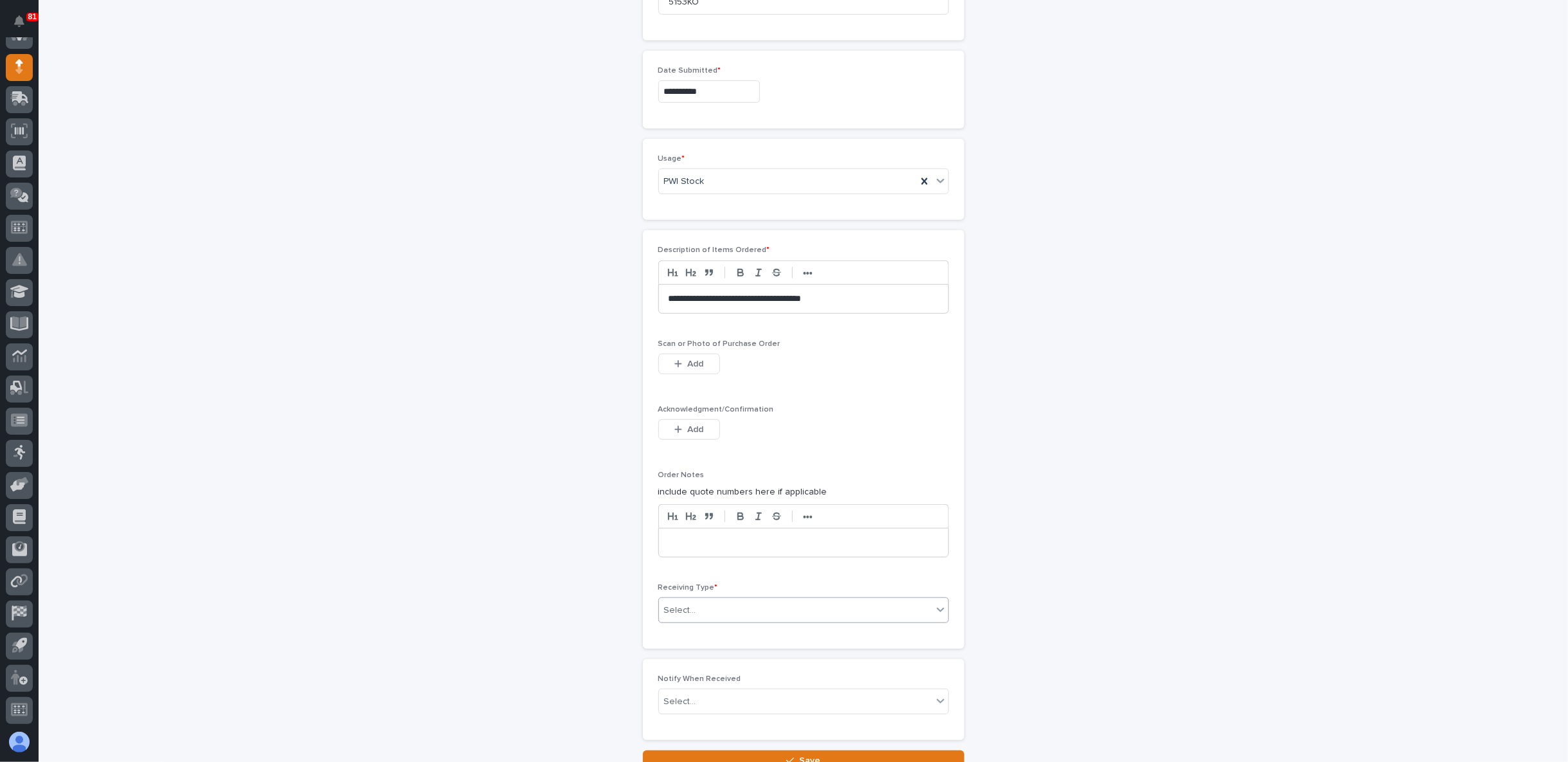
scroll to position [857, 0]
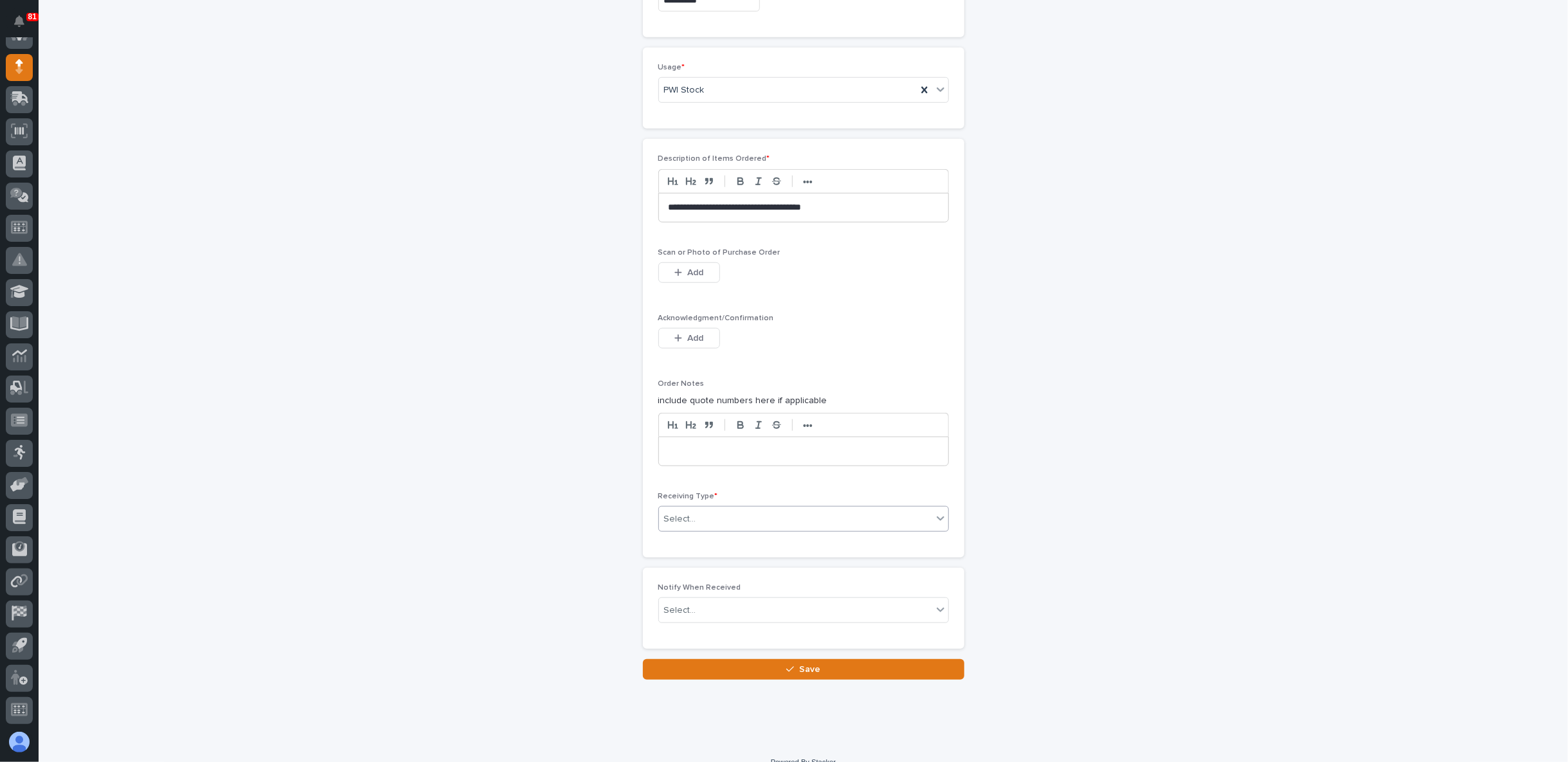
click at [732, 513] on div "Select..." at bounding box center [796, 519] width 274 height 21
click at [699, 536] on div "PWI Inventory" at bounding box center [798, 536] width 290 height 23
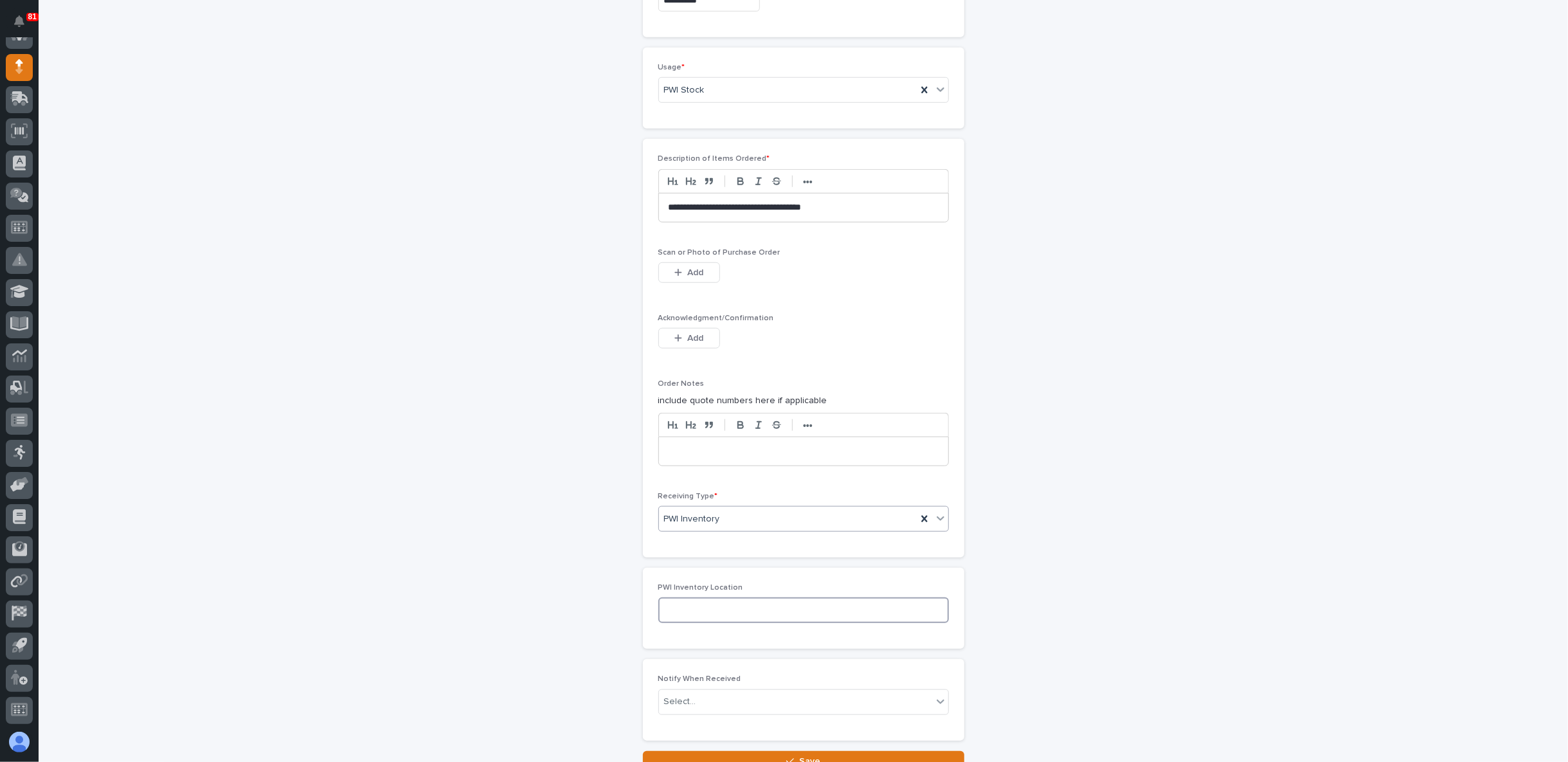
drag, startPoint x: 690, startPoint y: 603, endPoint x: 710, endPoint y: 608, distance: 20.6
click at [690, 604] on input at bounding box center [803, 610] width 290 height 25
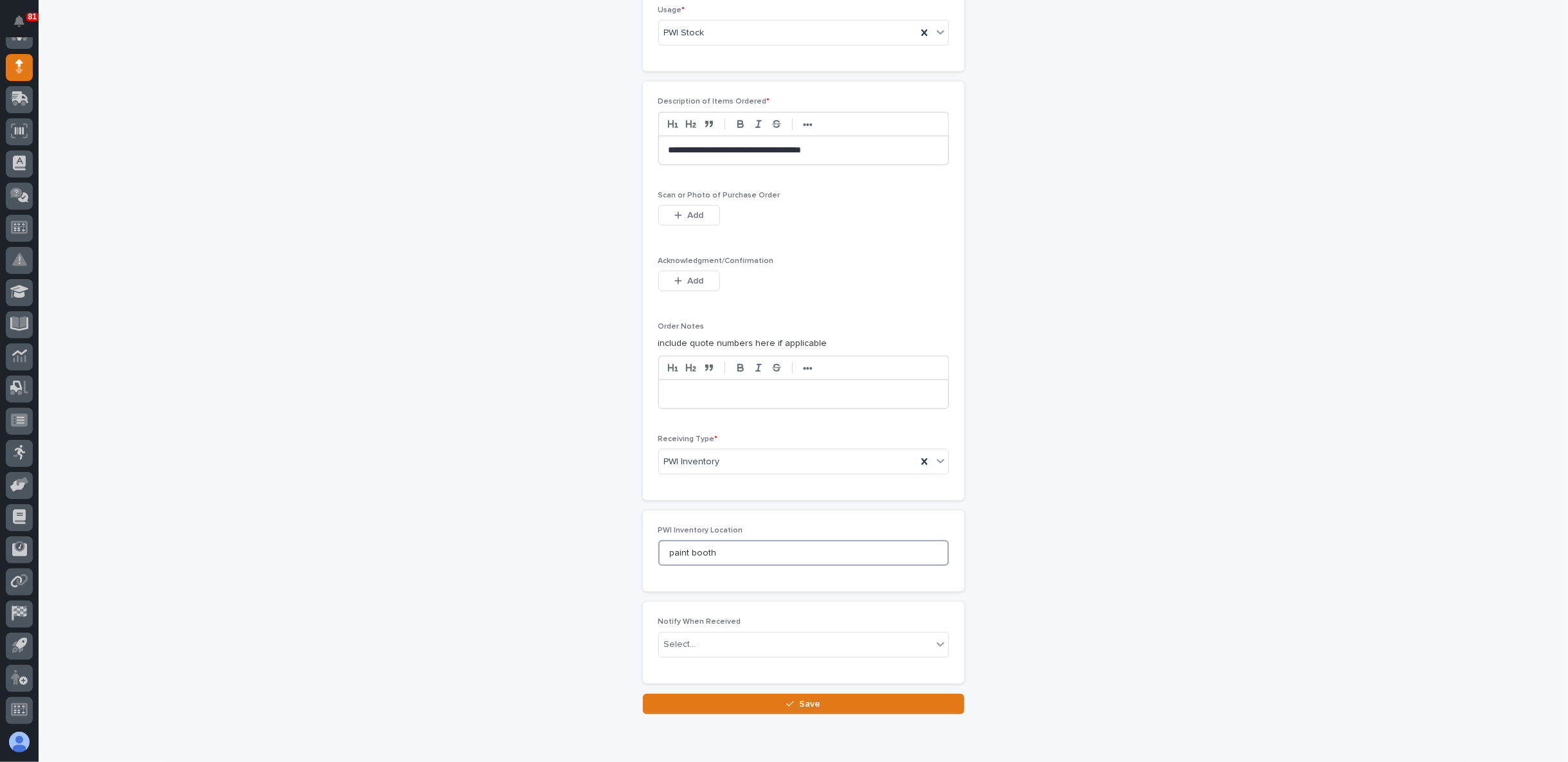
scroll to position [959, 0]
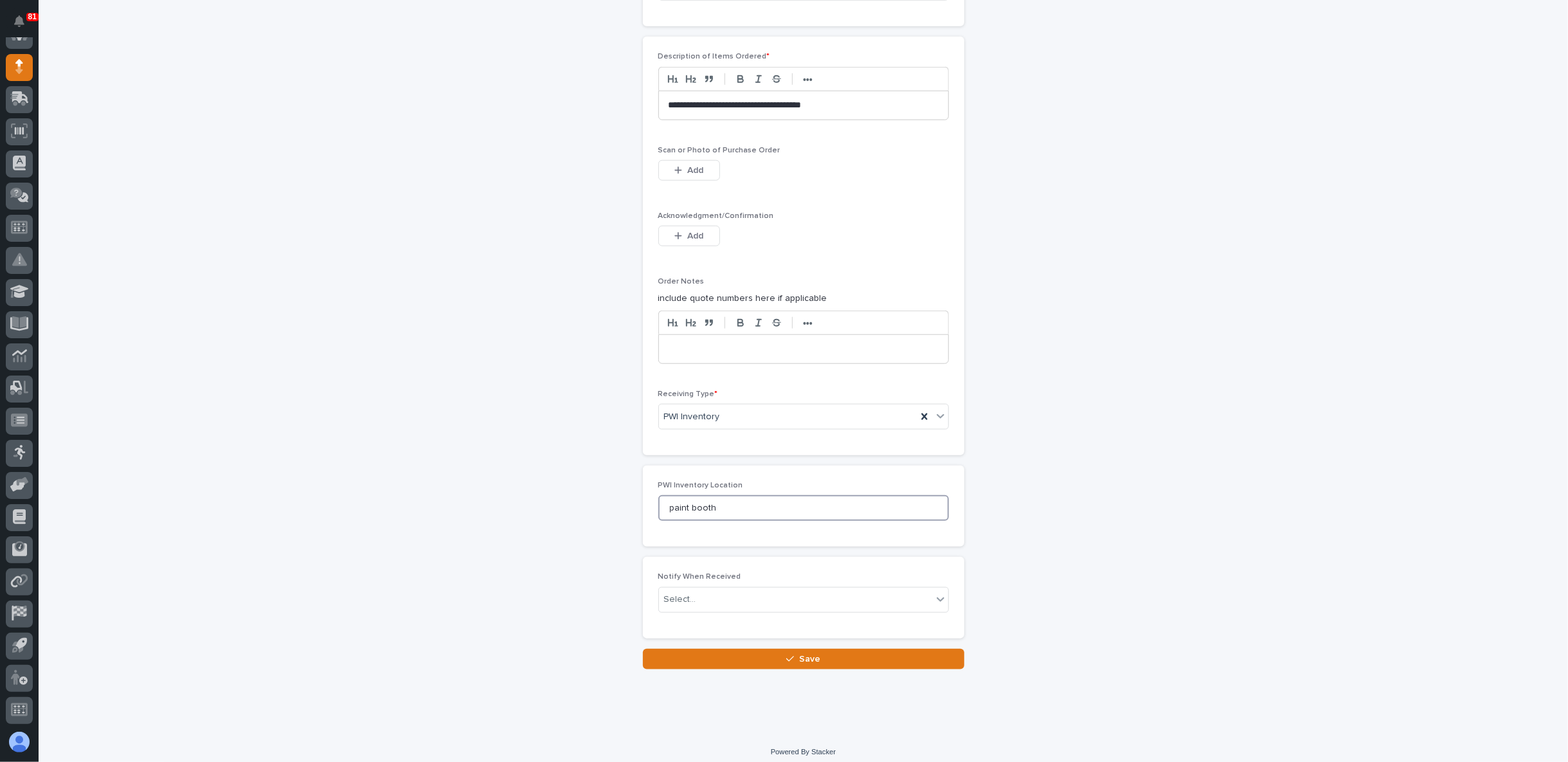
type input "paint booth"
click at [755, 650] on button "Save" at bounding box center [804, 659] width 322 height 20
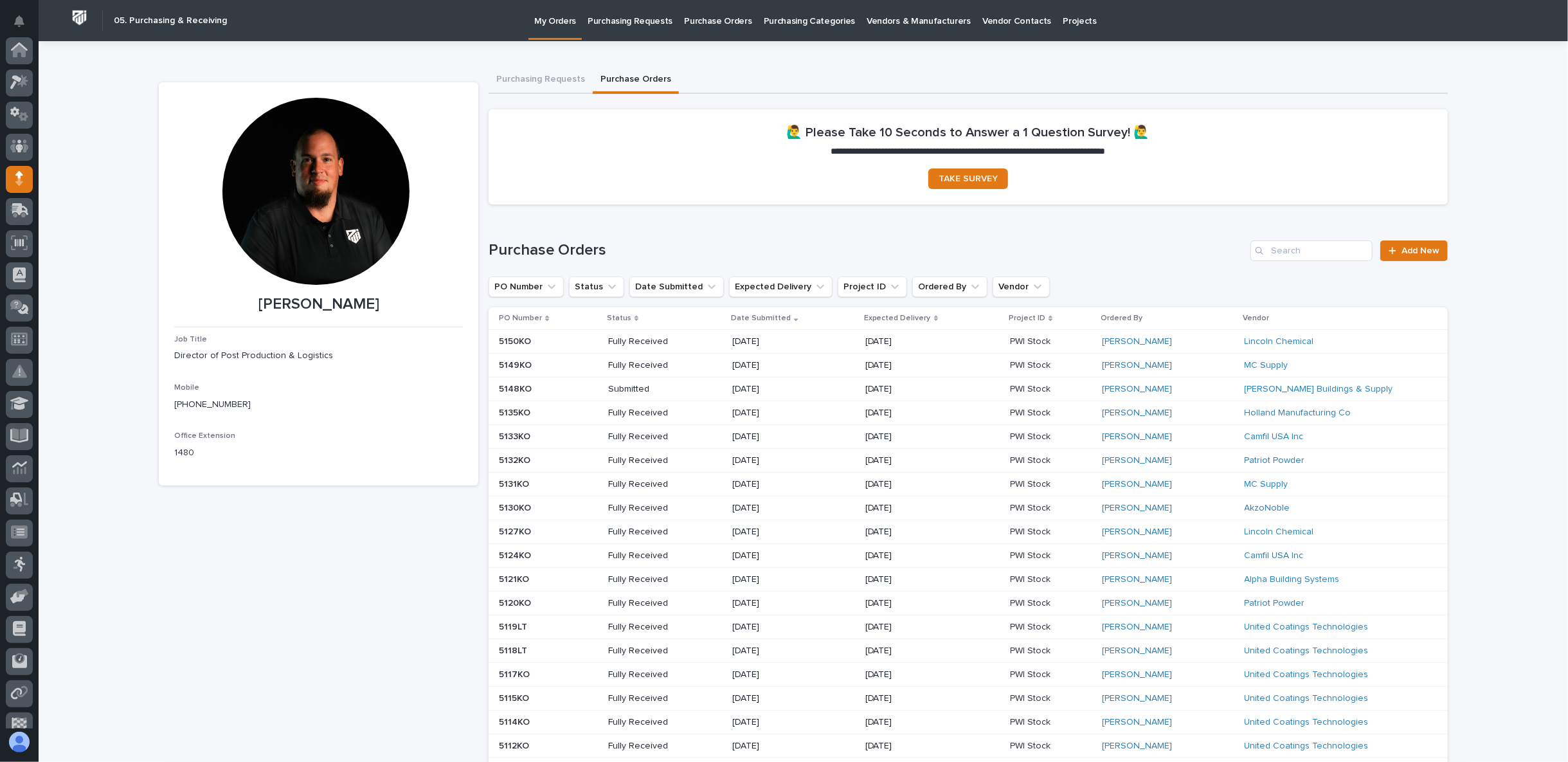
scroll to position [112, 0]
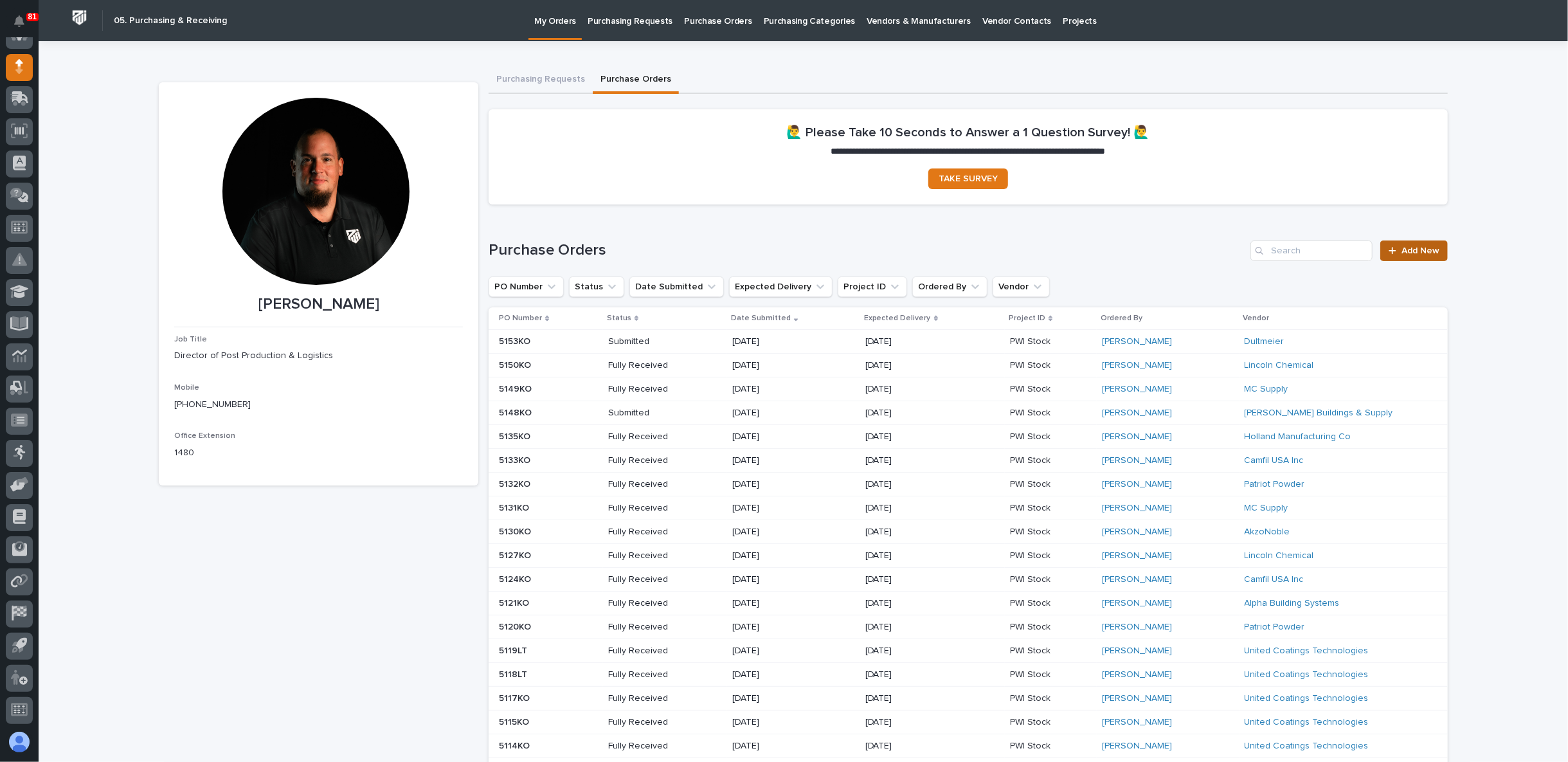
click at [1433, 248] on span "Add New" at bounding box center [1420, 250] width 38 height 9
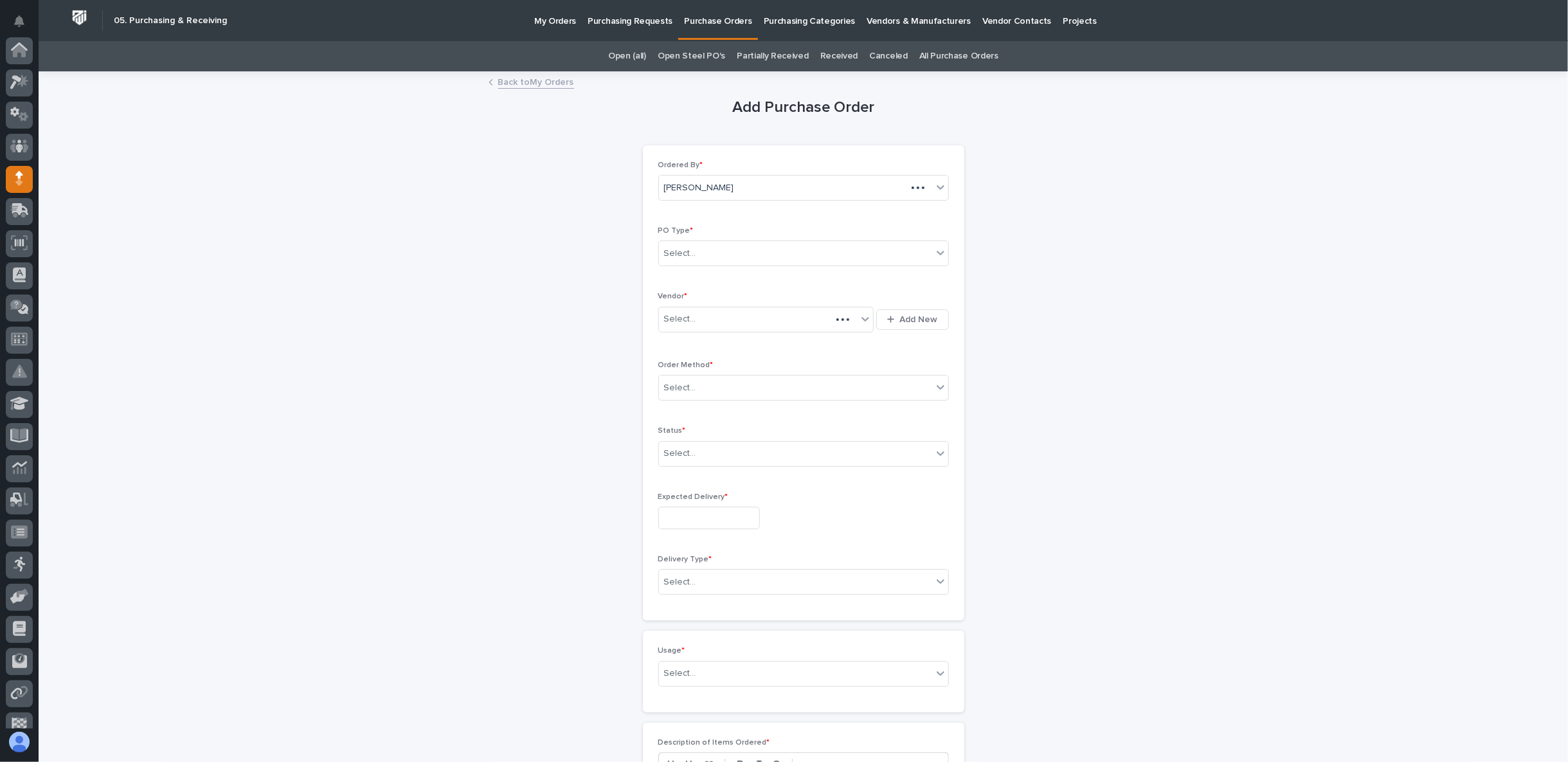
scroll to position [112, 0]
click at [735, 255] on div "Select..." at bounding box center [796, 253] width 274 height 21
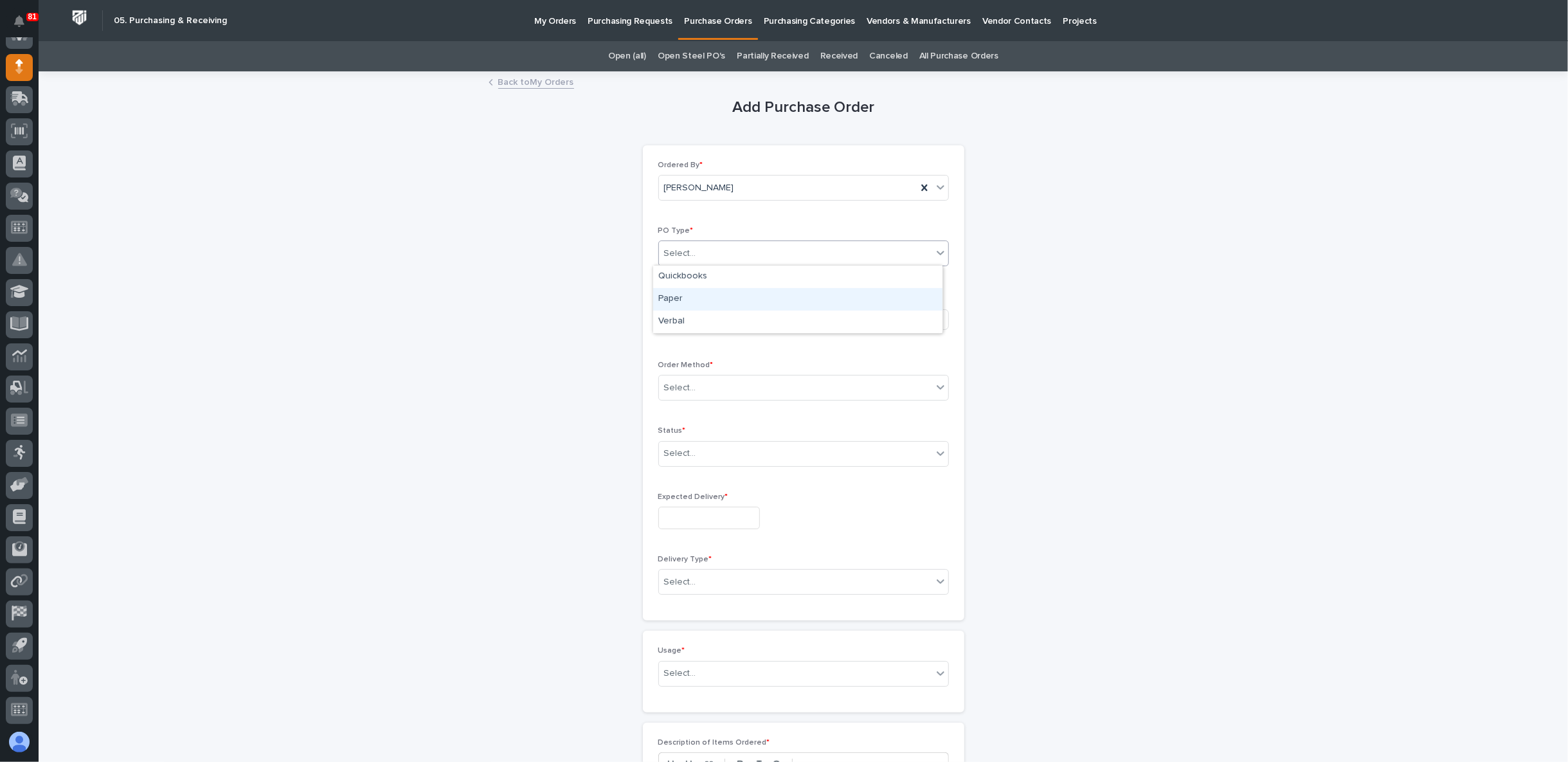
click at [719, 298] on div "Paper" at bounding box center [798, 299] width 290 height 23
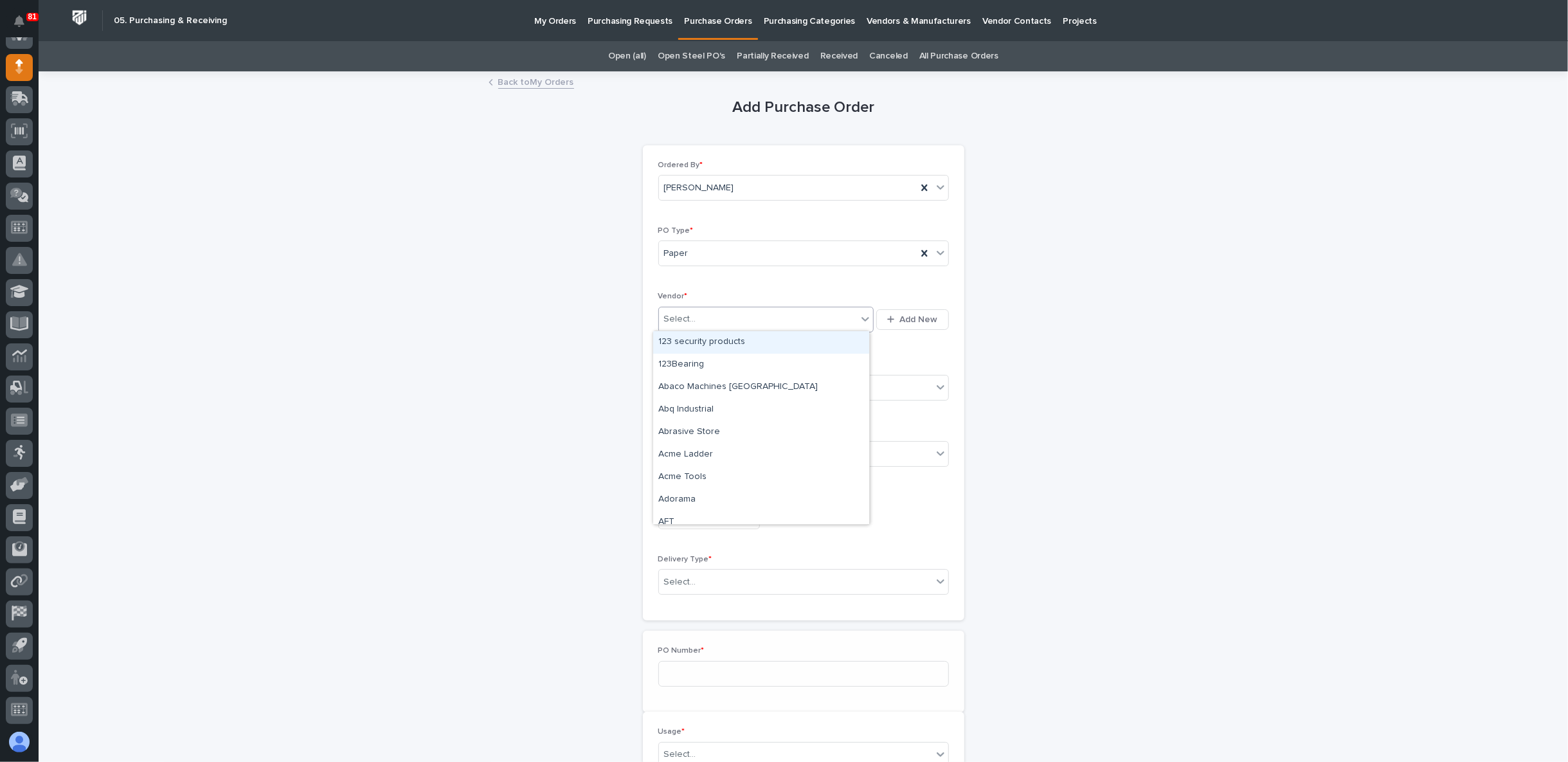
click at [714, 322] on div "Select..." at bounding box center [758, 319] width 199 height 21
type input "***"
click at [707, 348] on div "AkzoNoble" at bounding box center [761, 342] width 216 height 23
click at [707, 385] on div "Select..." at bounding box center [796, 388] width 274 height 21
click at [705, 439] on div "Email" at bounding box center [798, 433] width 290 height 23
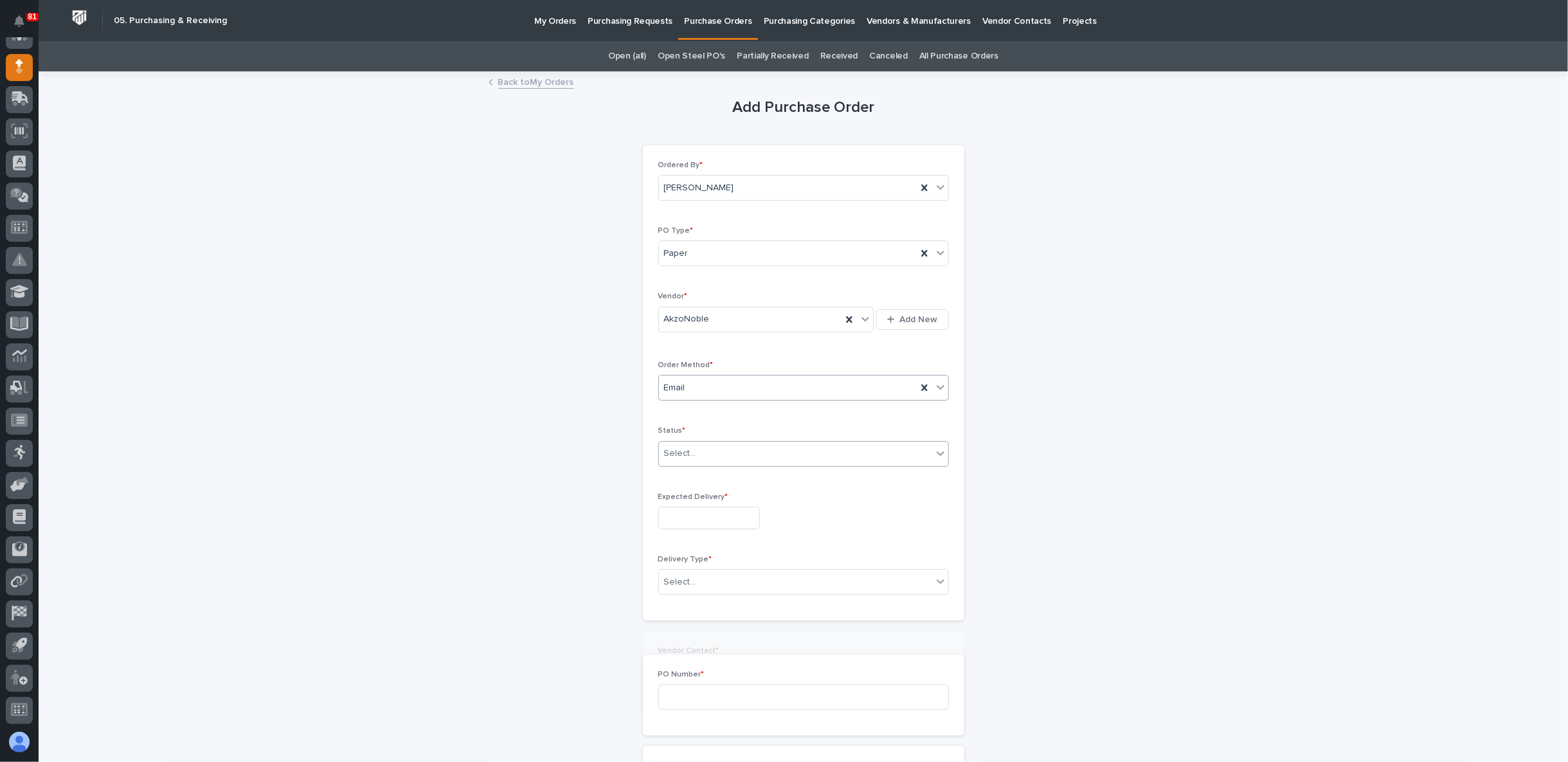
click at [705, 446] on div "Select..." at bounding box center [796, 453] width 274 height 21
click at [705, 498] on div "Submitted" at bounding box center [798, 498] width 290 height 23
click at [705, 507] on input "text" at bounding box center [709, 517] width 102 height 23
click at [744, 475] on div "10" at bounding box center [738, 473] width 17 height 17
type input "**********"
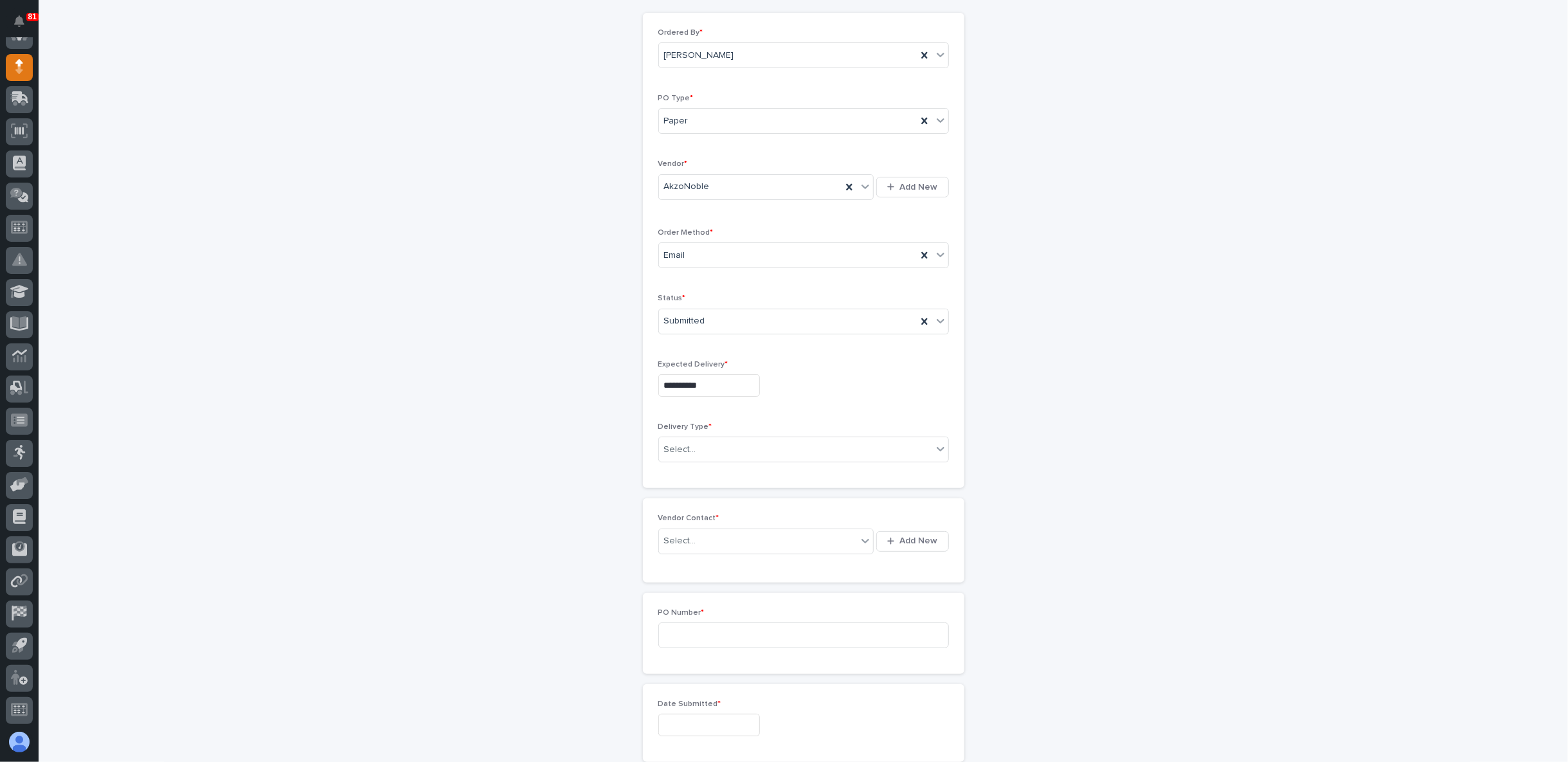
scroll to position [143, 0]
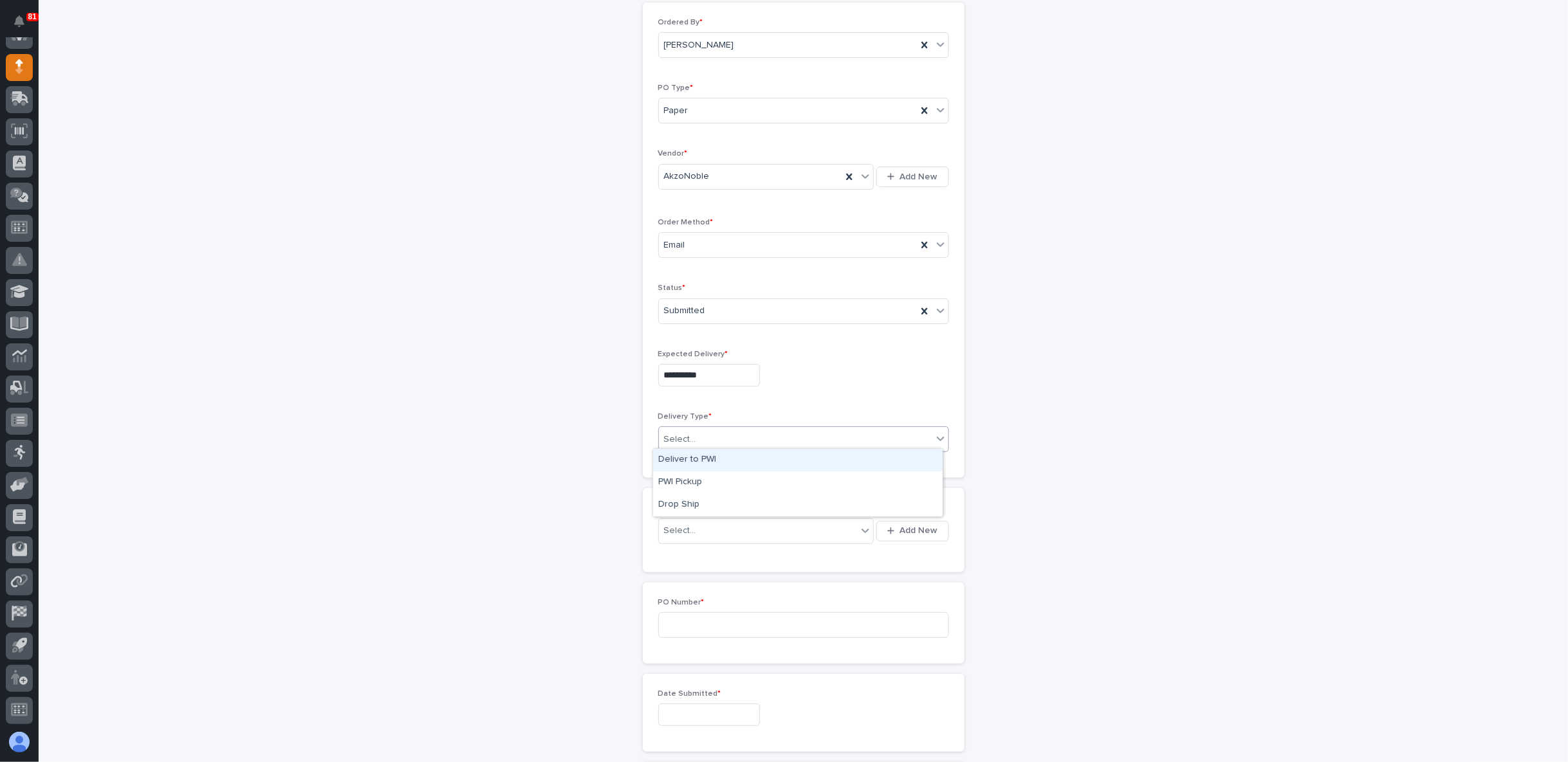
click at [701, 434] on div "Select..." at bounding box center [796, 439] width 274 height 21
click at [699, 461] on div "Deliver to PWI" at bounding box center [798, 460] width 290 height 23
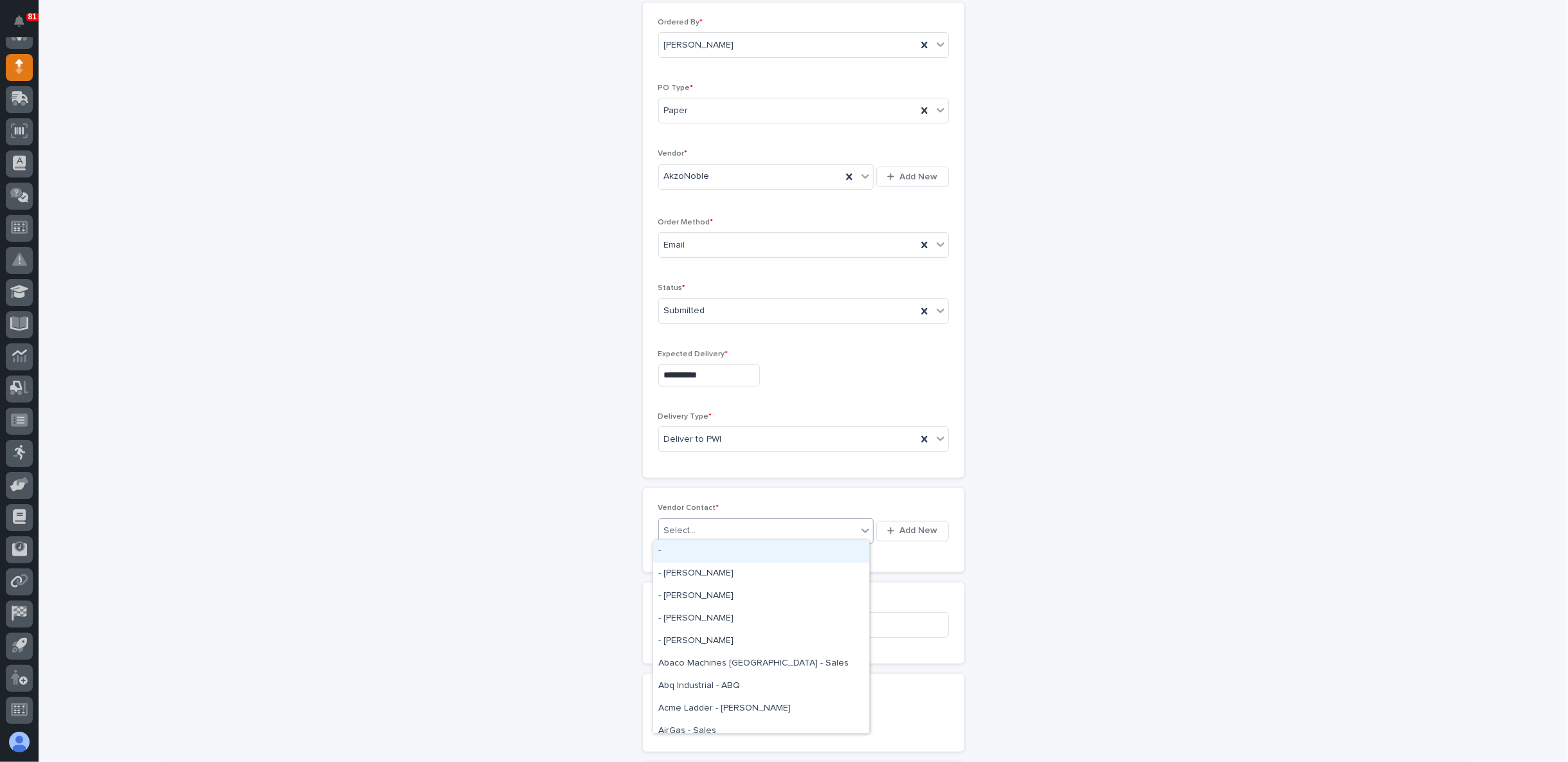
click at [677, 525] on div "Select..." at bounding box center [680, 531] width 32 height 14
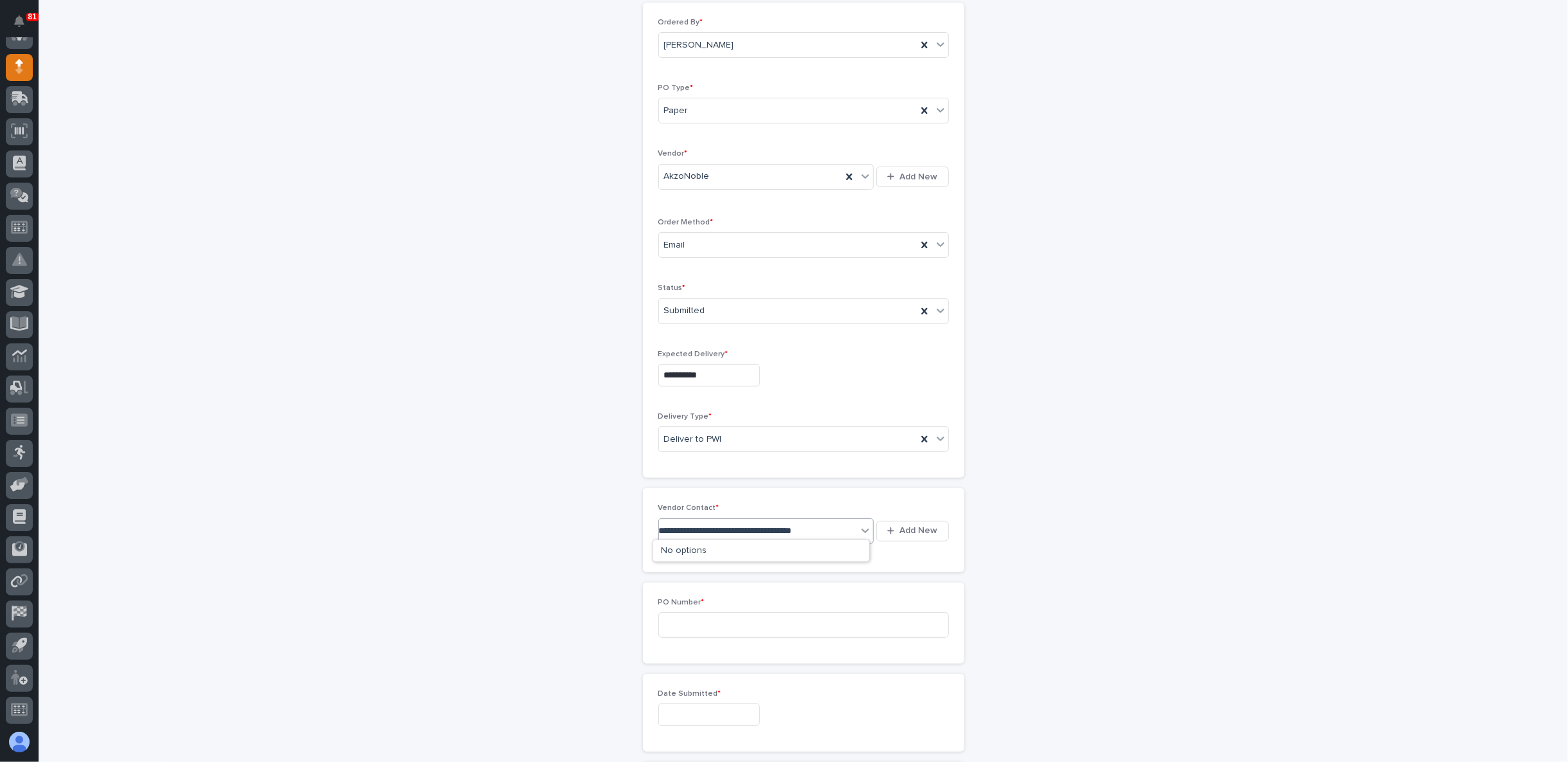
scroll to position [0, 0]
type input "***"
click at [718, 555] on div "AkzoNoble - [PERSON_NAME]" at bounding box center [761, 551] width 216 height 23
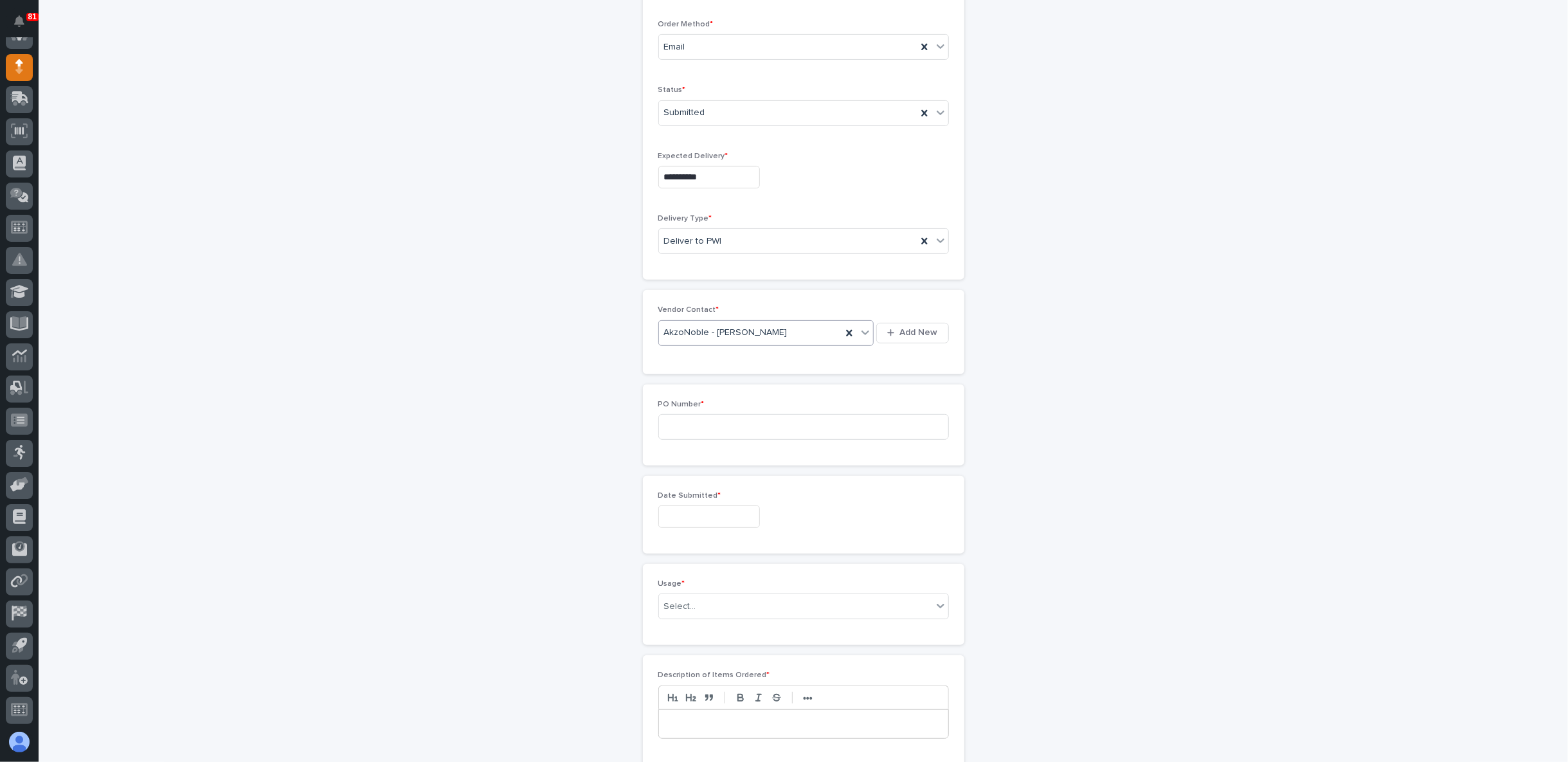
scroll to position [357, 0]
click at [682, 413] on input at bounding box center [803, 410] width 290 height 25
type input "5152KO"
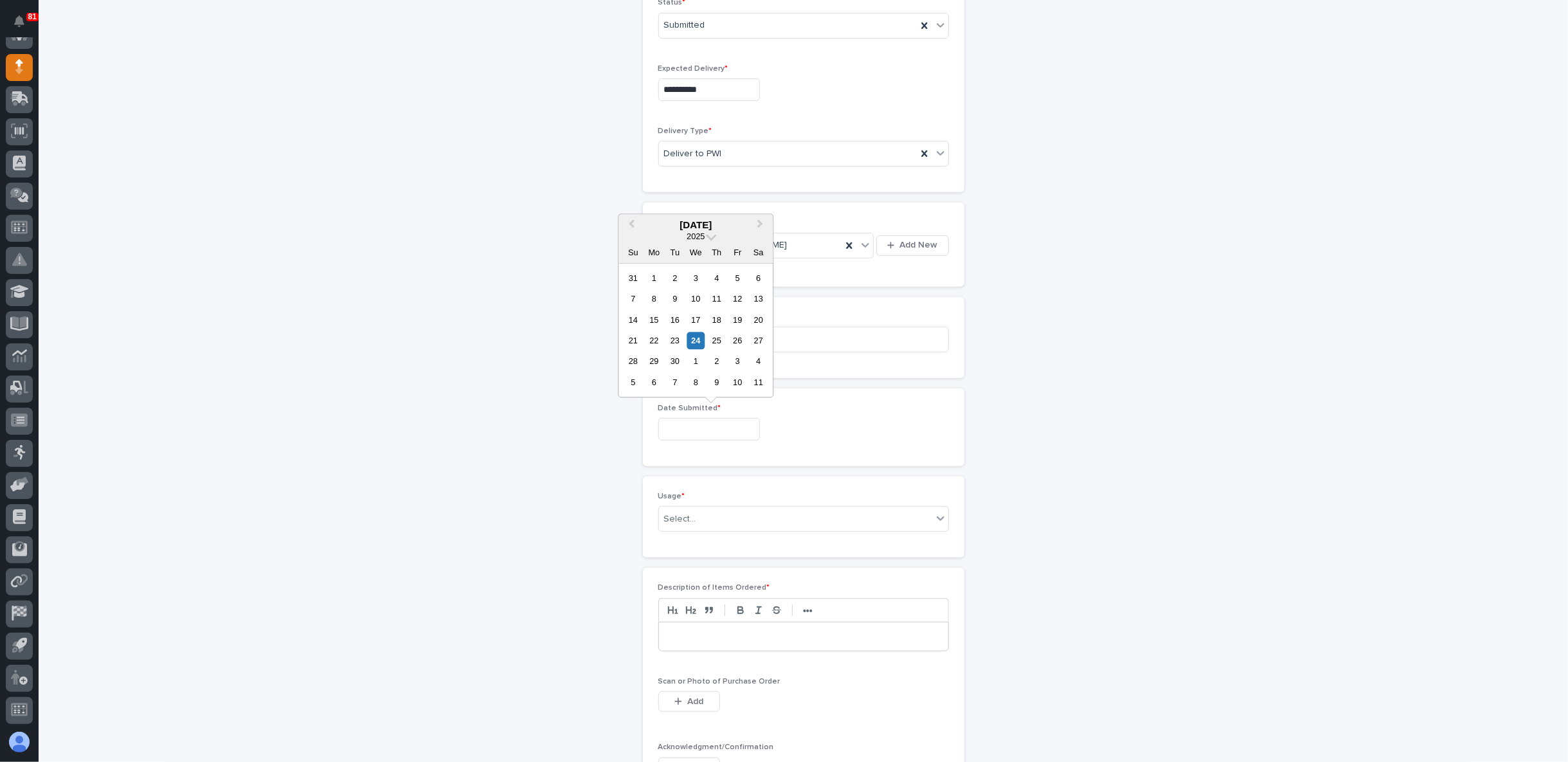
click at [690, 418] on input "text" at bounding box center [709, 429] width 102 height 23
click at [719, 318] on div "18" at bounding box center [717, 320] width 17 height 17
click at [682, 424] on input "**********" at bounding box center [709, 429] width 102 height 23
click at [705, 320] on div "14 15 16 17 18 19 20" at bounding box center [696, 320] width 146 height 20
click at [694, 317] on div "17" at bounding box center [696, 320] width 17 height 17
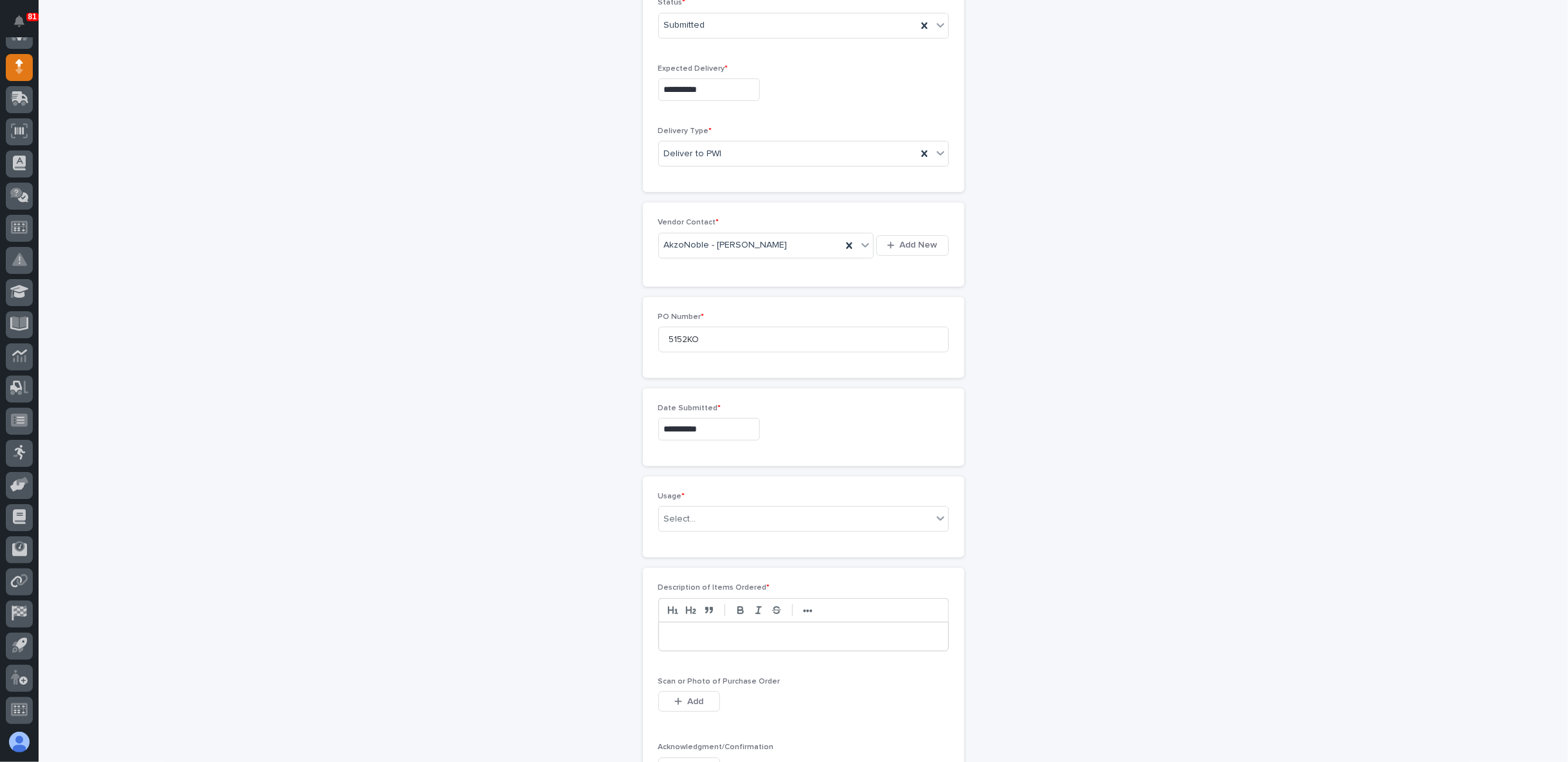
type input "**********"
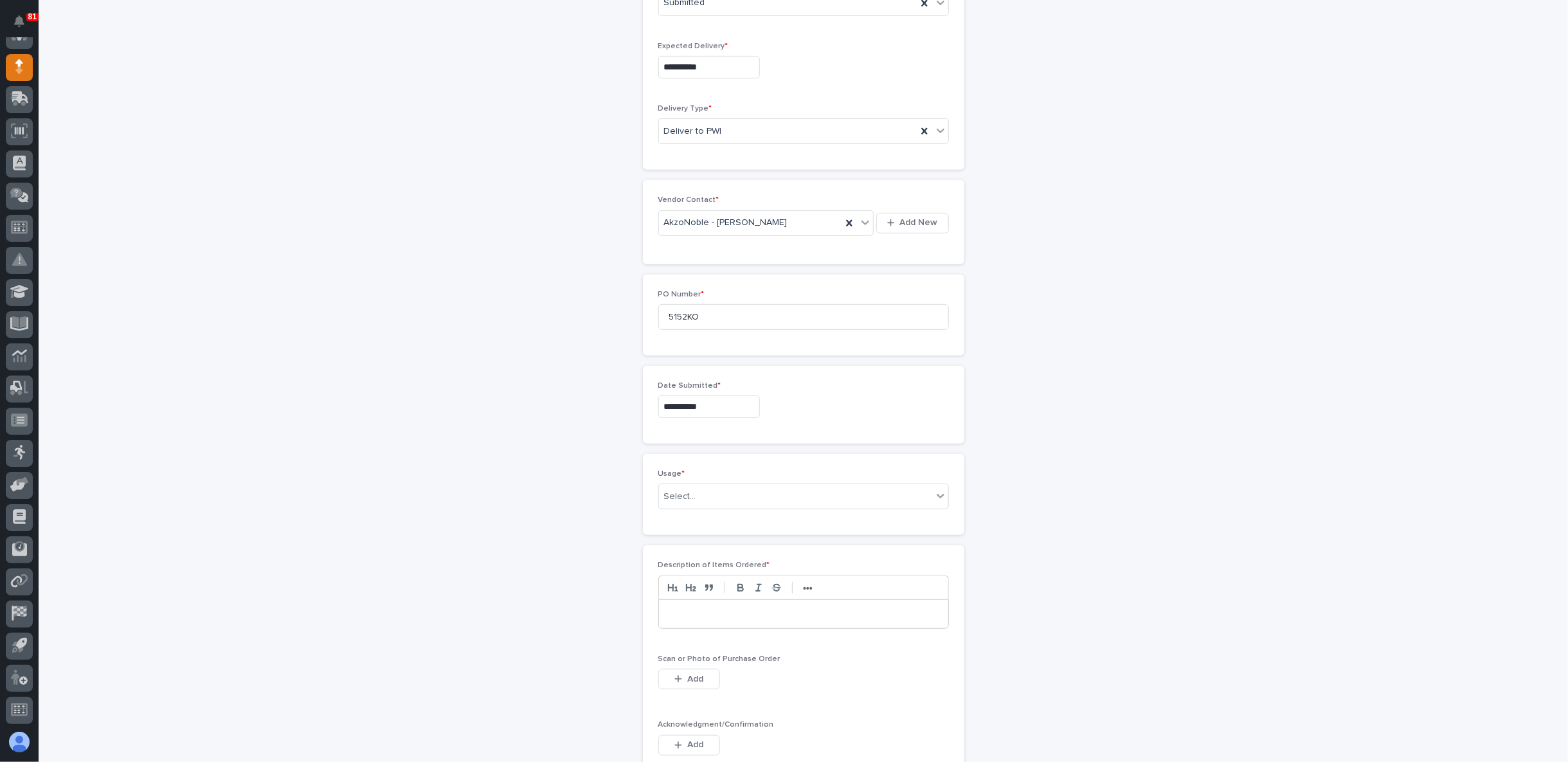
scroll to position [500, 0]
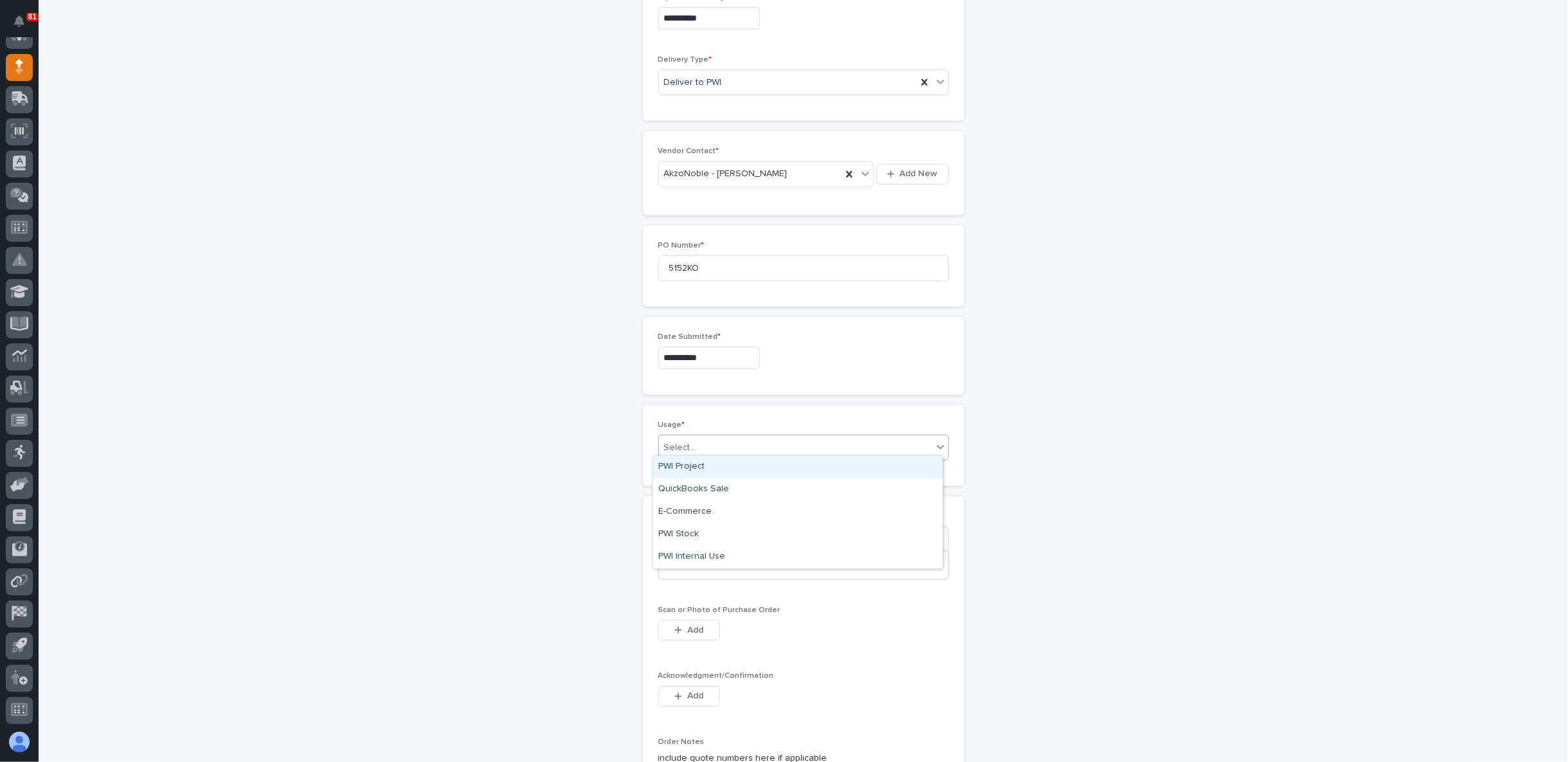
click at [704, 437] on div "Select..." at bounding box center [796, 448] width 274 height 21
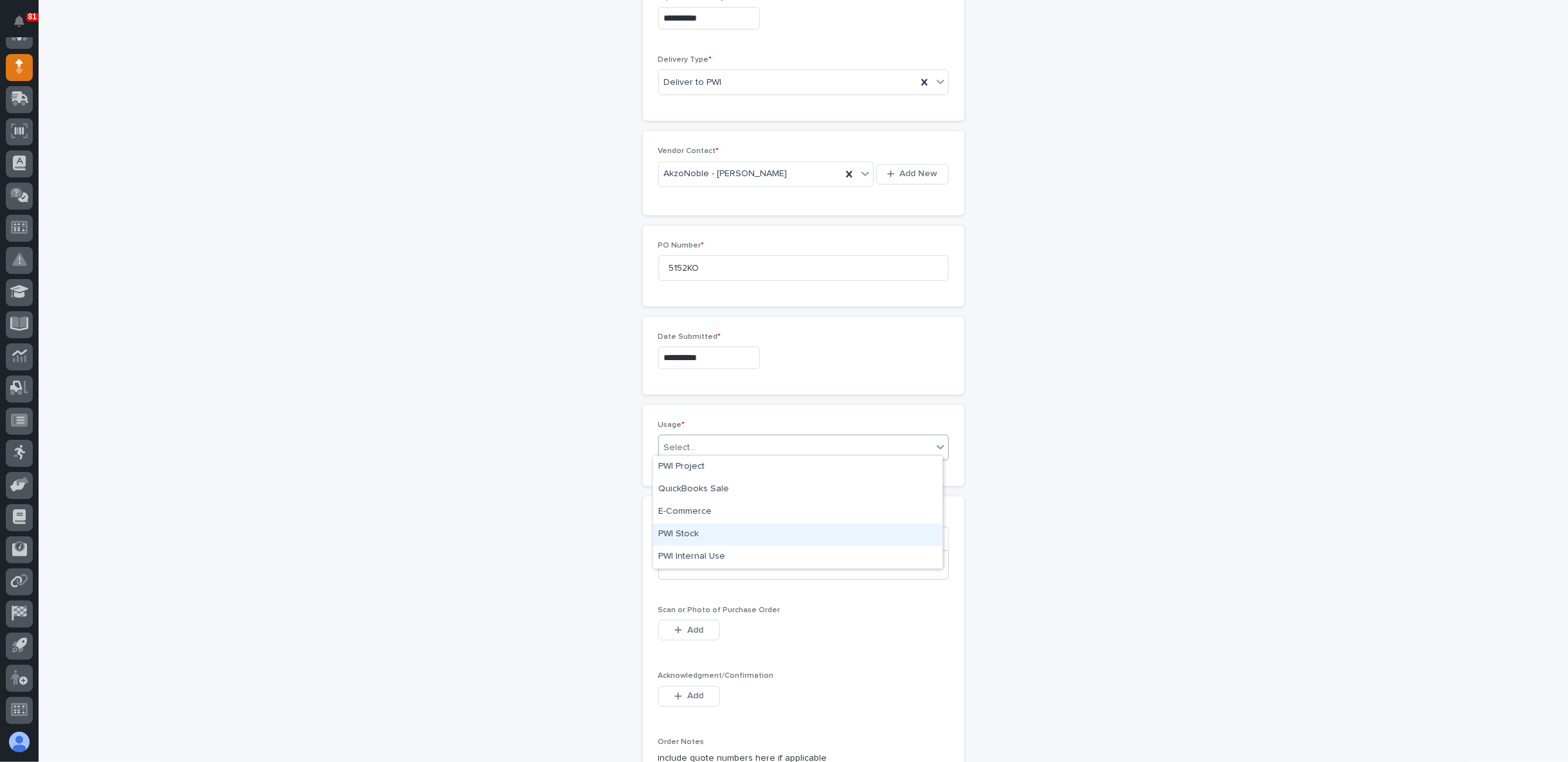
click at [695, 537] on div "PWI Stock" at bounding box center [798, 534] width 290 height 23
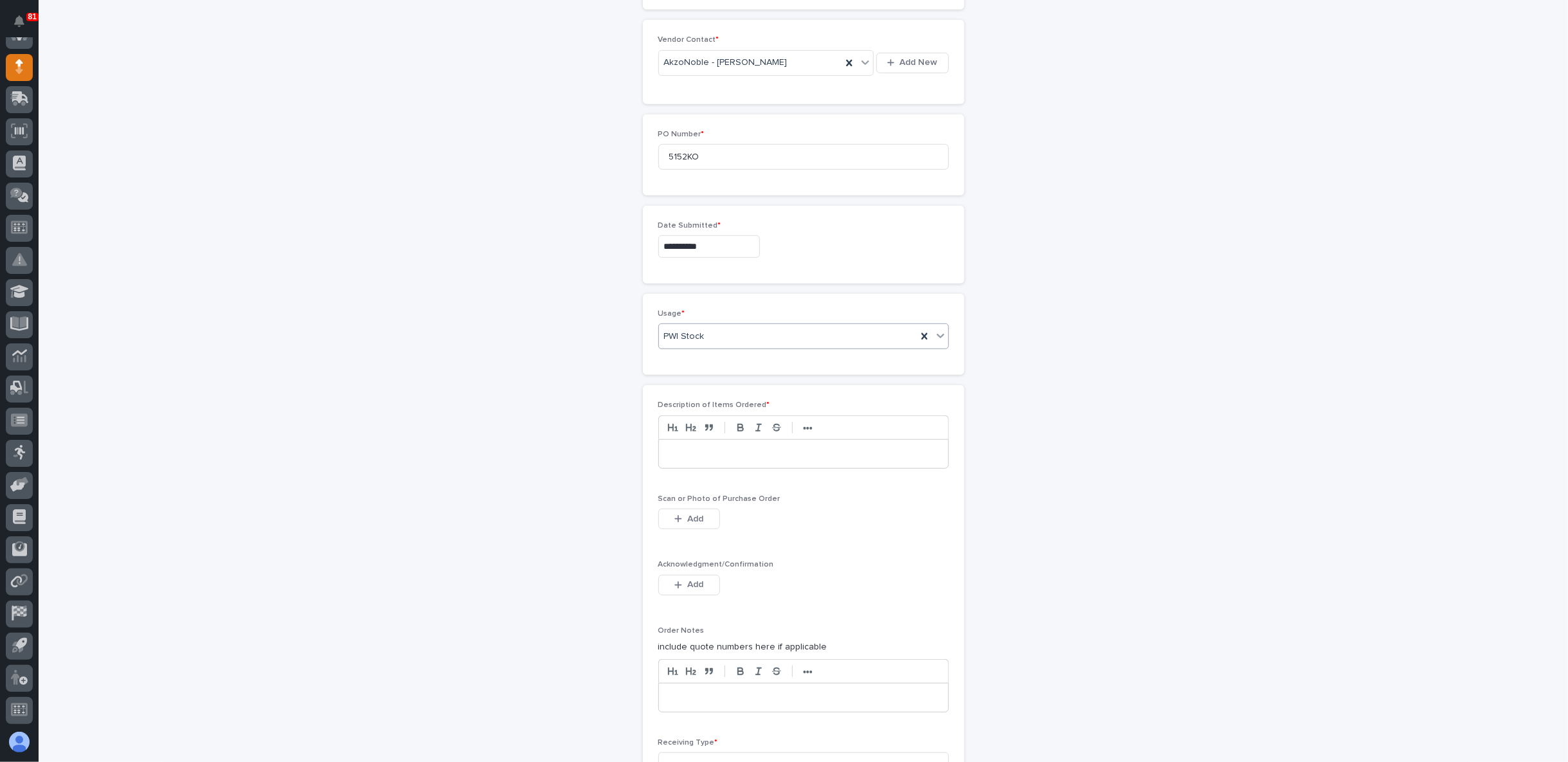
scroll to position [643, 0]
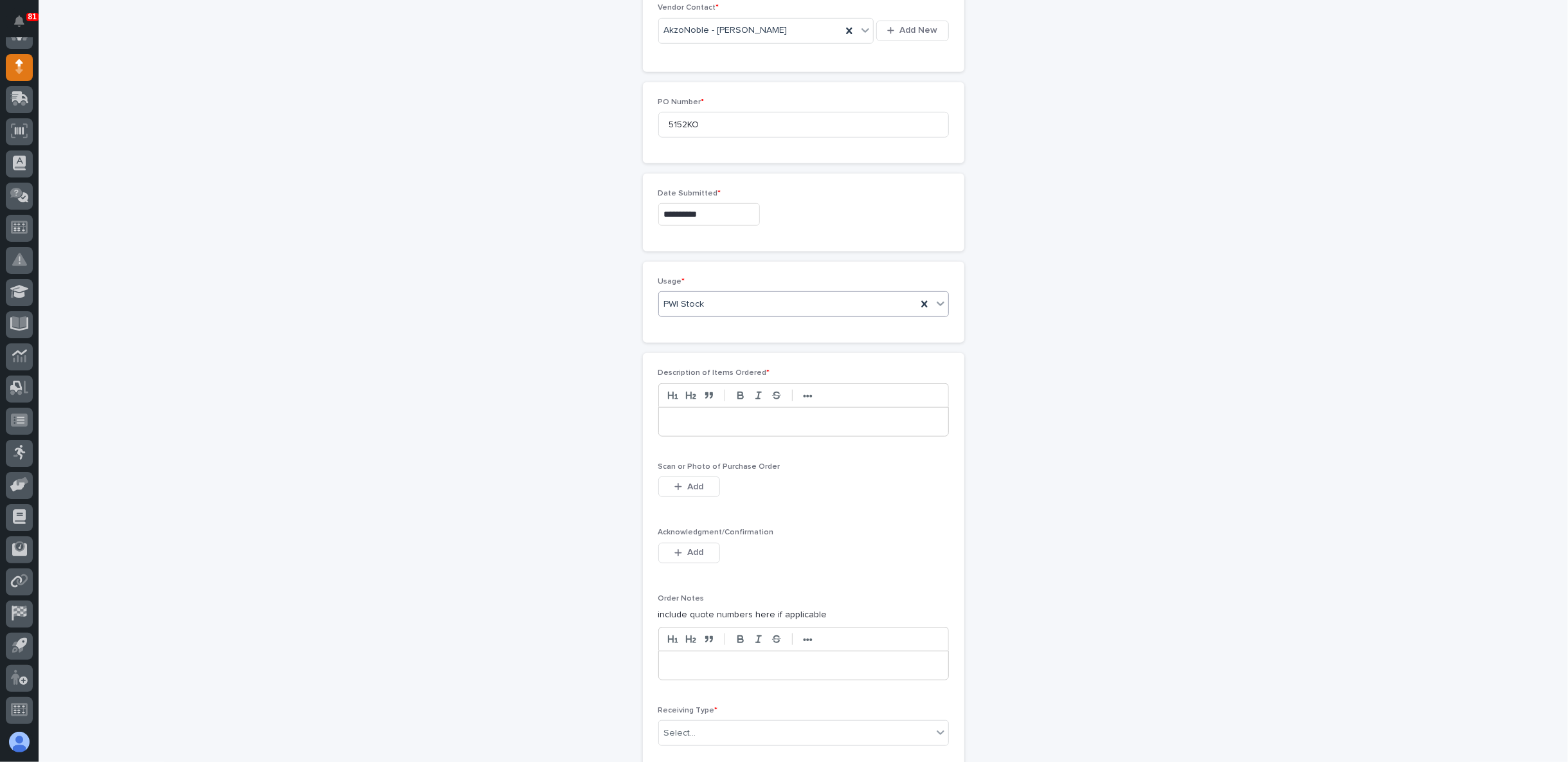
click at [692, 418] on p at bounding box center [803, 422] width 270 height 13
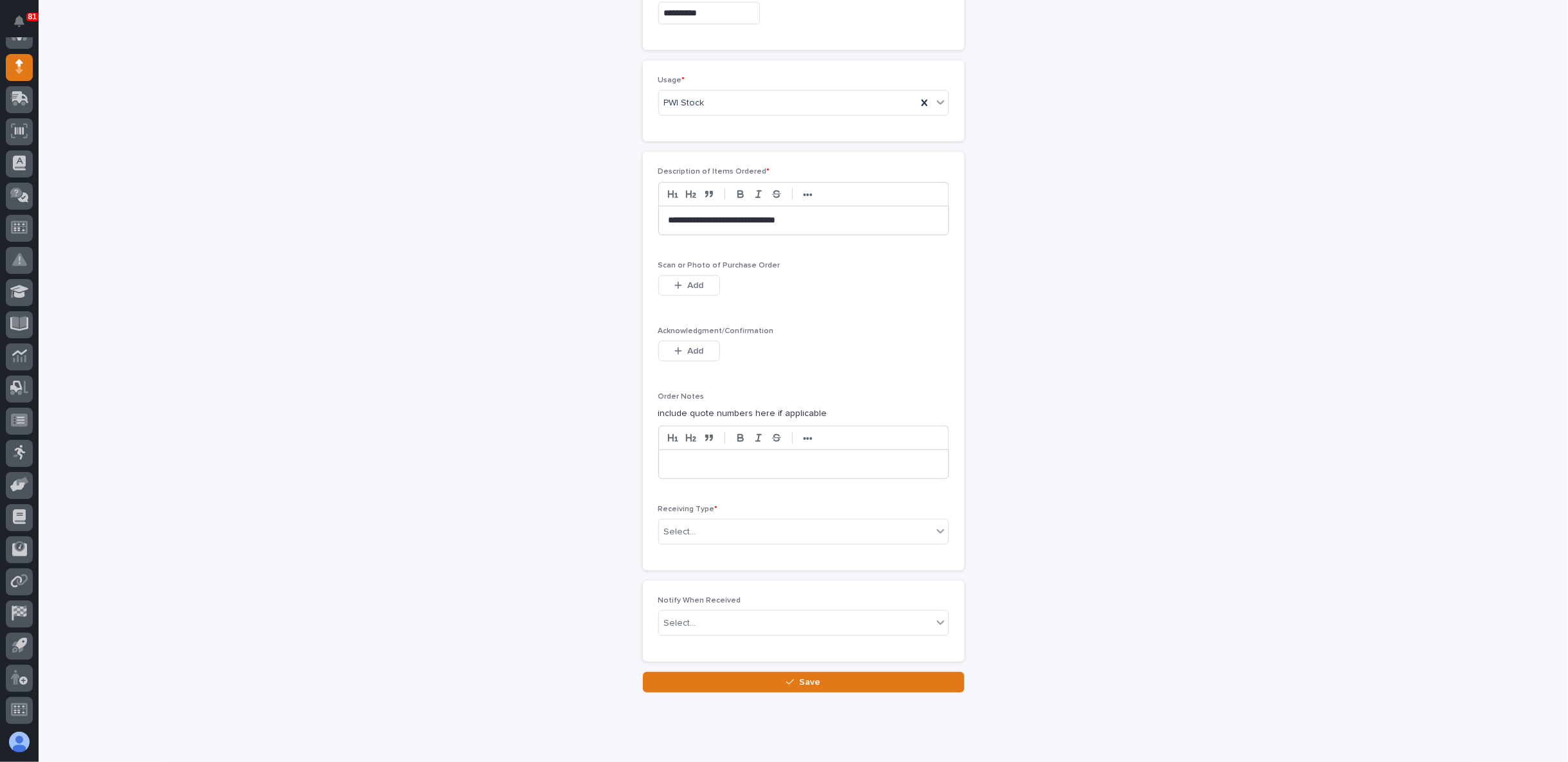
scroll to position [857, 0]
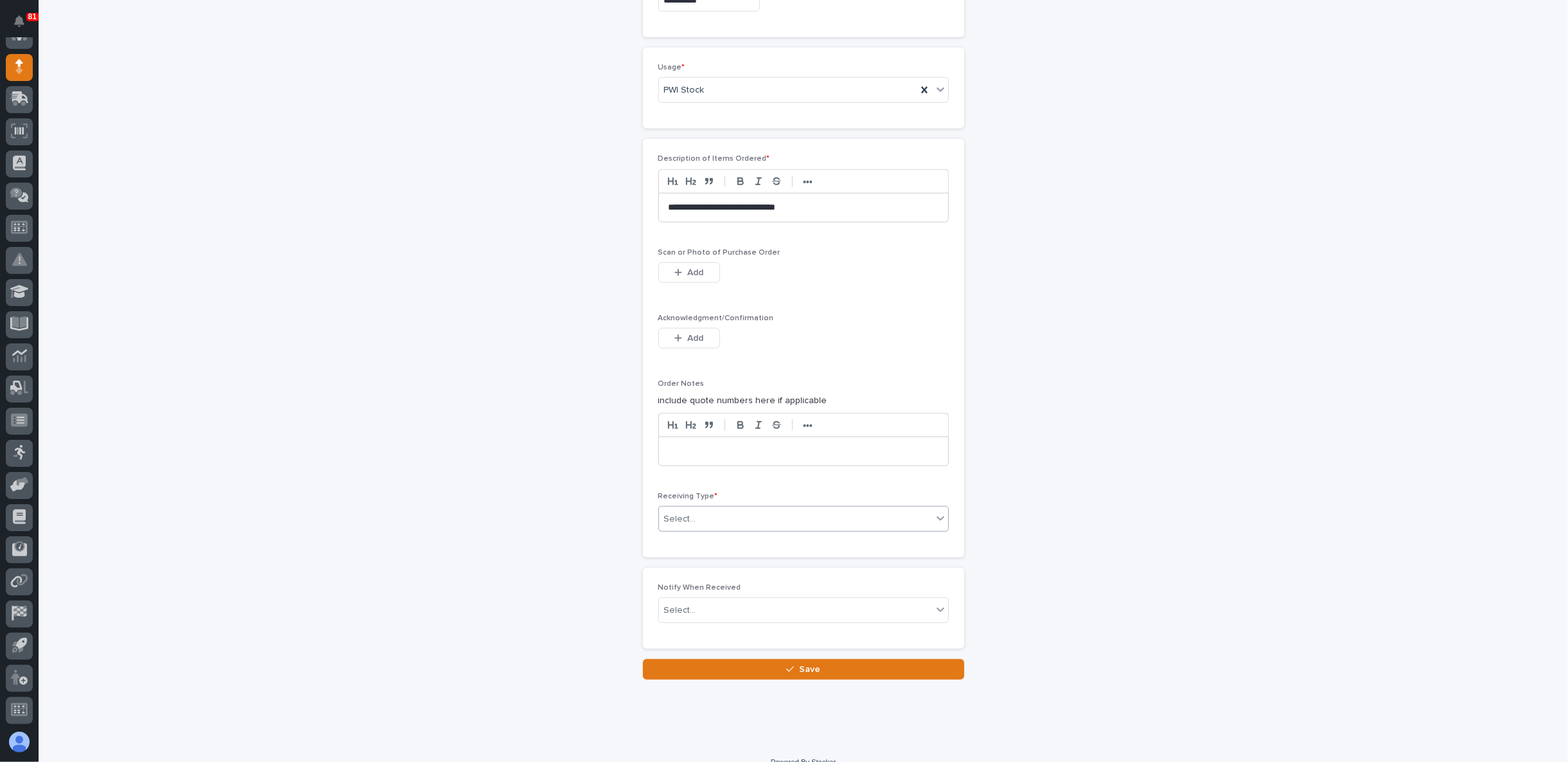
click at [715, 511] on div "Select..." at bounding box center [796, 519] width 274 height 21
click at [709, 532] on div "PWI Inventory" at bounding box center [798, 536] width 290 height 23
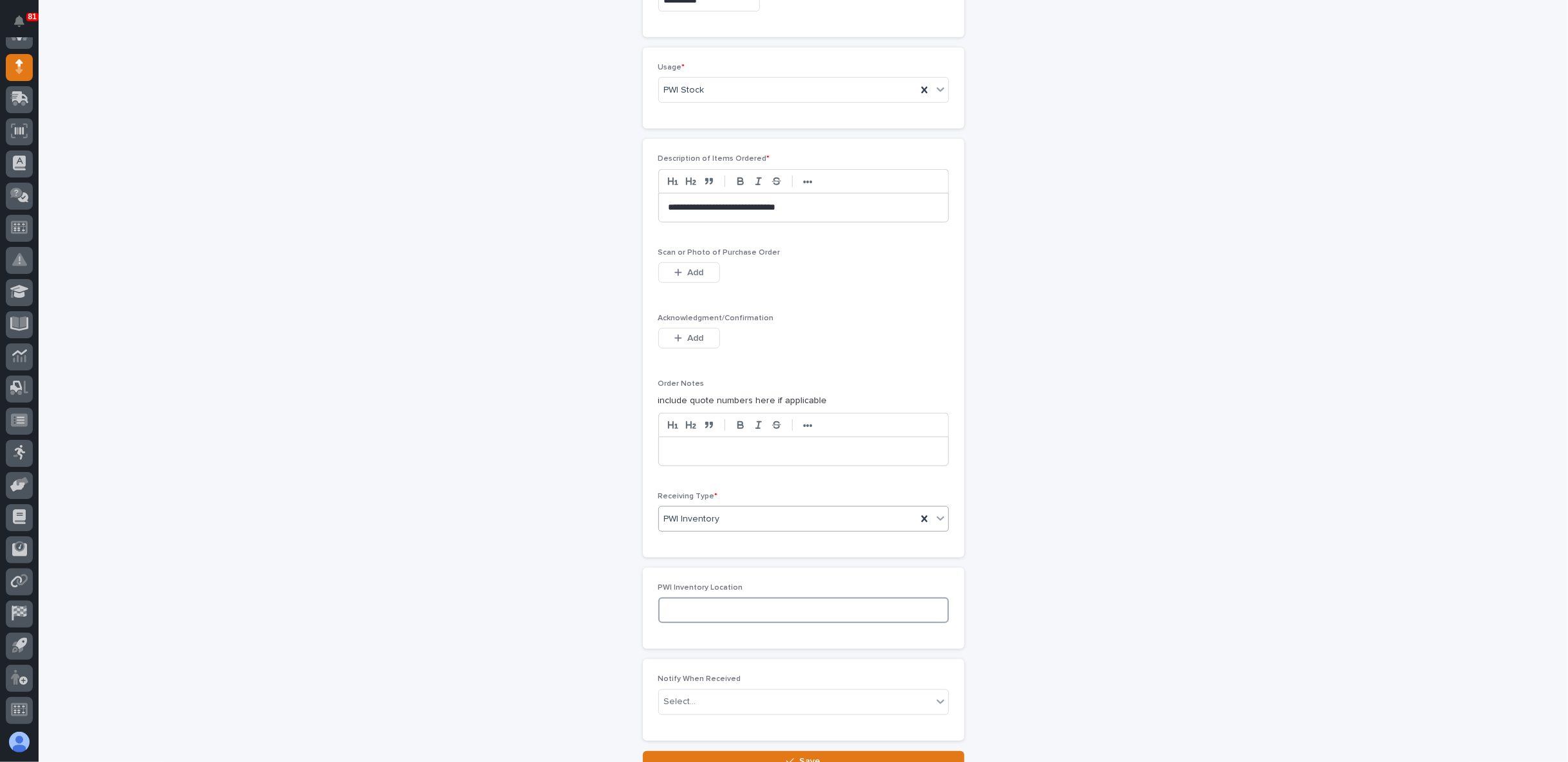
click at [704, 609] on input at bounding box center [803, 610] width 290 height 25
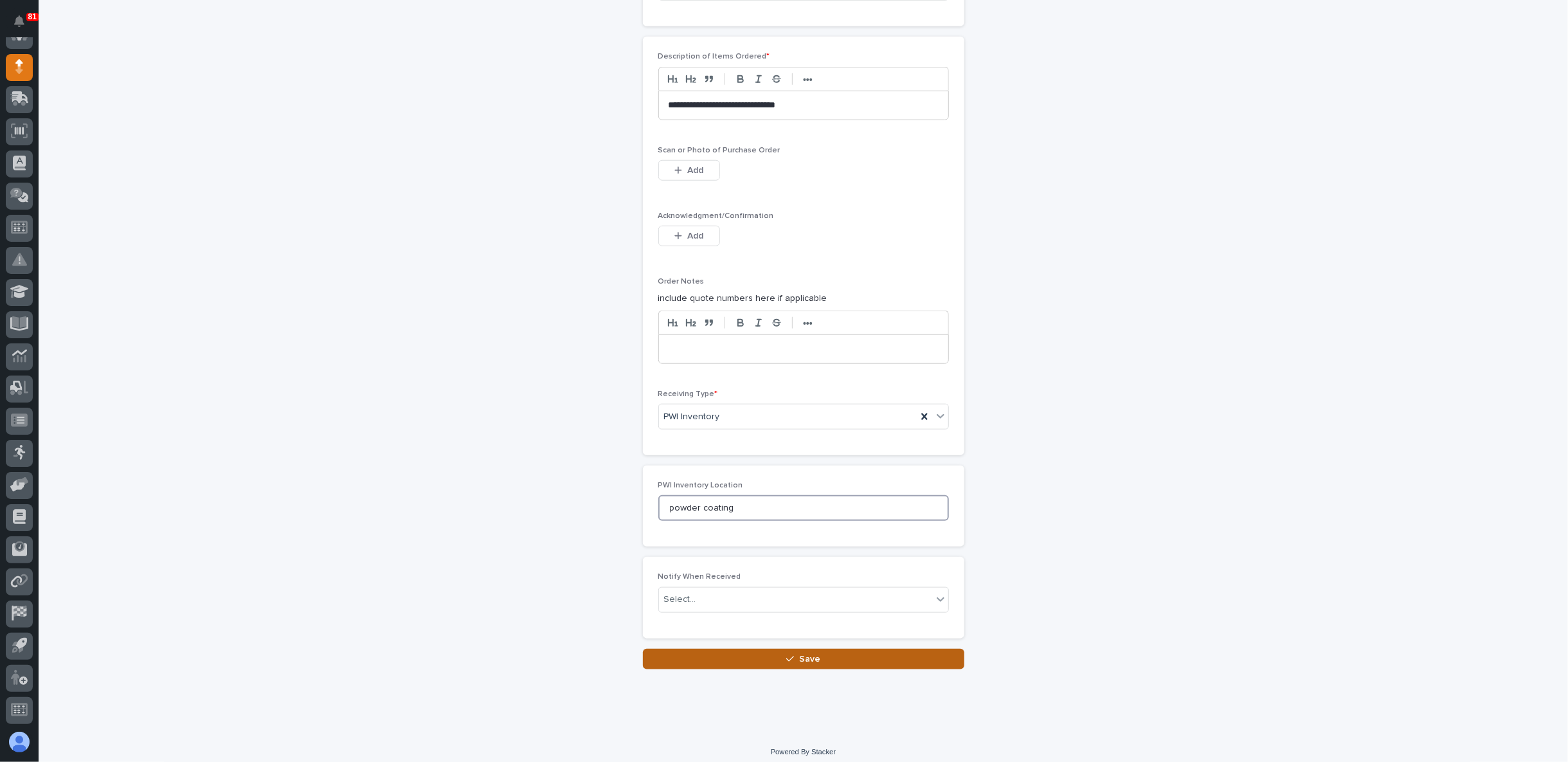
type input "powder coating"
click at [775, 651] on button "Save" at bounding box center [804, 659] width 322 height 20
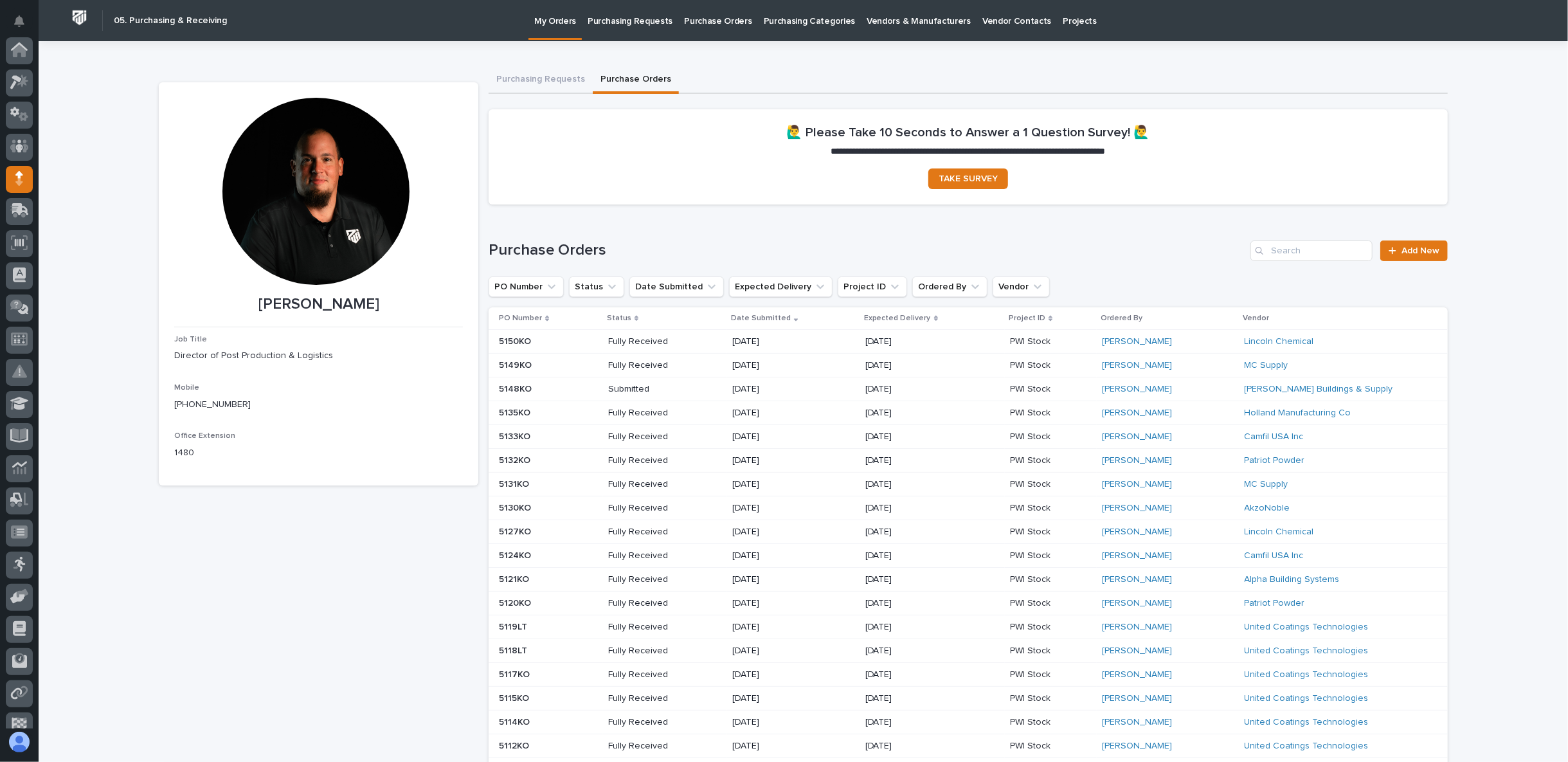
scroll to position [112, 0]
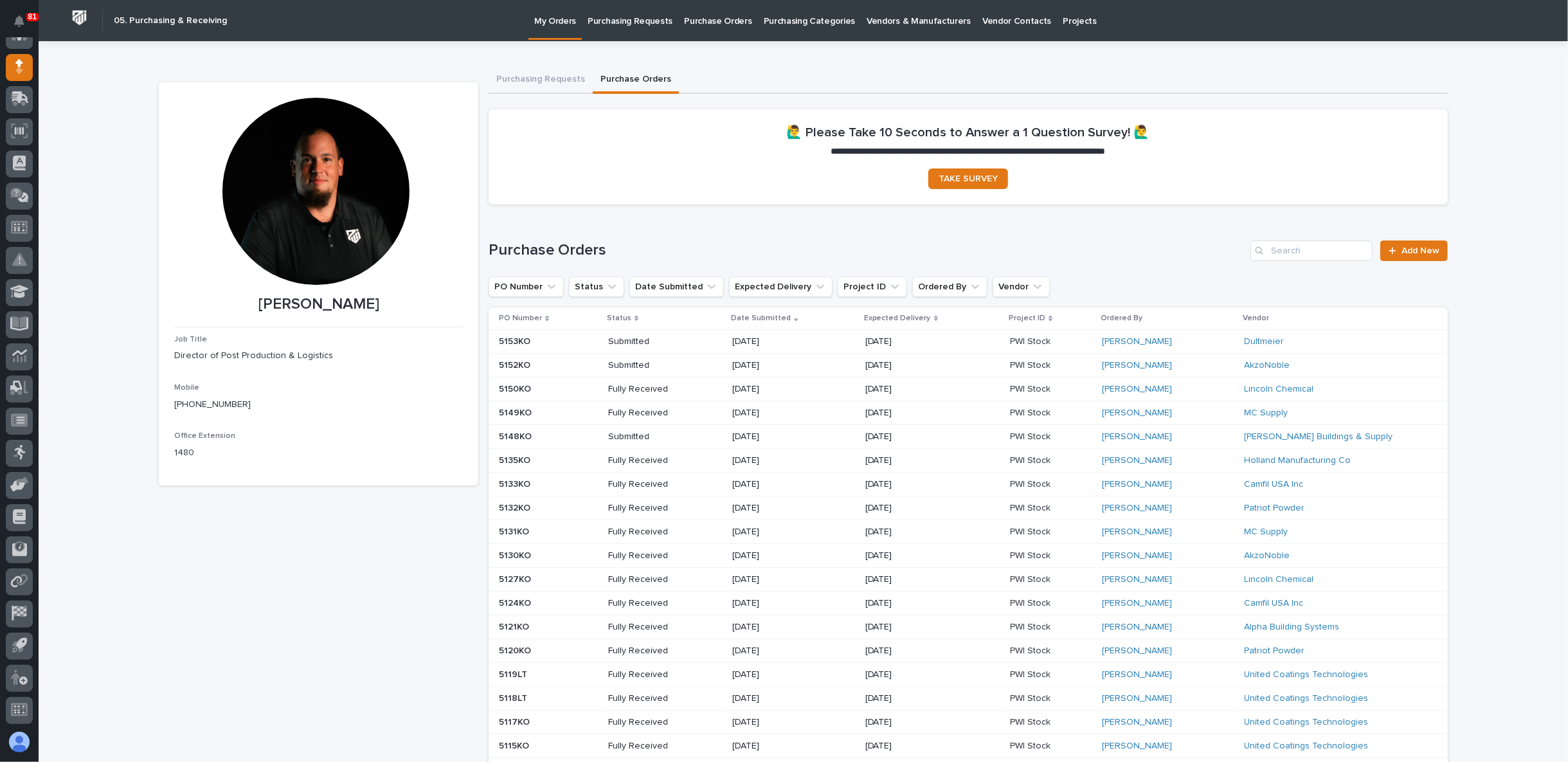
click at [341, 589] on div "[PERSON_NAME] Job Title Director of Post Production & Logistics Mobile [PHONE_N…" at bounding box center [318, 585] width 319 height 1007
click at [25, 57] on icon at bounding box center [20, 52] width 13 height 13
